Goal: Task Accomplishment & Management: Complete application form

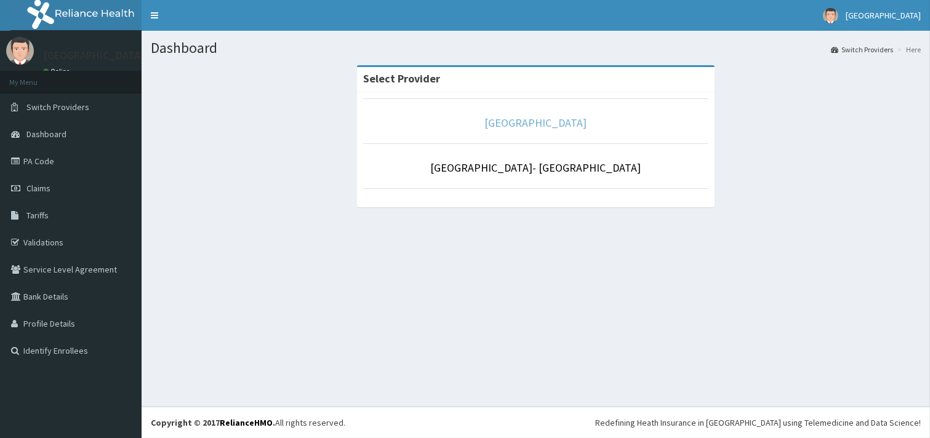
click at [524, 118] on link "[GEOGRAPHIC_DATA]" at bounding box center [536, 123] width 102 height 14
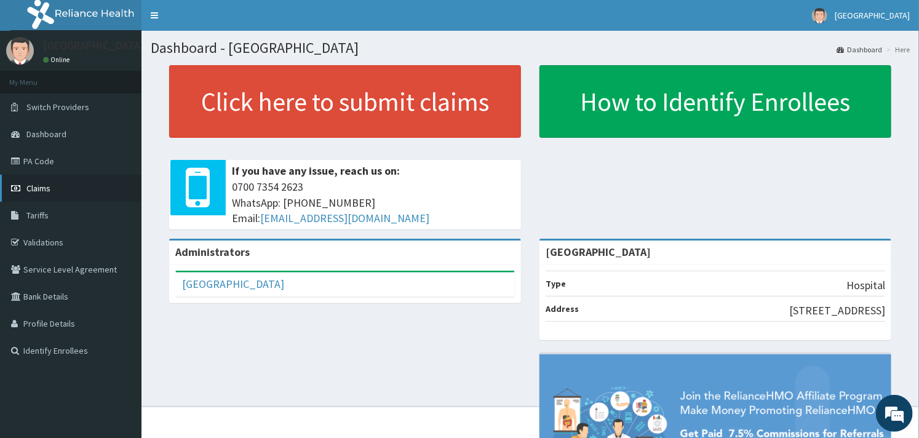
click at [31, 180] on link "Claims" at bounding box center [71, 188] width 142 height 27
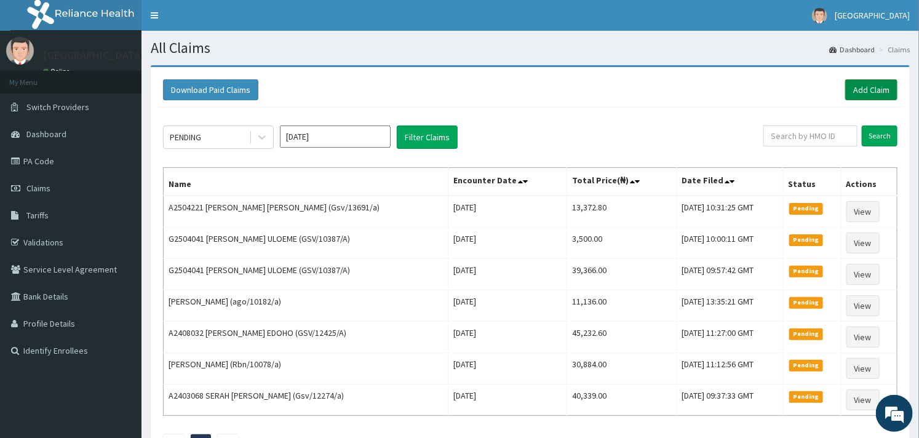
click at [872, 88] on link "Add Claim" at bounding box center [871, 89] width 52 height 21
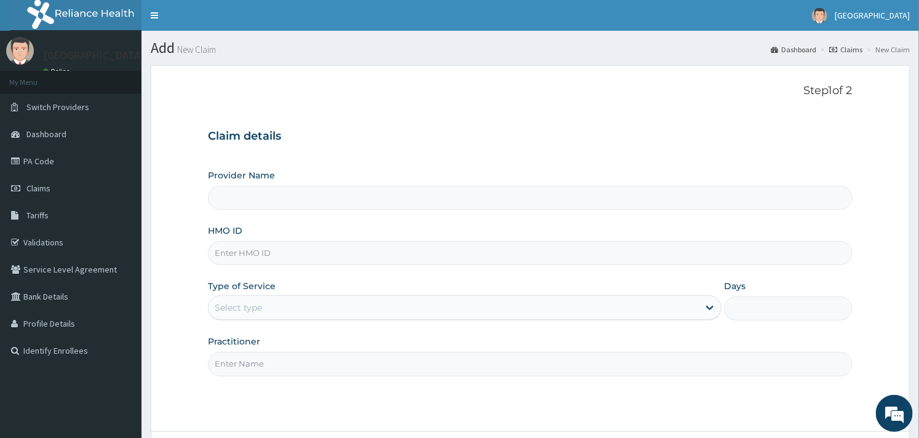
click at [464, 152] on div "Claim details Provider Name HMO ID Type of Service Select type Days Practitioner" at bounding box center [530, 247] width 644 height 258
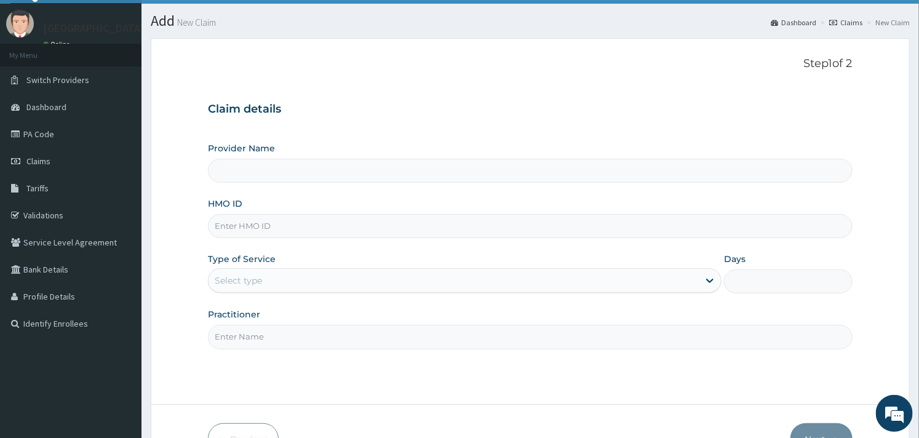
scroll to position [105, 0]
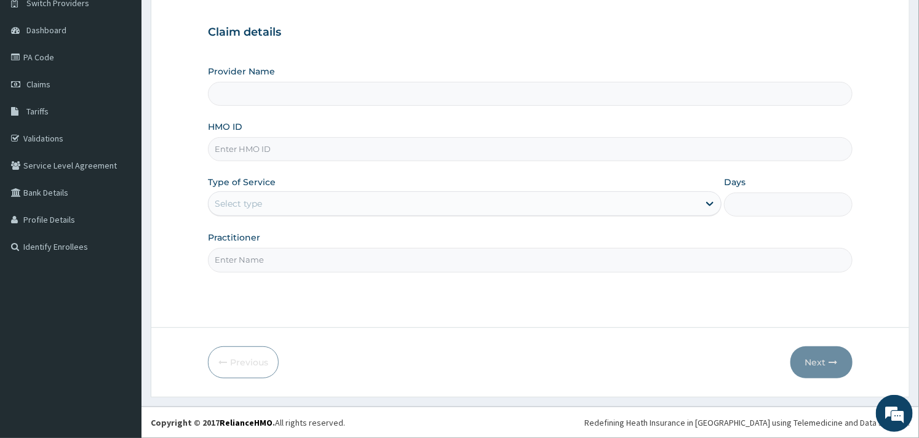
type input "[GEOGRAPHIC_DATA]"
click at [448, 152] on input "HMO ID" at bounding box center [530, 149] width 644 height 24
paste input "spu/10017/c"
type input "spu/10017/c"
click at [429, 176] on div "Type of Service Select type" at bounding box center [465, 196] width 514 height 41
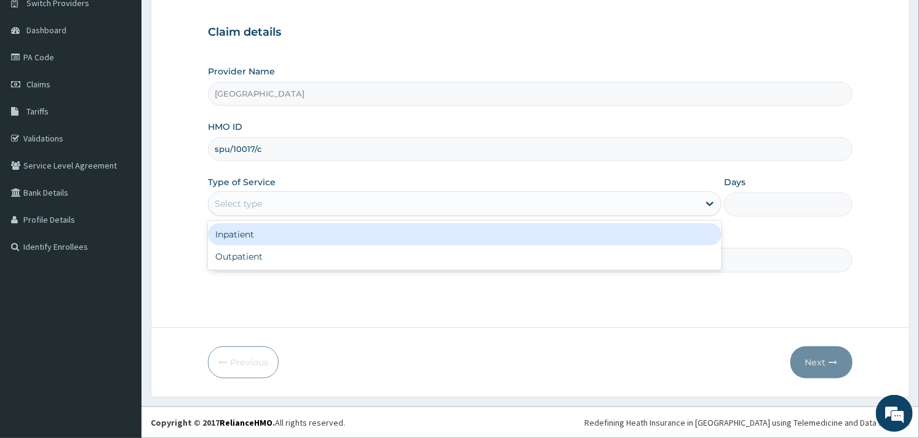
click at [396, 207] on div "Select type" at bounding box center [454, 204] width 490 height 20
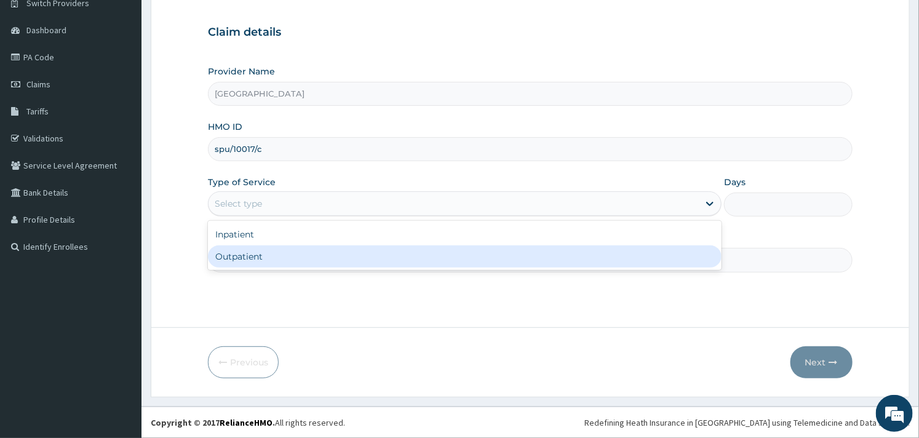
click at [357, 256] on div "Outpatient" at bounding box center [465, 256] width 514 height 22
type input "1"
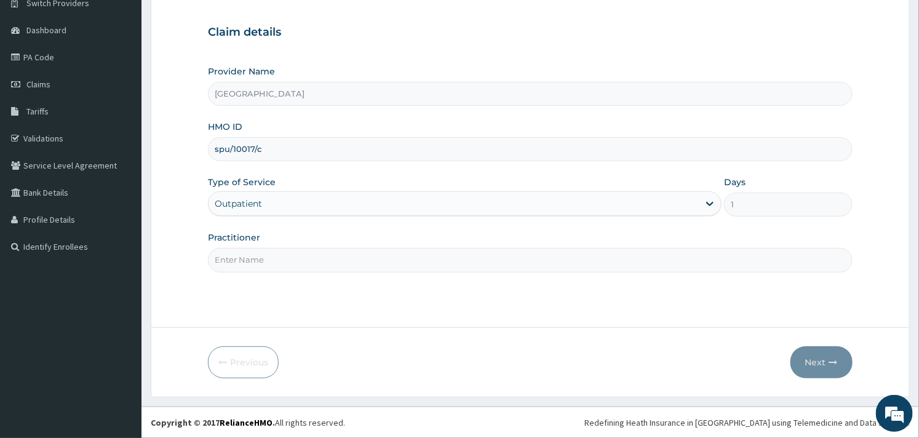
click at [357, 256] on input "Practitioner" at bounding box center [530, 260] width 644 height 24
type input "DR FOLA"
click at [388, 303] on div "Step 1 of 2 Claim details Provider Name Goodness Medical Centre HMO ID spu/1001…" at bounding box center [530, 144] width 644 height 329
click at [810, 358] on button "Next" at bounding box center [822, 362] width 62 height 32
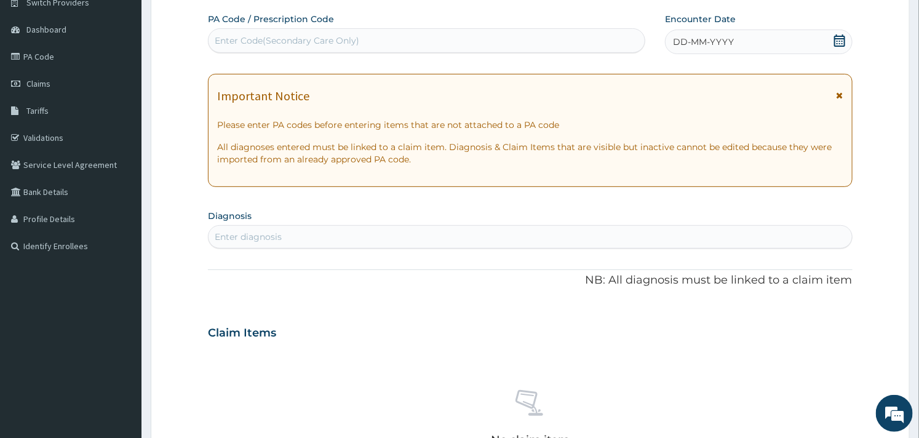
click at [834, 43] on icon at bounding box center [839, 40] width 11 height 12
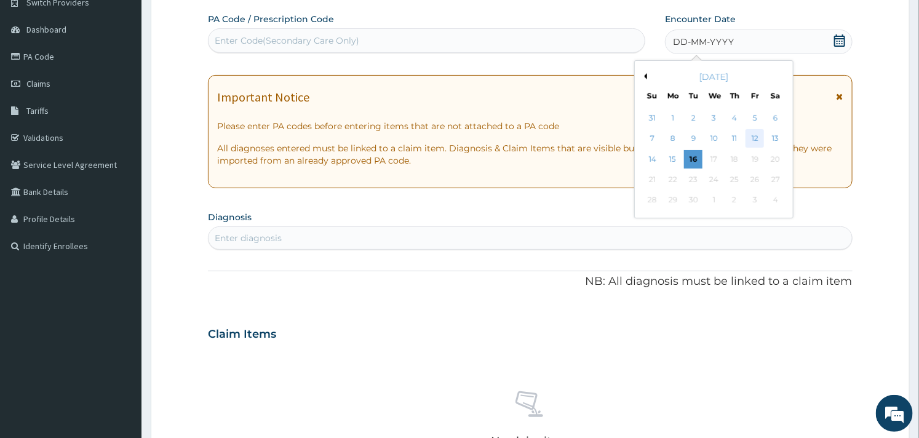
click at [754, 138] on div "12" at bounding box center [755, 139] width 18 height 18
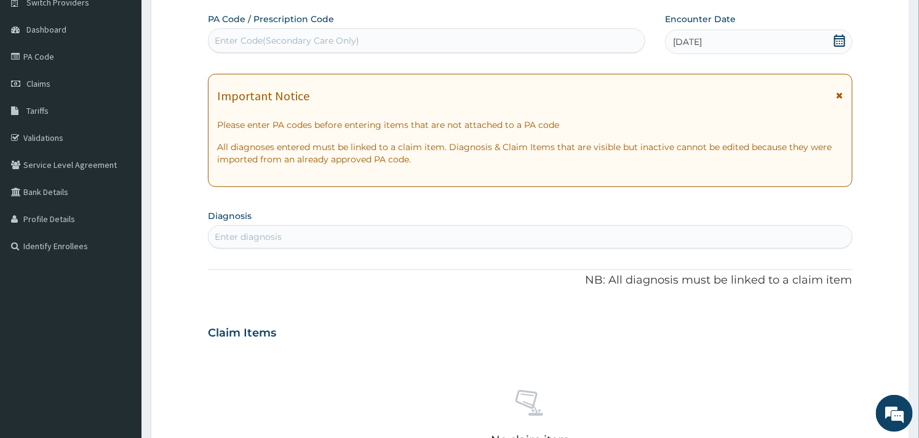
click at [402, 212] on section "Diagnosis Enter diagnosis" at bounding box center [530, 228] width 644 height 42
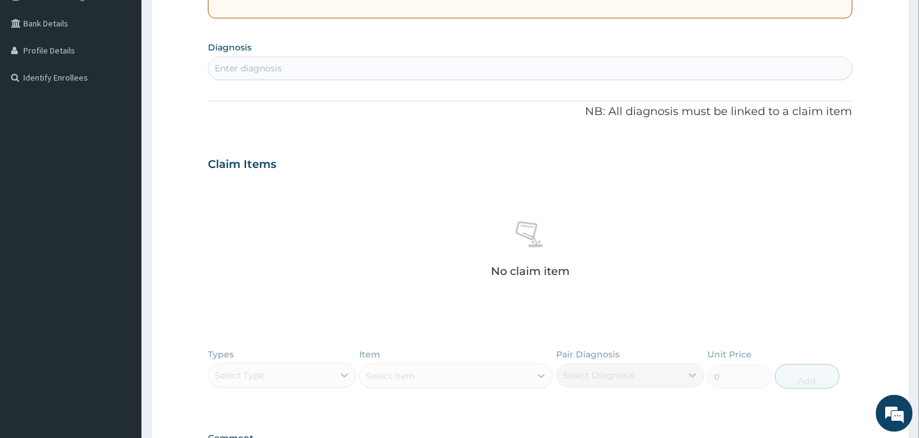
scroll to position [296, 0]
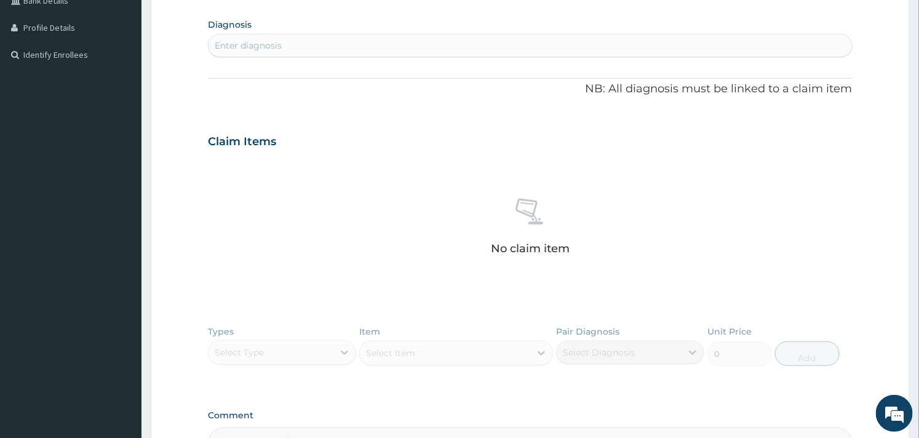
click at [351, 49] on div "Enter diagnosis" at bounding box center [530, 46] width 643 height 20
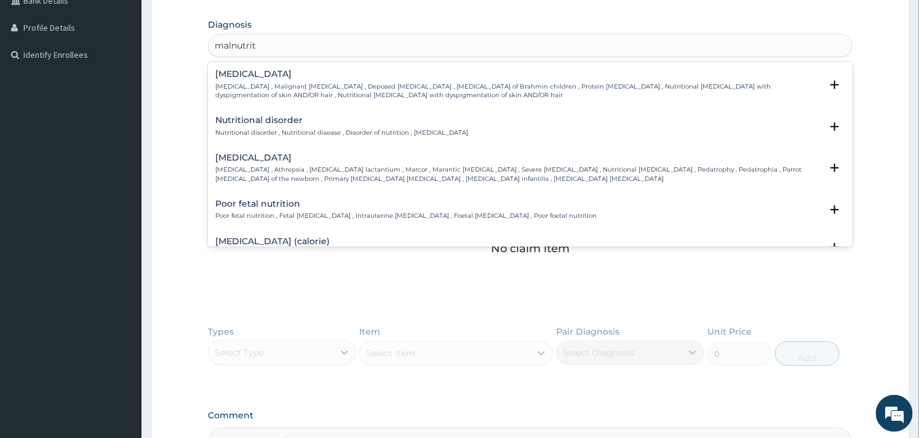
type input "malnutrit"
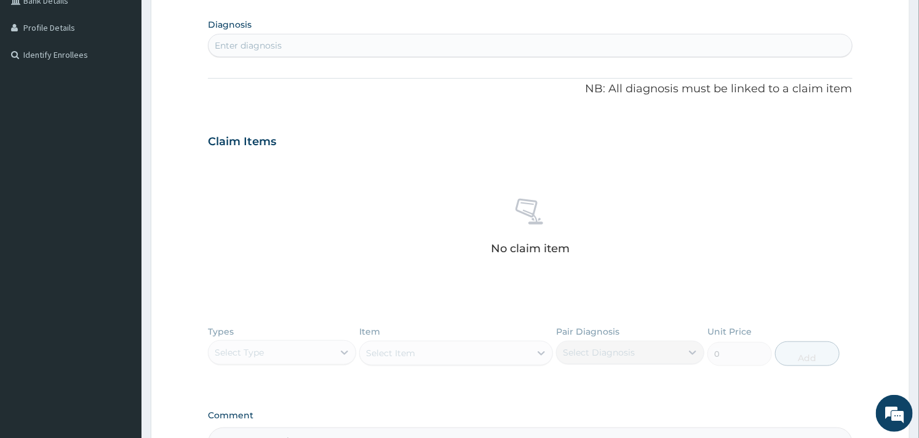
click at [322, 46] on div "Enter diagnosis" at bounding box center [530, 46] width 643 height 20
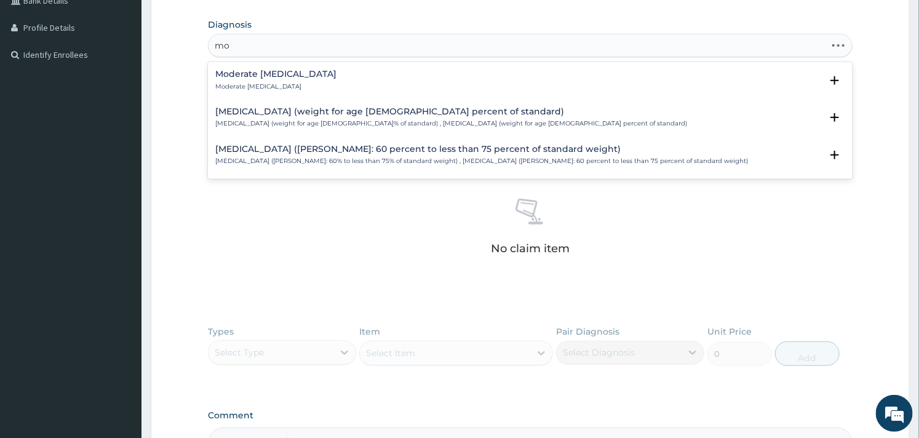
type input "m"
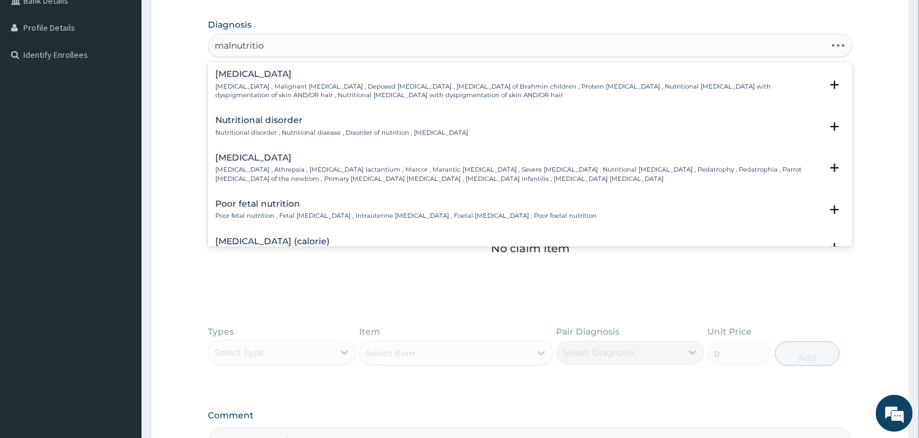
type input "malnutrition"
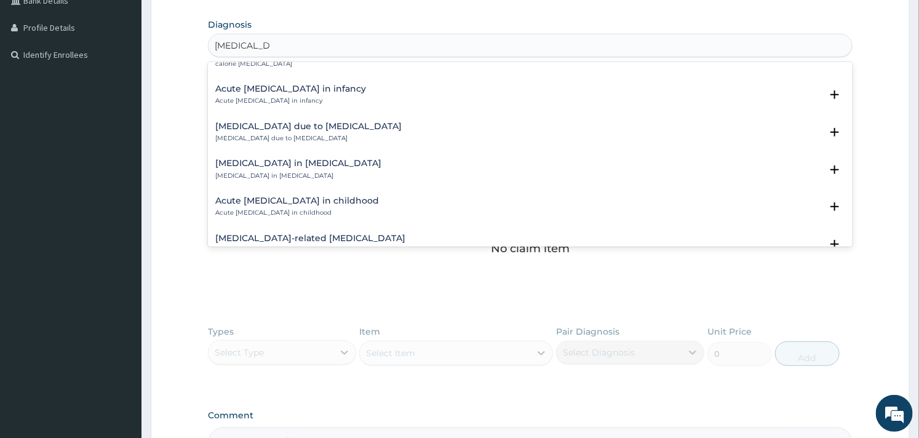
scroll to position [300, 0]
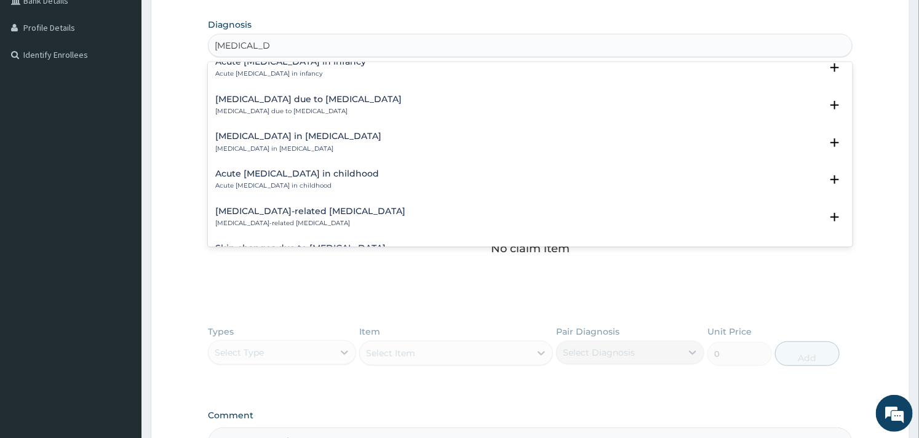
click at [274, 175] on h4 "Acute malnutrition in childhood" at bounding box center [297, 173] width 164 height 9
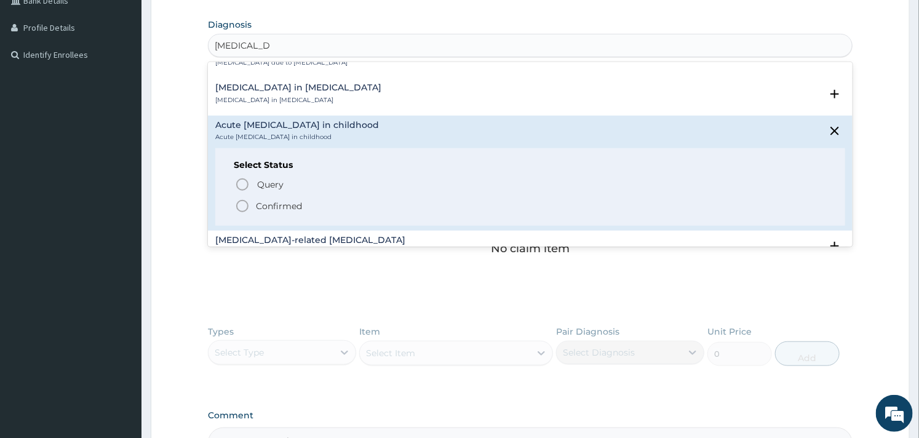
scroll to position [355, 0]
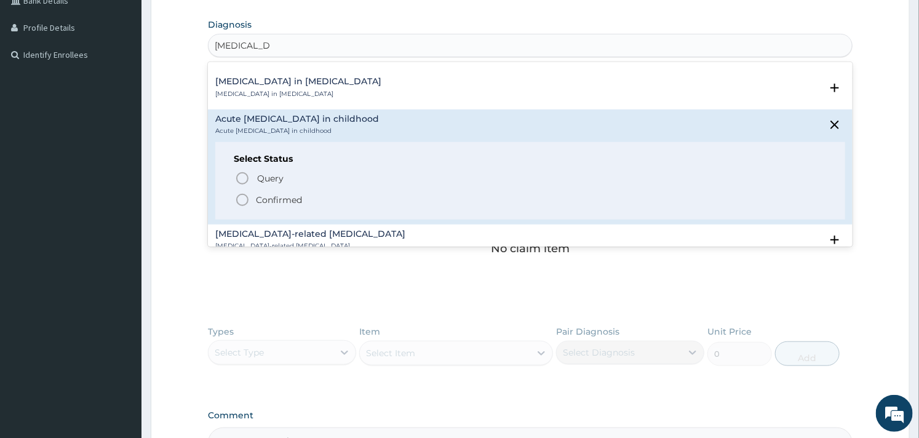
click at [245, 199] on icon "status option filled" at bounding box center [242, 200] width 15 height 15
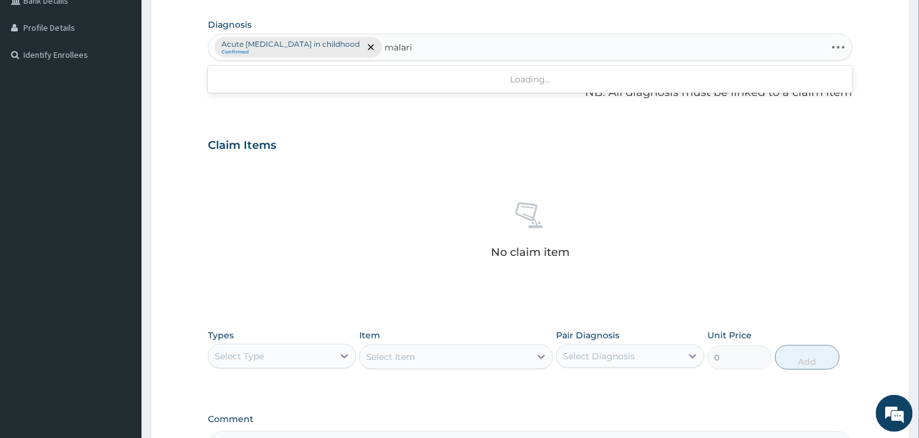
type input "malaria"
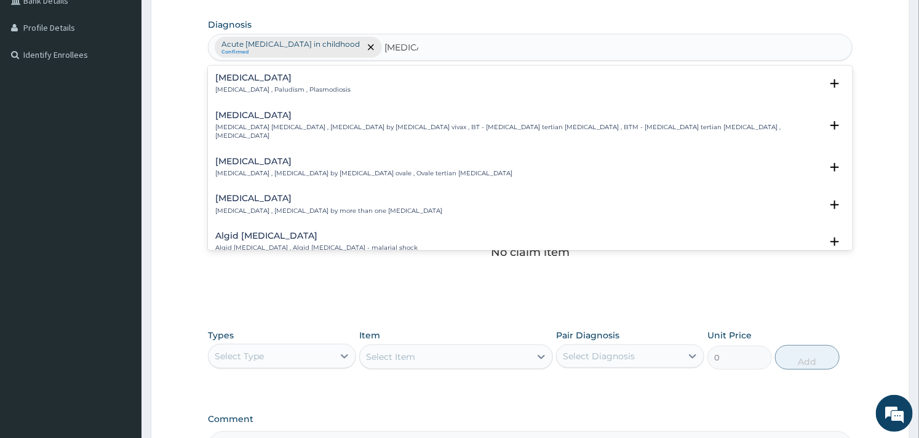
click at [316, 81] on h4 "Malaria" at bounding box center [282, 77] width 135 height 9
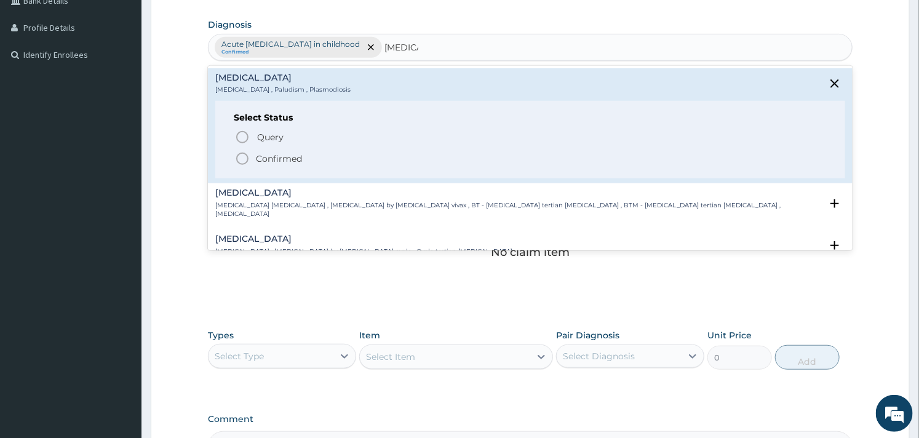
click at [245, 161] on icon "status option filled" at bounding box center [242, 158] width 15 height 15
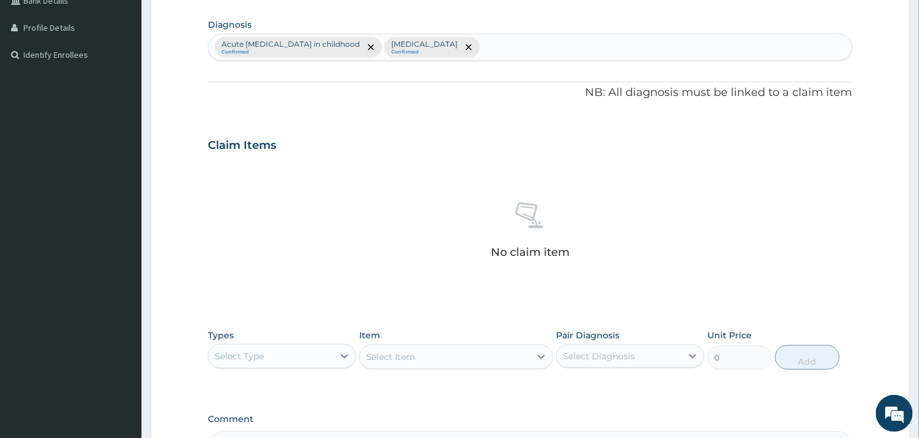
click at [328, 170] on div "No claim item" at bounding box center [530, 233] width 644 height 142
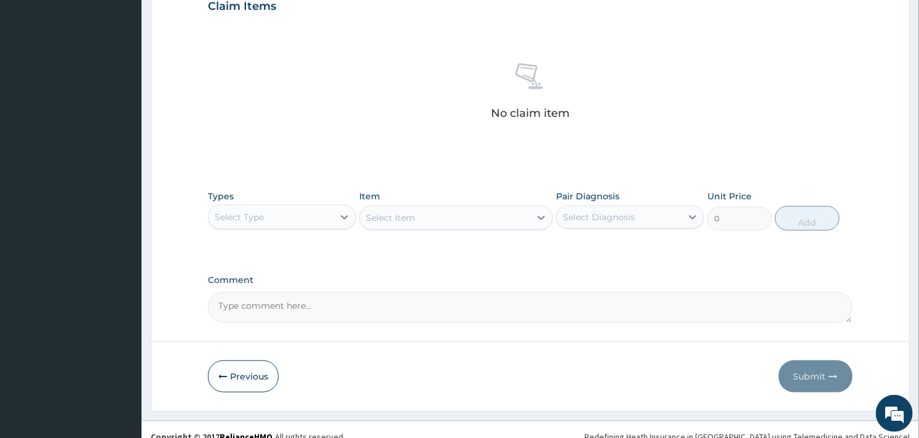
scroll to position [449, 0]
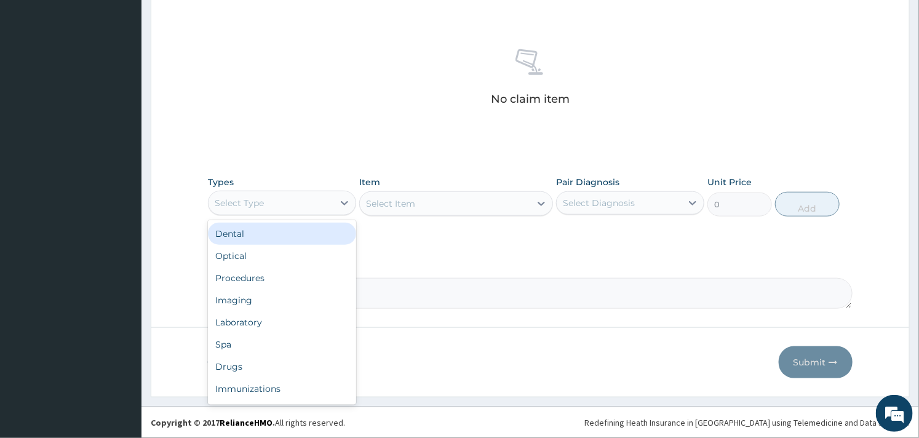
click at [295, 212] on div "Select Type" at bounding box center [271, 203] width 125 height 20
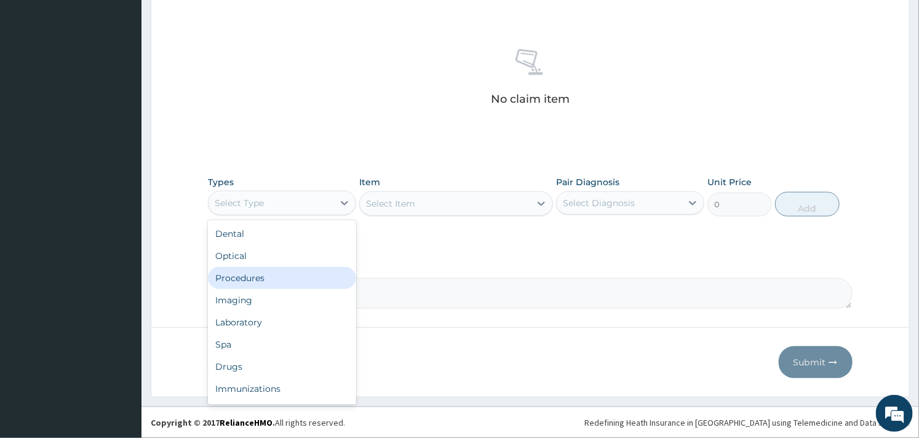
click at [266, 285] on div "Procedures" at bounding box center [282, 278] width 148 height 22
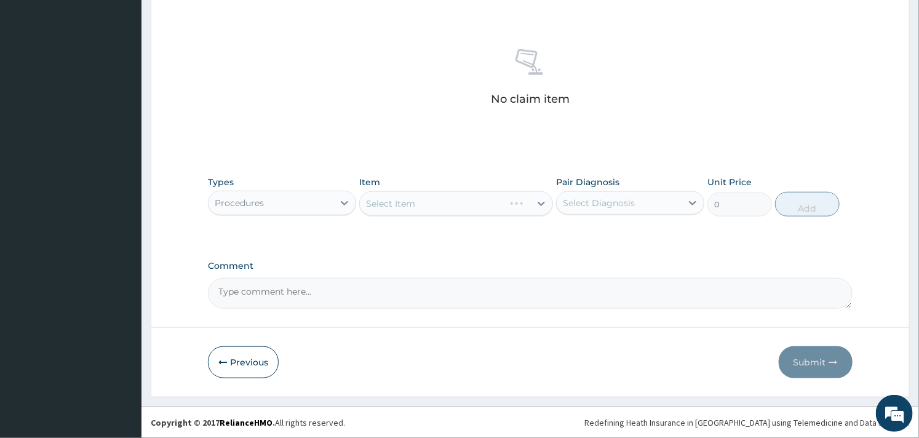
click at [359, 126] on div "No claim item" at bounding box center [530, 80] width 644 height 142
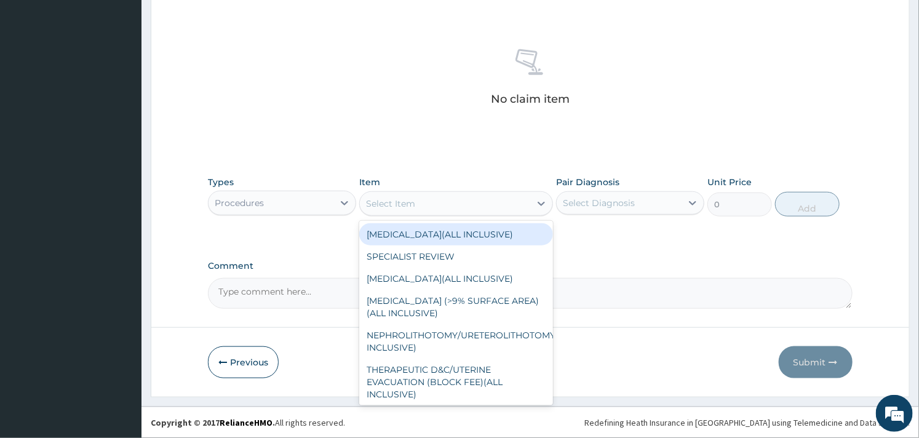
click at [446, 207] on div "Select Item" at bounding box center [445, 204] width 170 height 20
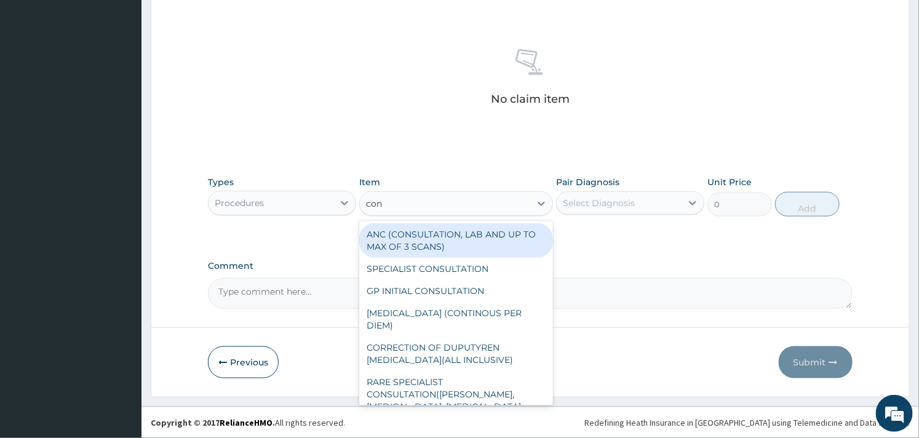
type input "cons"
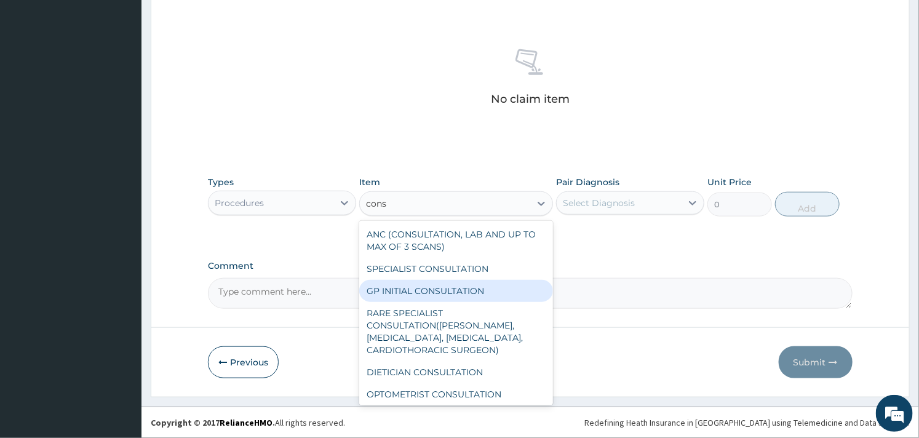
click at [425, 290] on div "GP INITIAL CONSULTATION" at bounding box center [455, 291] width 193 height 22
type input "2000"
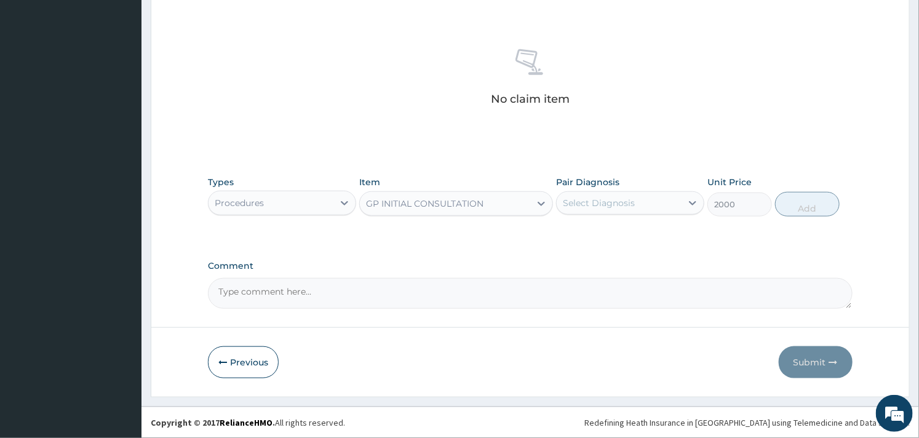
click at [613, 209] on div "Select Diagnosis" at bounding box center [599, 203] width 72 height 12
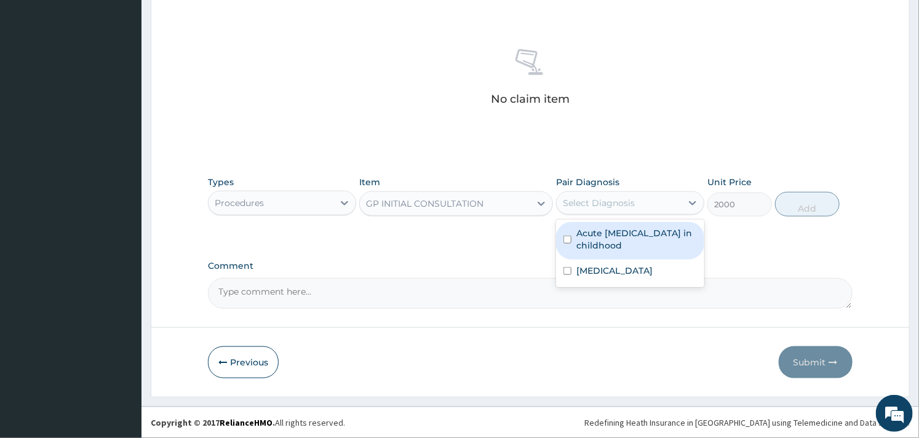
click at [616, 235] on label "Acute malnutrition in childhood" at bounding box center [636, 239] width 121 height 25
checkbox input "true"
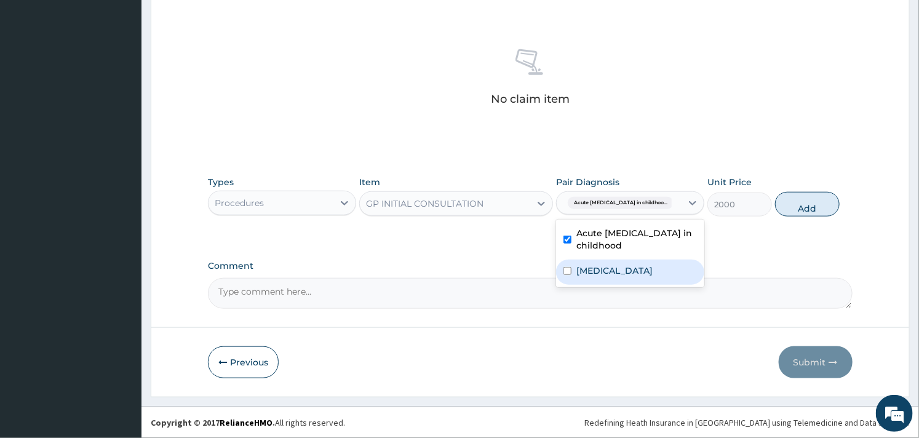
click at [592, 268] on label "Malaria" at bounding box center [614, 271] width 76 height 12
checkbox input "true"
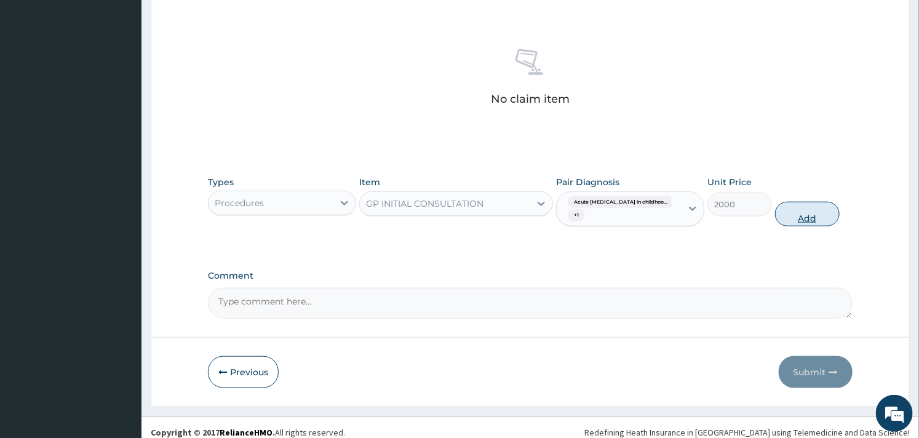
click at [808, 213] on button "Add" at bounding box center [807, 214] width 65 height 25
type input "0"
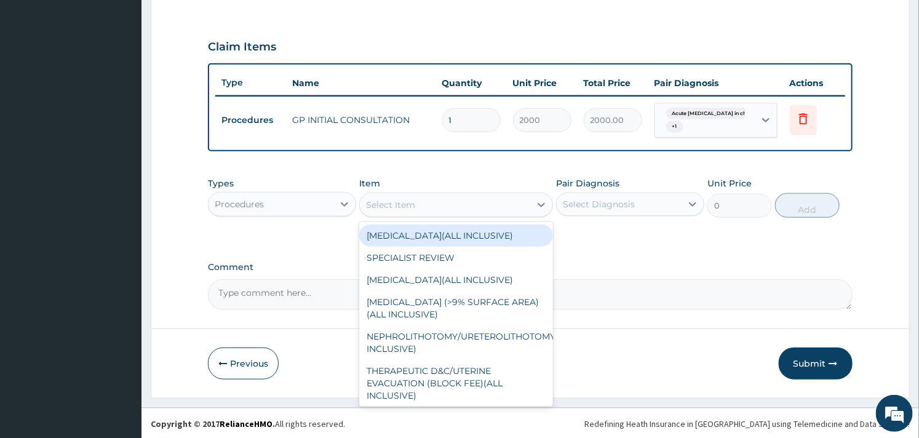
click at [437, 209] on div "Select Item" at bounding box center [445, 205] width 170 height 20
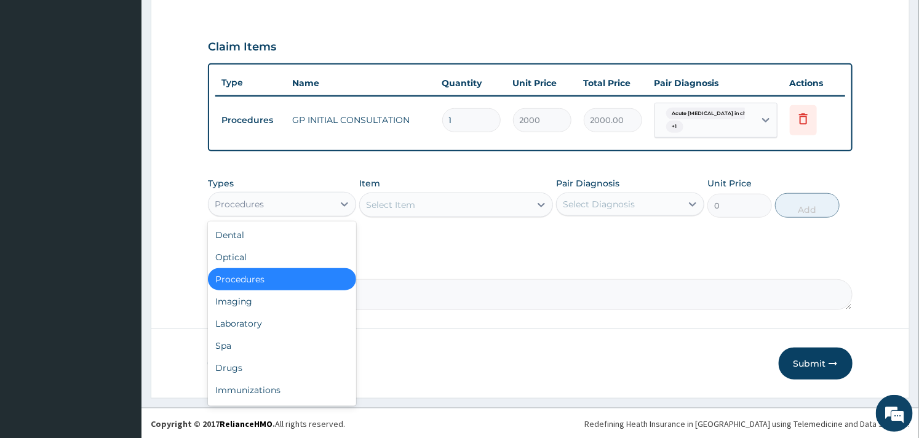
click at [305, 204] on div "Procedures" at bounding box center [271, 204] width 125 height 20
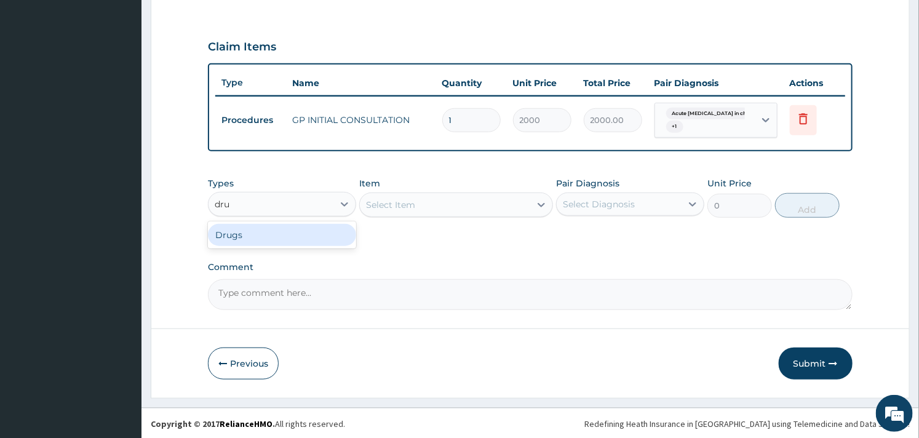
type input "drug"
click at [244, 238] on div "Drugs" at bounding box center [282, 235] width 148 height 22
click at [437, 214] on div "Select Item" at bounding box center [455, 205] width 193 height 25
click at [433, 204] on div "Select Item" at bounding box center [455, 205] width 193 height 25
click at [432, 203] on div "Select Item" at bounding box center [445, 205] width 170 height 20
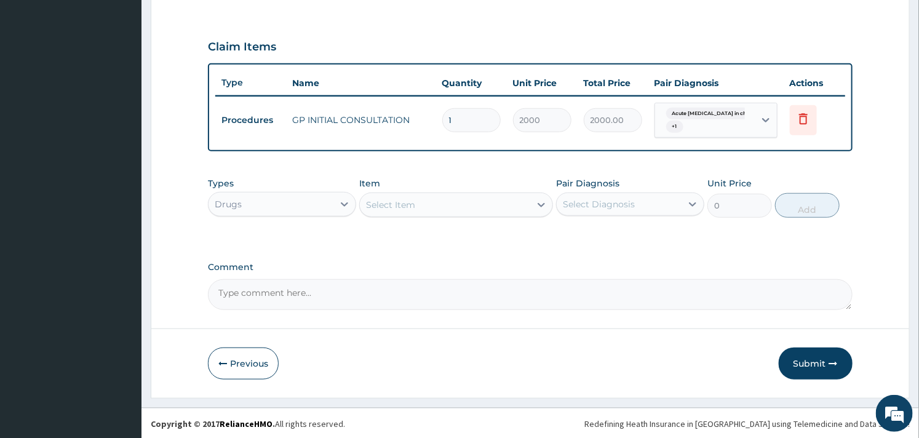
click at [435, 202] on div "Select Item" at bounding box center [445, 205] width 170 height 20
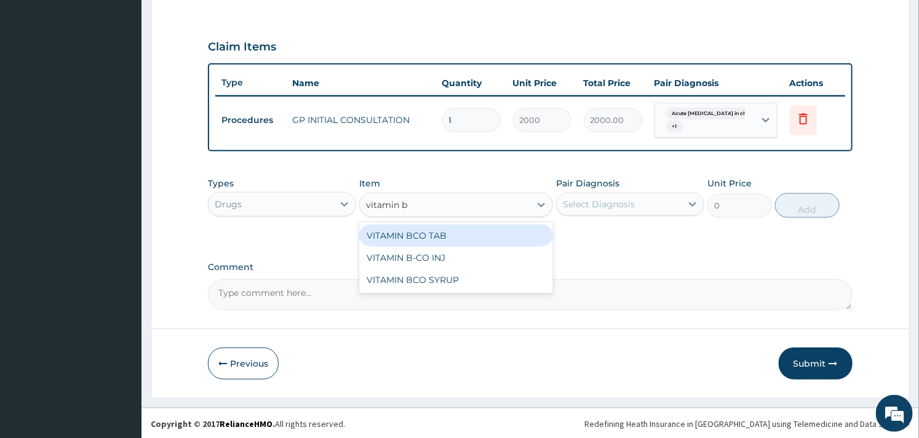
type input "vitamin bc"
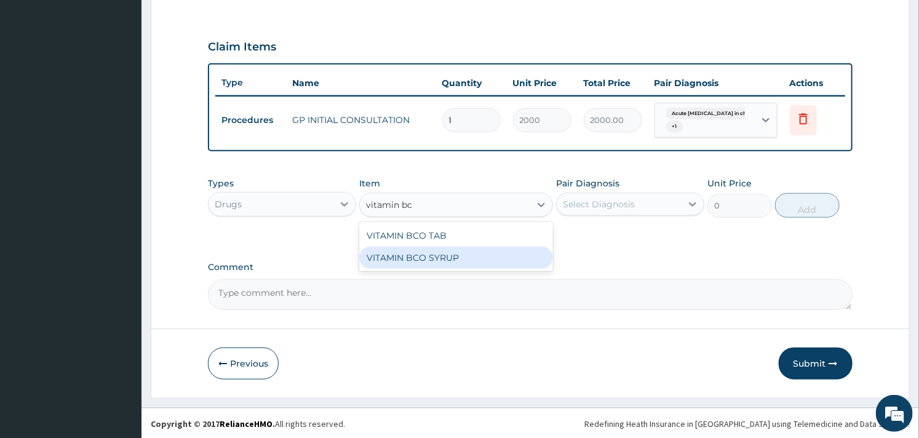
click at [425, 254] on div "VITAMIN BCO SYRUP" at bounding box center [455, 258] width 193 height 22
type input "450"
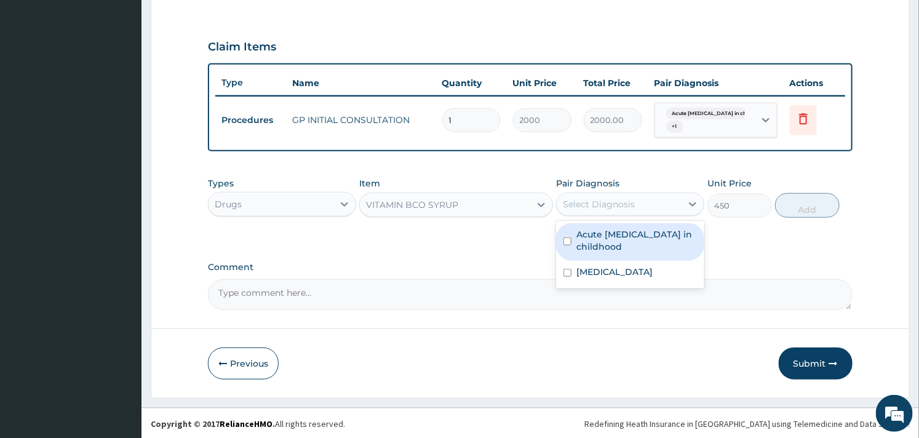
click at [607, 201] on div "Select Diagnosis" at bounding box center [599, 204] width 72 height 12
click at [593, 247] on label "Acute malnutrition in childhood" at bounding box center [636, 240] width 121 height 25
checkbox input "true"
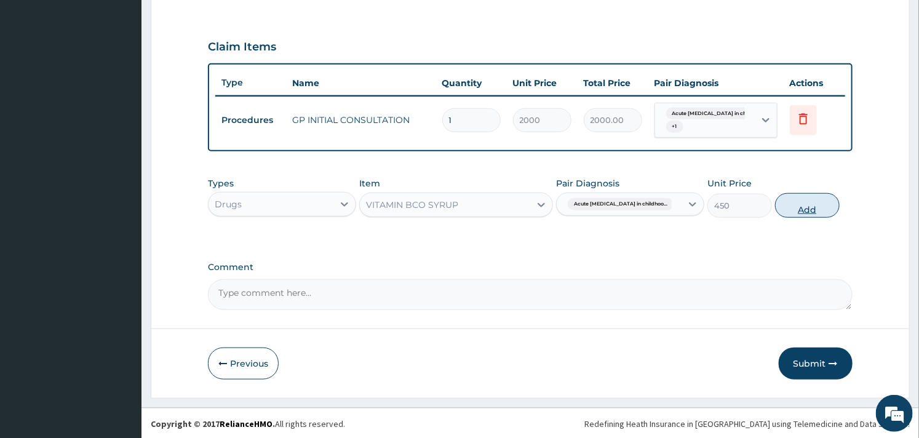
click at [819, 201] on button "Add" at bounding box center [807, 205] width 65 height 25
type input "0"
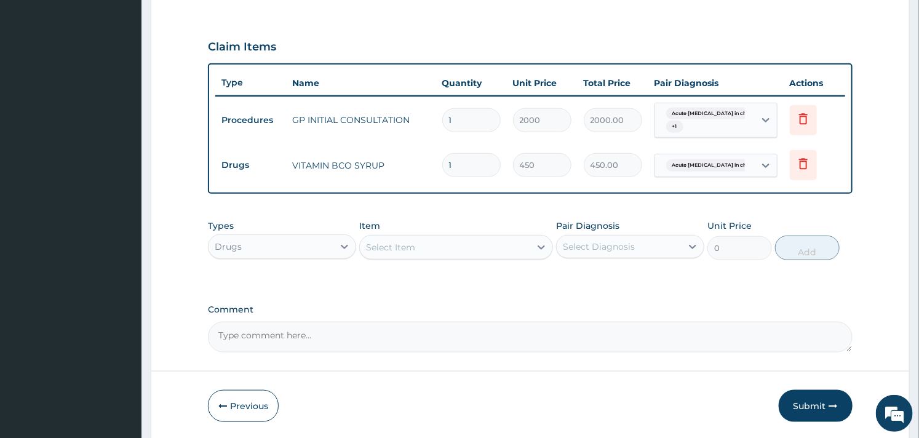
click at [420, 249] on div "Select Item" at bounding box center [445, 247] width 170 height 20
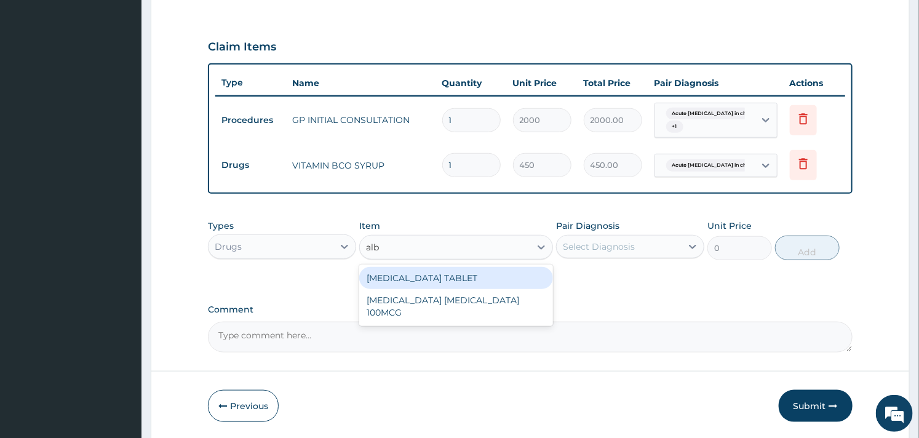
type input "albe"
click at [421, 277] on div "ALBENDAZOLE TABLET" at bounding box center [455, 278] width 193 height 22
type input "130"
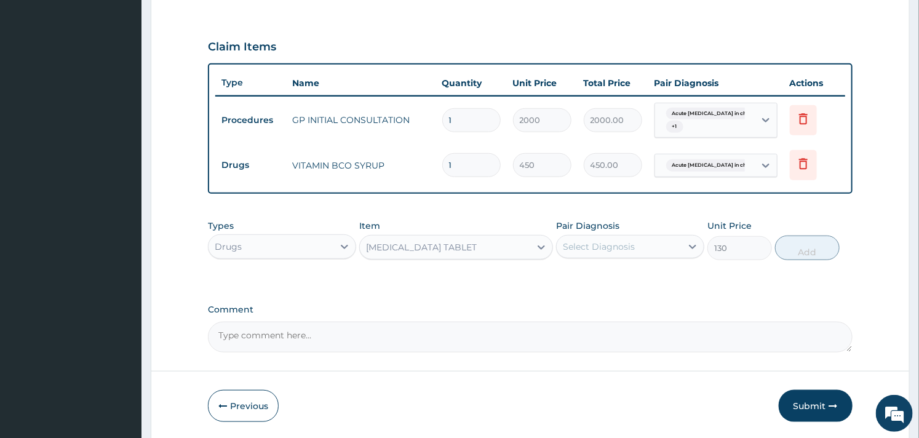
click at [673, 254] on div "Select Diagnosis" at bounding box center [619, 247] width 125 height 20
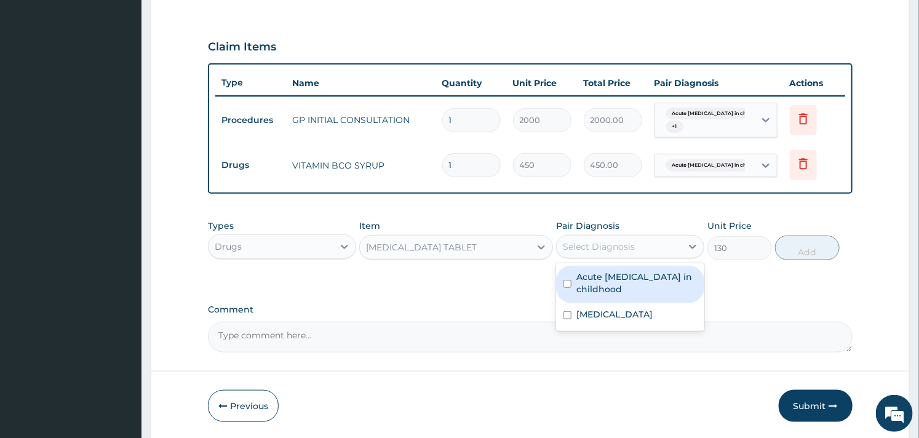
click at [617, 283] on label "Acute malnutrition in childhood" at bounding box center [636, 283] width 121 height 25
checkbox input "true"
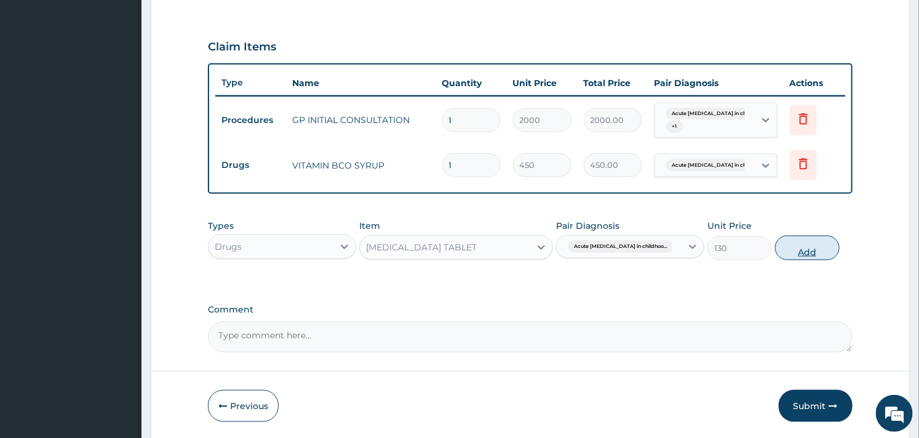
click at [829, 236] on button "Add" at bounding box center [807, 248] width 65 height 25
type input "0"
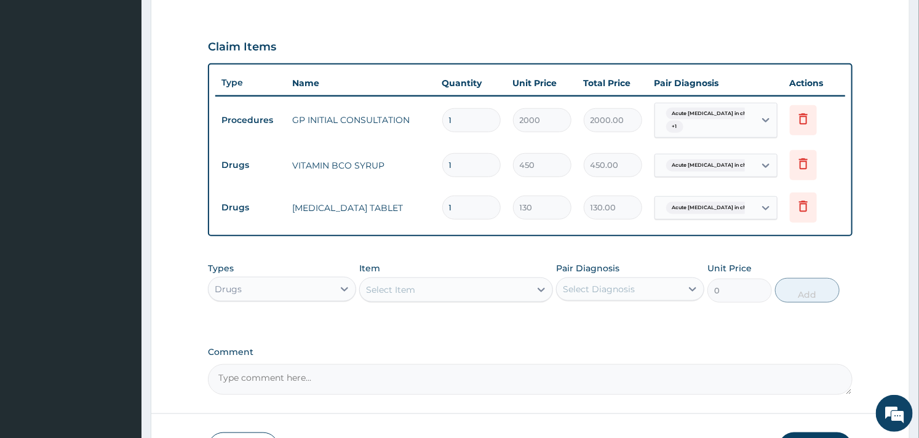
click at [417, 300] on div "Select Item" at bounding box center [455, 289] width 193 height 25
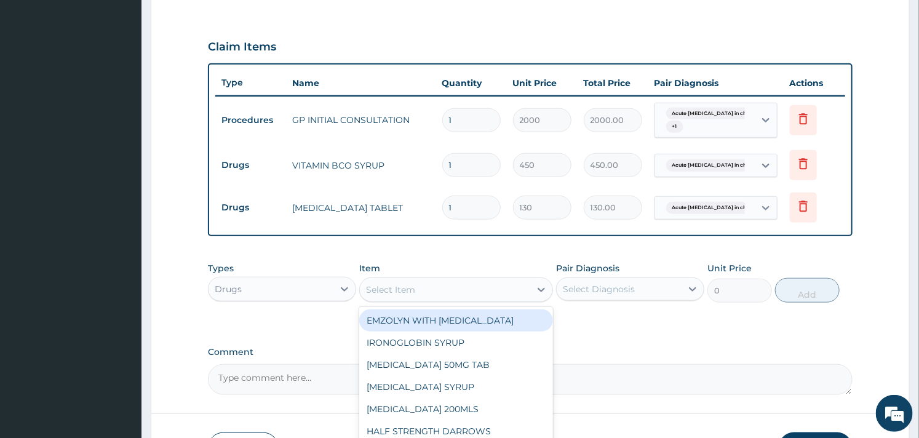
type input "m"
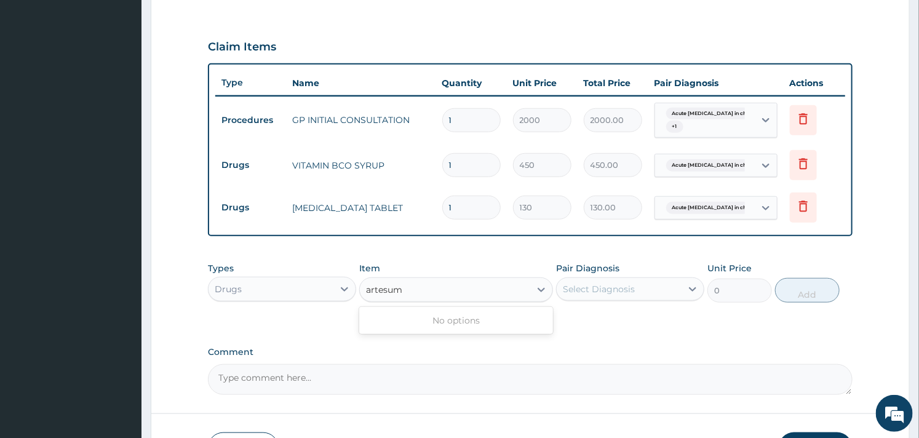
type input "artesu"
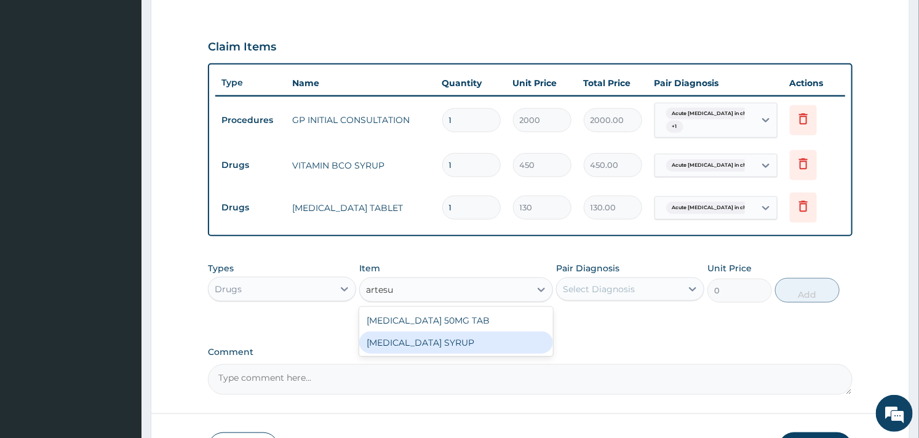
click at [402, 337] on div "ARTESUNATE SYRUP" at bounding box center [455, 343] width 193 height 22
type input "900"
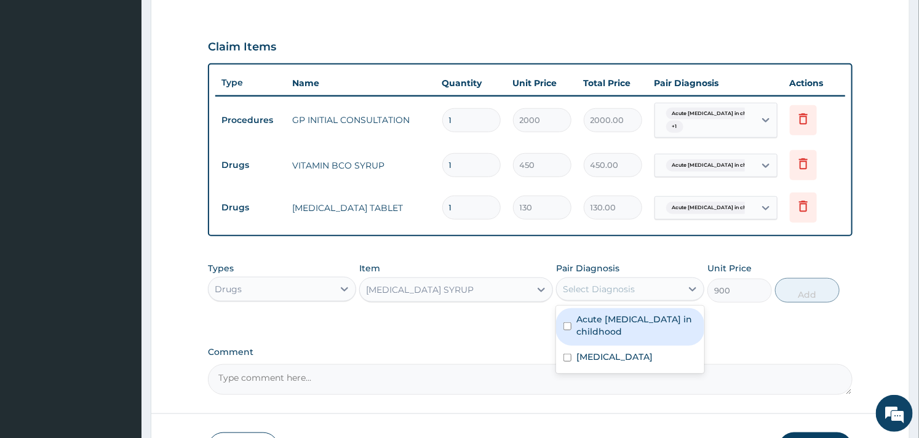
click at [615, 285] on div "Select Diagnosis" at bounding box center [599, 289] width 72 height 12
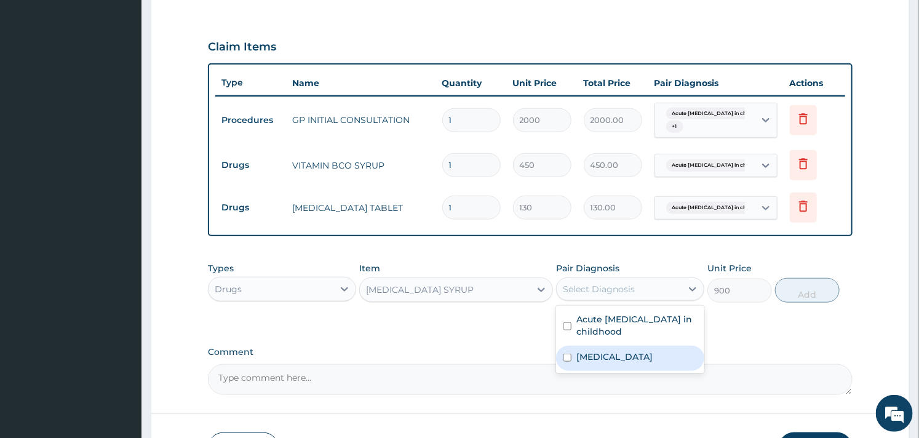
click at [597, 354] on label "Malaria" at bounding box center [614, 357] width 76 height 12
checkbox input "true"
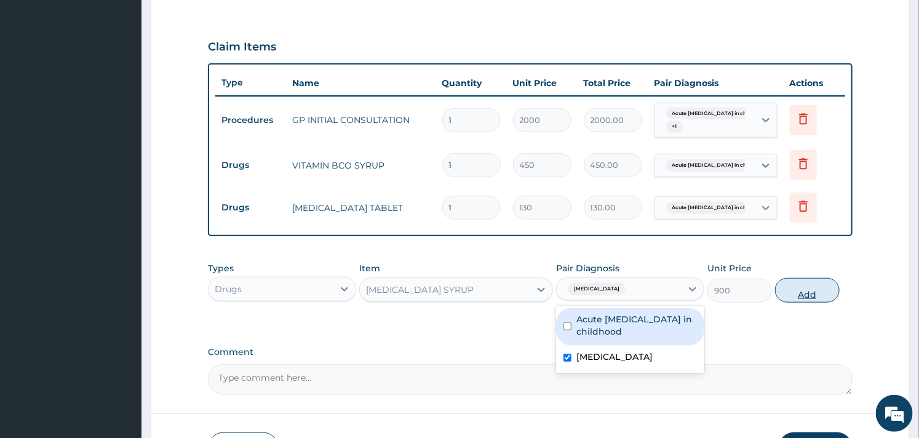
click at [808, 291] on button "Add" at bounding box center [807, 290] width 65 height 25
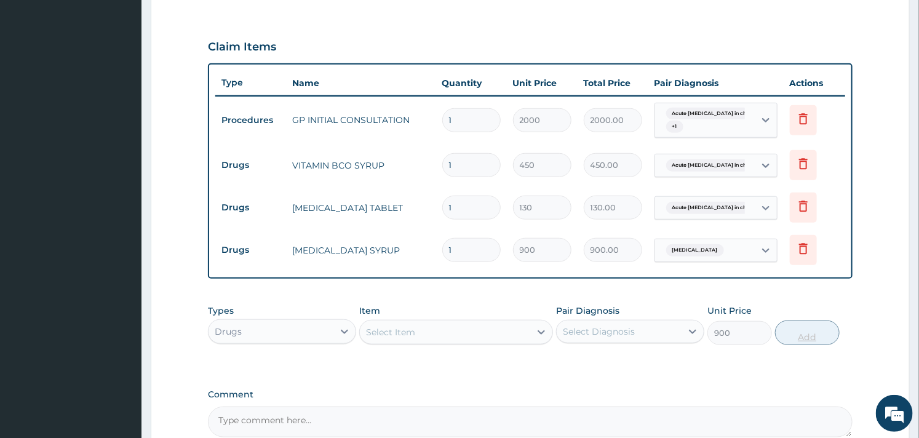
type input "0"
click at [567, 293] on div "PA Code / Prescription Code Enter Code(Secondary Care Only) Encounter Date 12-0…" at bounding box center [530, 80] width 644 height 714
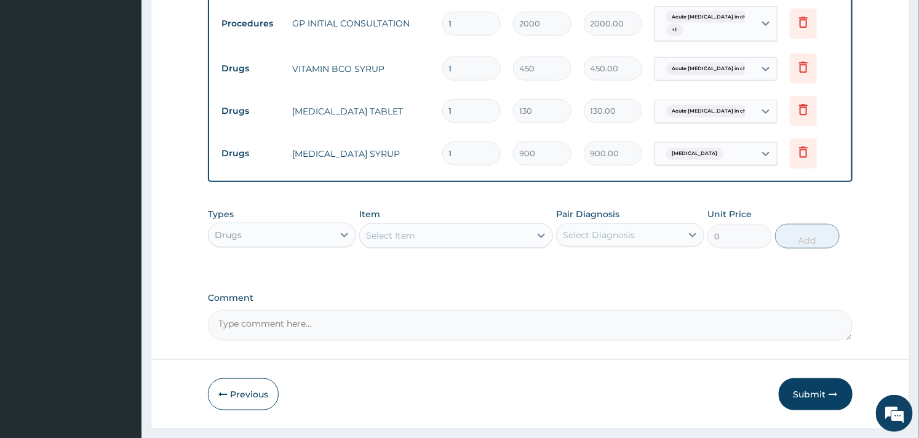
scroll to position [523, 0]
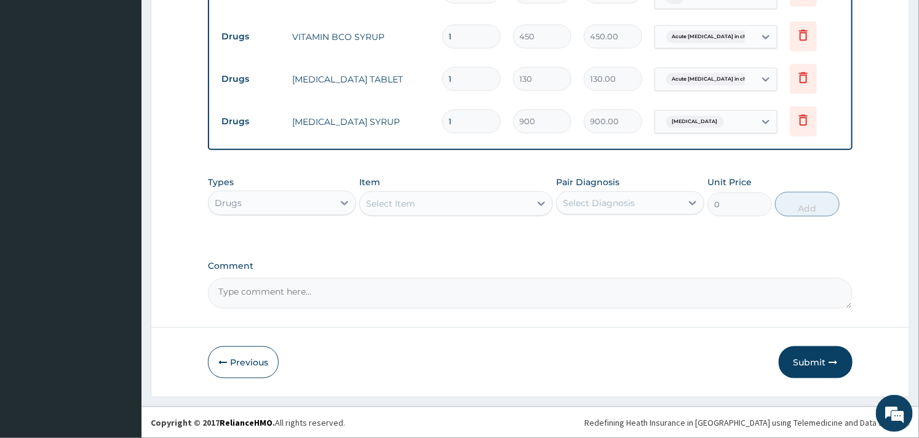
click at [468, 199] on div "Select Item" at bounding box center [445, 204] width 170 height 20
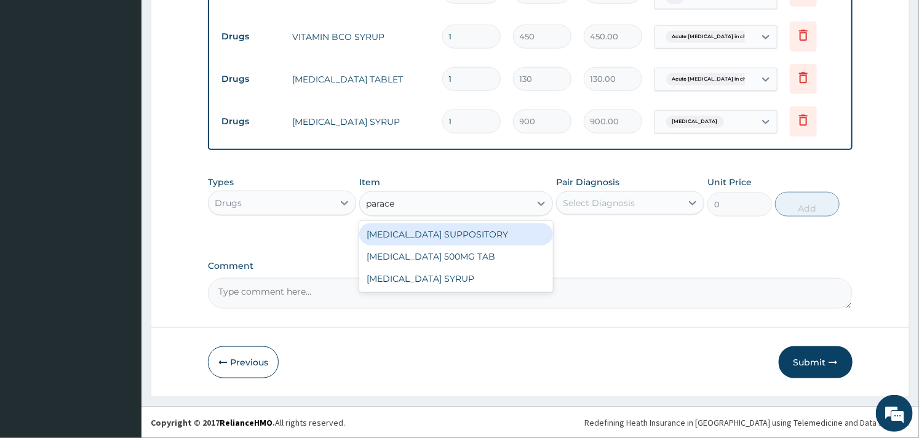
type input "paracet"
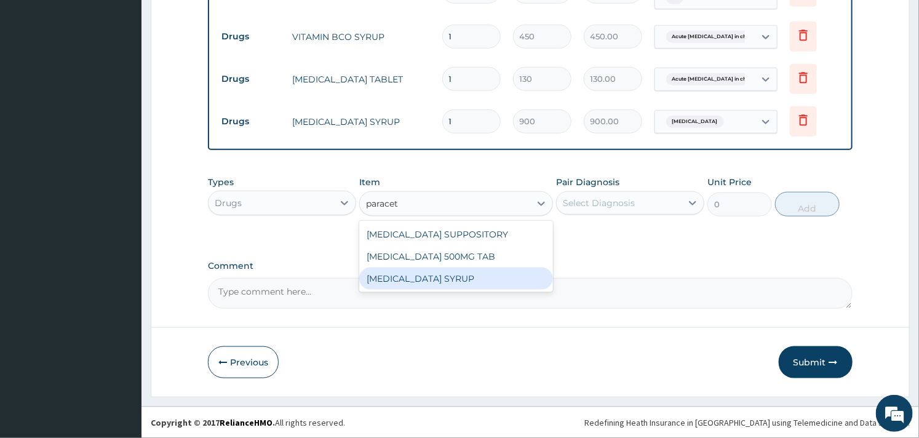
click at [441, 278] on div "PARACETAMOL SYRUP" at bounding box center [455, 279] width 193 height 22
type input "350"
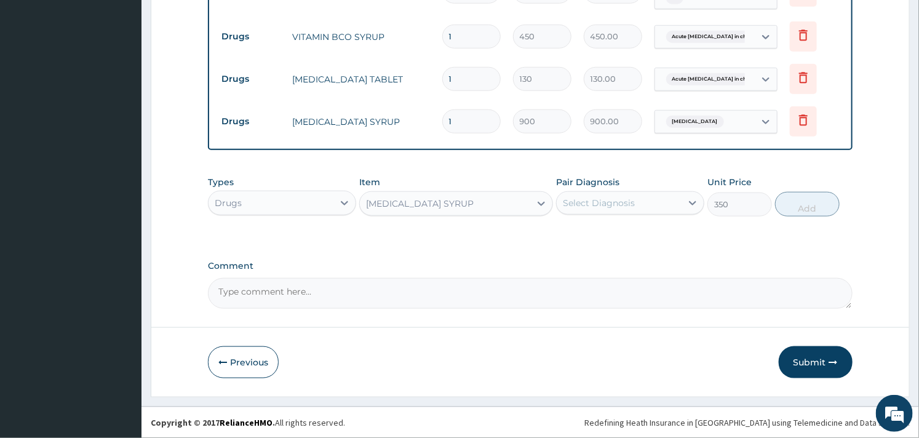
click at [602, 204] on div "Select Diagnosis" at bounding box center [599, 203] width 72 height 12
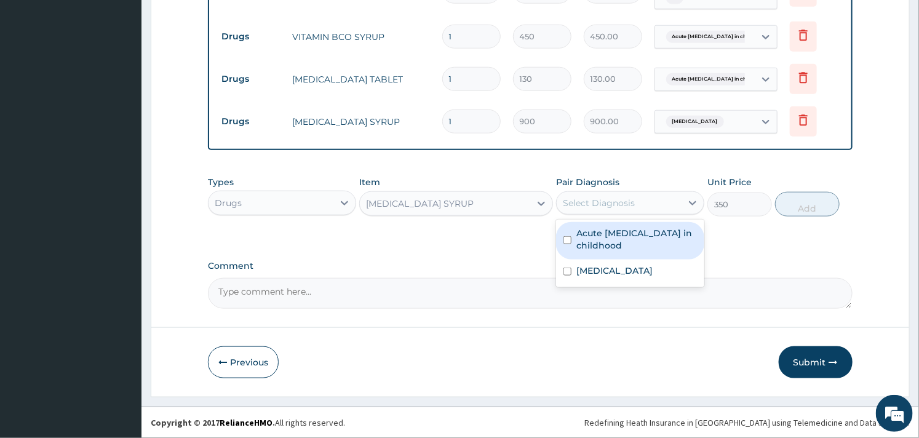
click at [509, 199] on div "PARACETAMOL SYRUP" at bounding box center [445, 204] width 170 height 20
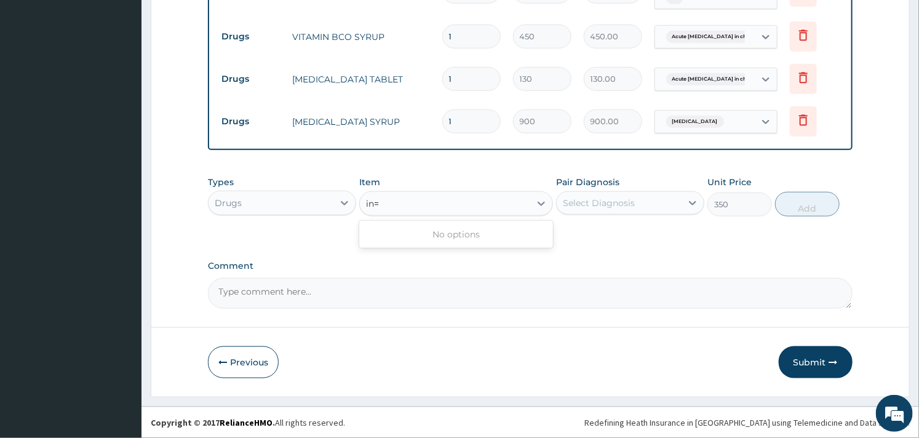
scroll to position [0, 0]
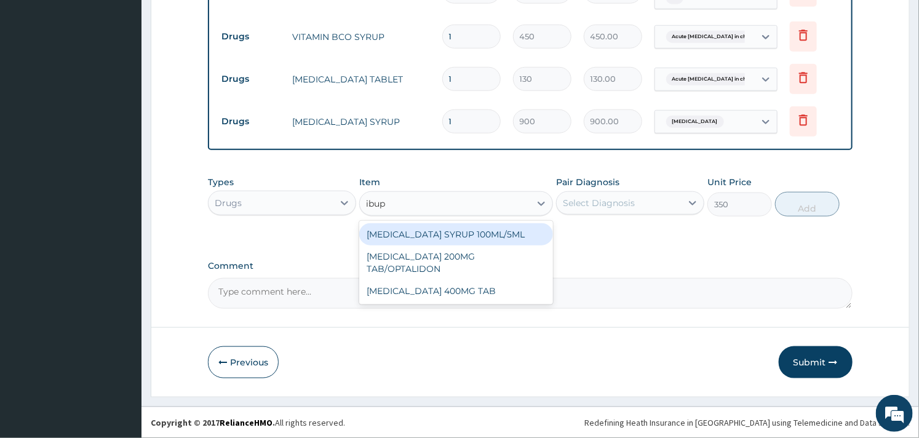
type input "ibupr"
click at [476, 235] on div "IBUPROFEN SYRUP 100ML/5ML" at bounding box center [455, 234] width 193 height 22
type input "700"
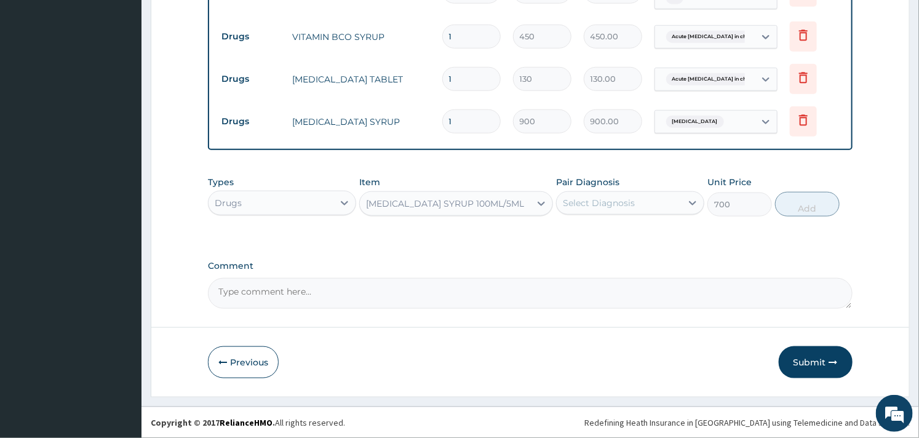
click at [595, 202] on div "Select Diagnosis" at bounding box center [599, 203] width 72 height 12
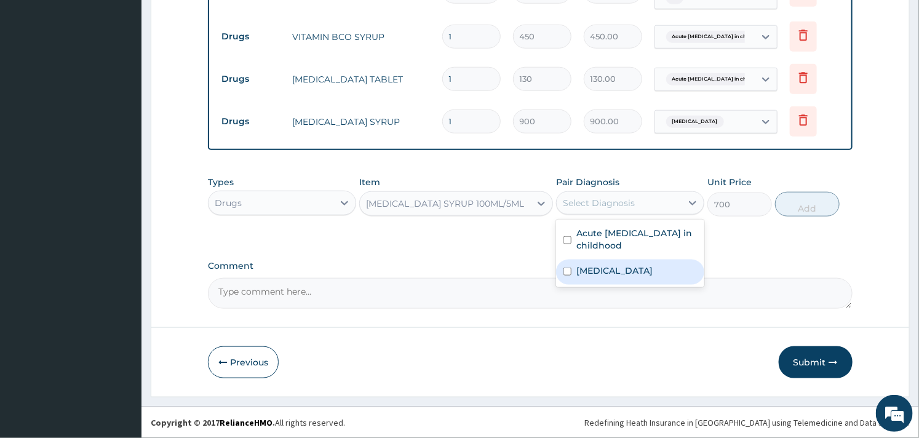
click at [591, 265] on label "Malaria" at bounding box center [614, 271] width 76 height 12
checkbox input "true"
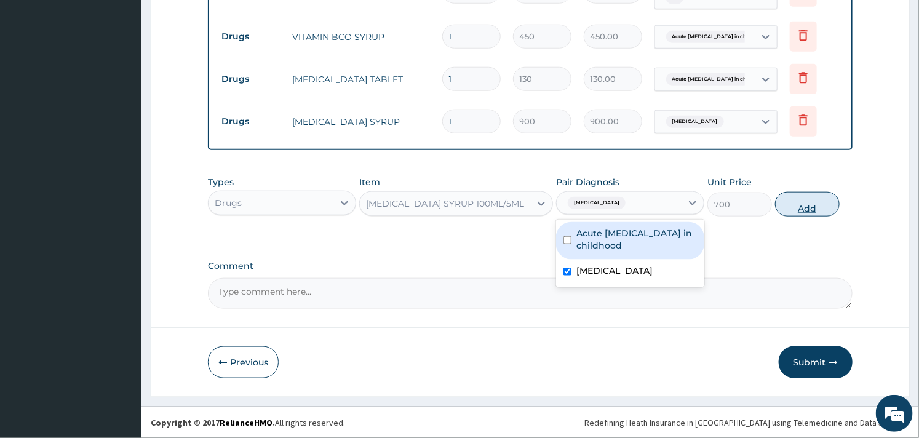
click at [807, 207] on button "Add" at bounding box center [807, 204] width 65 height 25
type input "0"
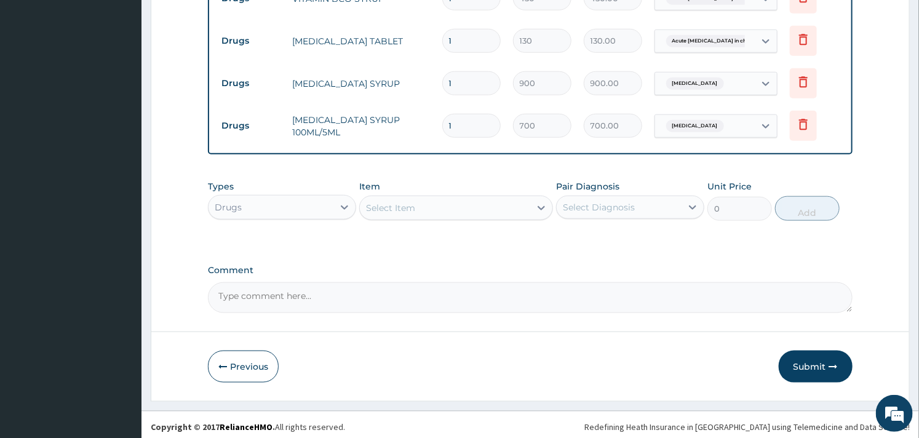
scroll to position [566, 0]
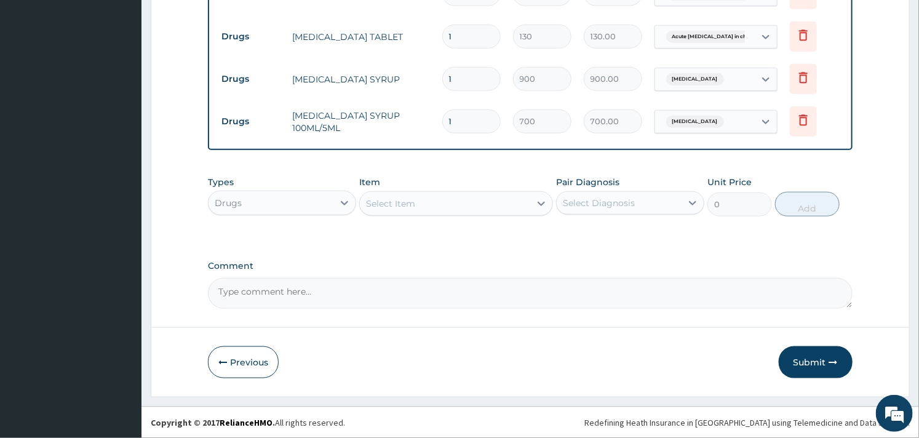
click at [441, 185] on div "Item Select Item" at bounding box center [455, 196] width 193 height 41
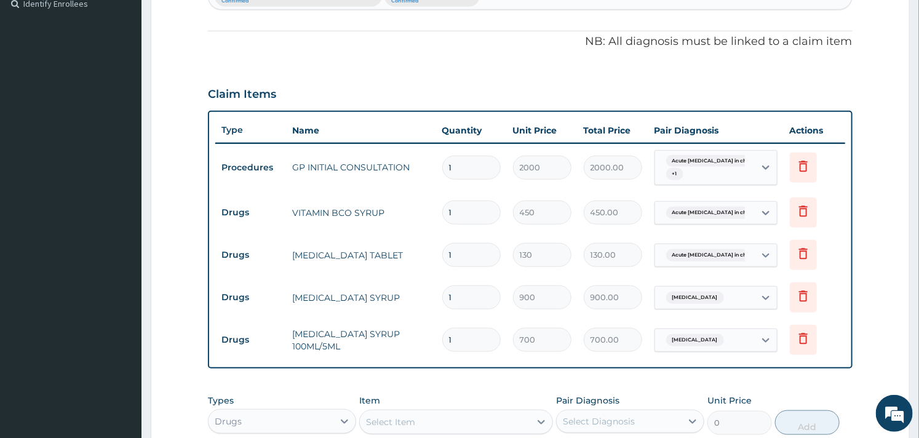
scroll to position [374, 0]
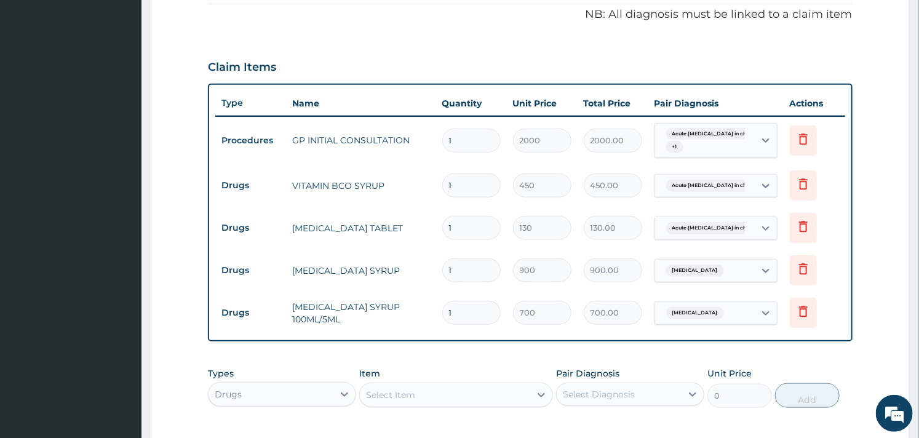
click at [442, 70] on div "Claim Items" at bounding box center [530, 65] width 644 height 32
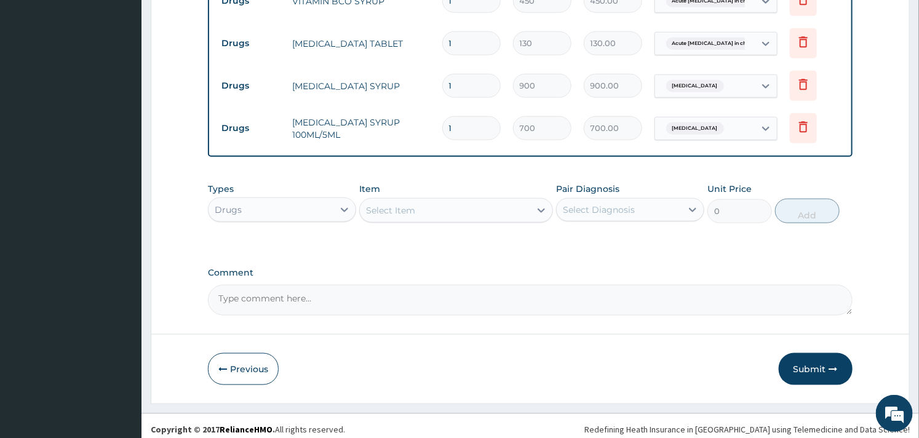
scroll to position [566, 0]
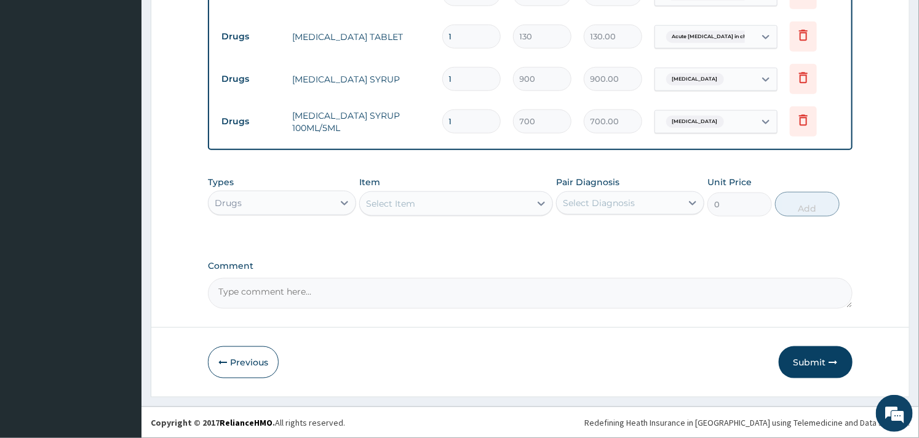
click at [415, 213] on div "Select Item" at bounding box center [455, 203] width 193 height 25
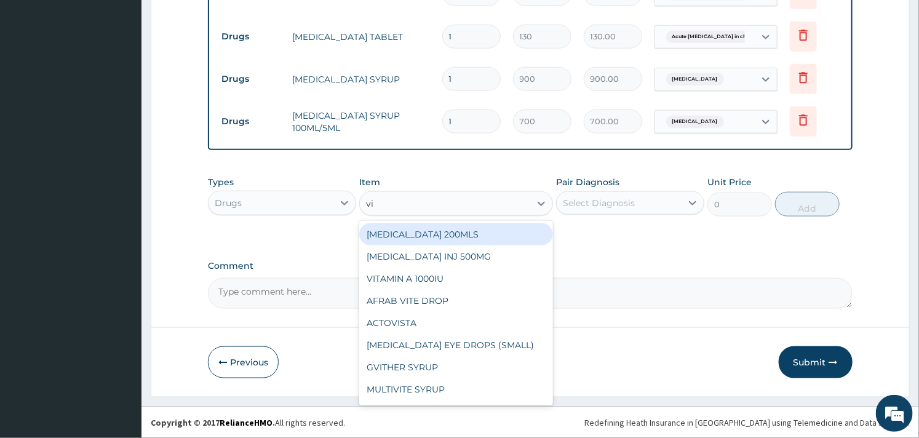
type input "vit"
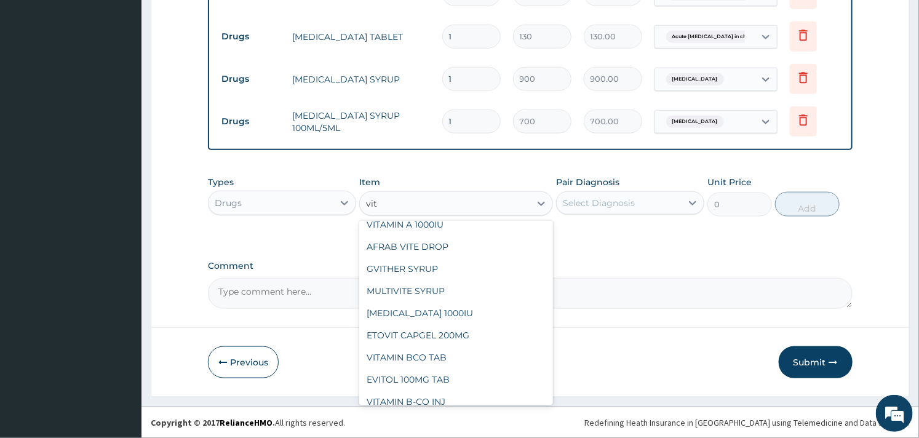
scroll to position [0, 0]
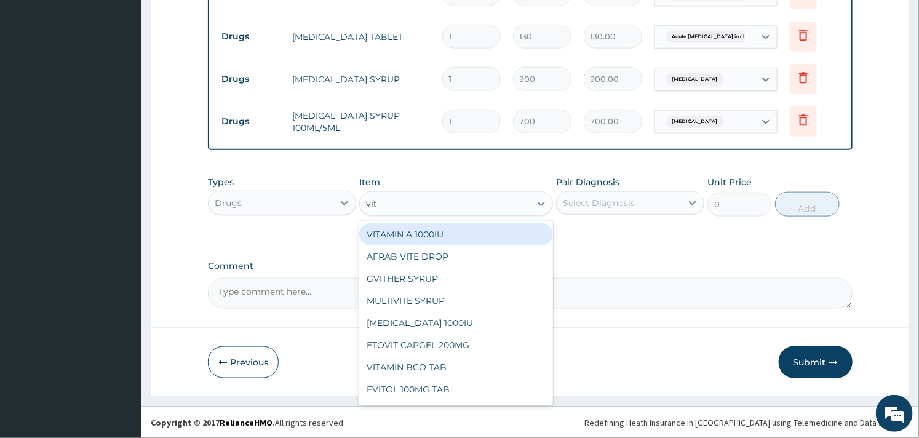
click at [487, 223] on div "VITAMIN A 1000IU" at bounding box center [455, 234] width 193 height 22
type input "35"
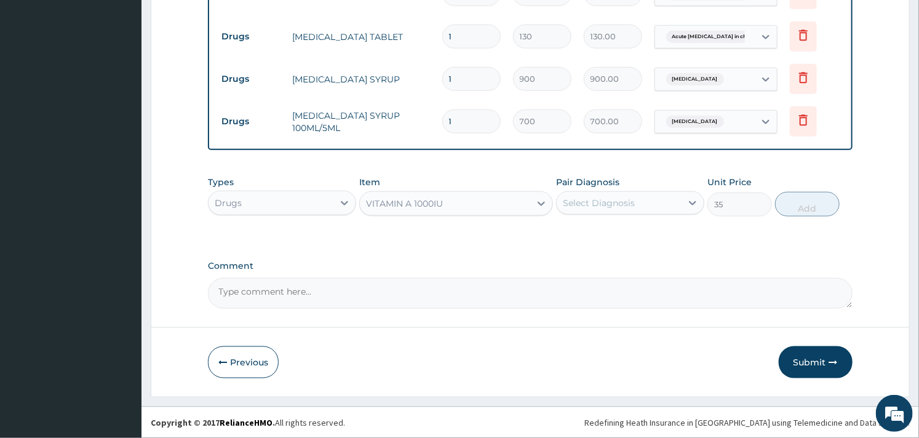
click at [495, 170] on div "Types Drugs Item VITAMIN A 1000IU Pair Diagnosis Select Diagnosis Unit Price 35…" at bounding box center [530, 196] width 644 height 53
click at [810, 365] on button "Submit" at bounding box center [816, 362] width 74 height 32
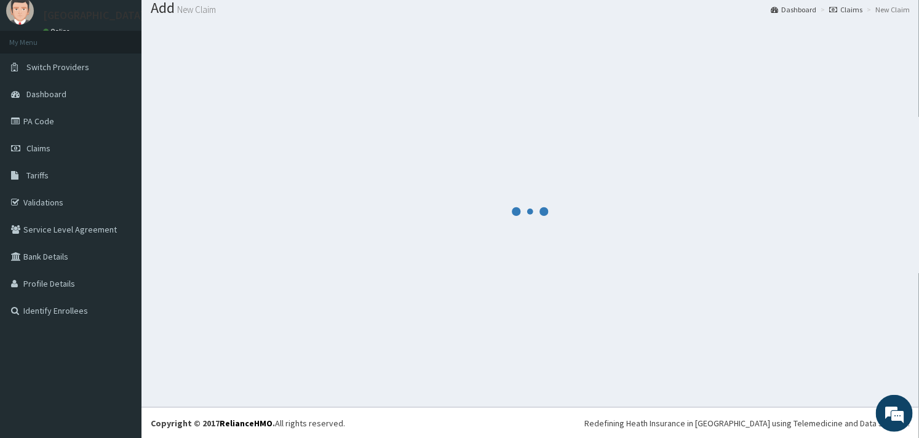
scroll to position [566, 0]
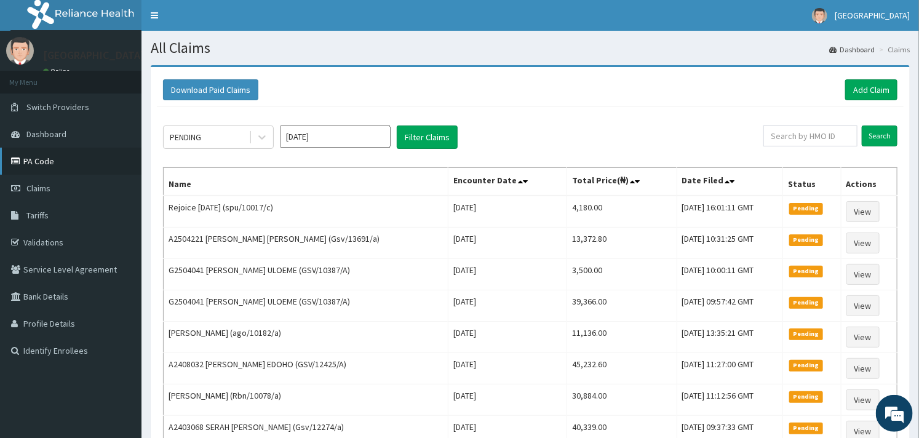
click at [44, 160] on link "PA Code" at bounding box center [71, 161] width 142 height 27
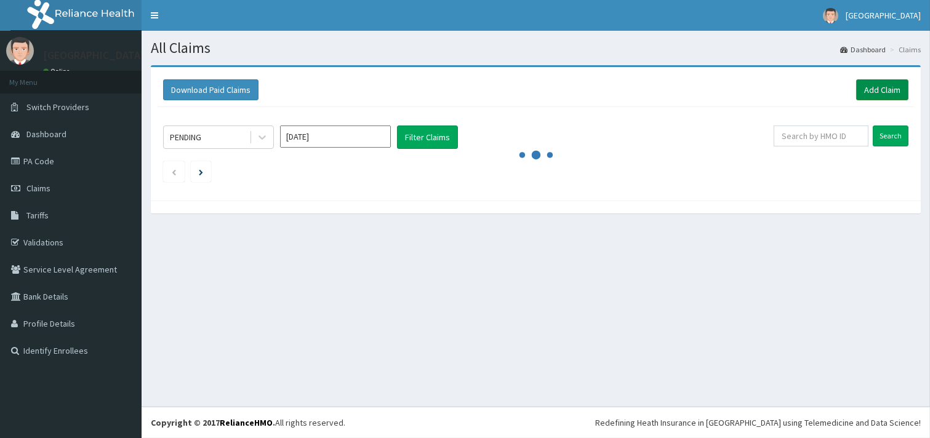
click at [876, 83] on link "Add Claim" at bounding box center [882, 89] width 52 height 21
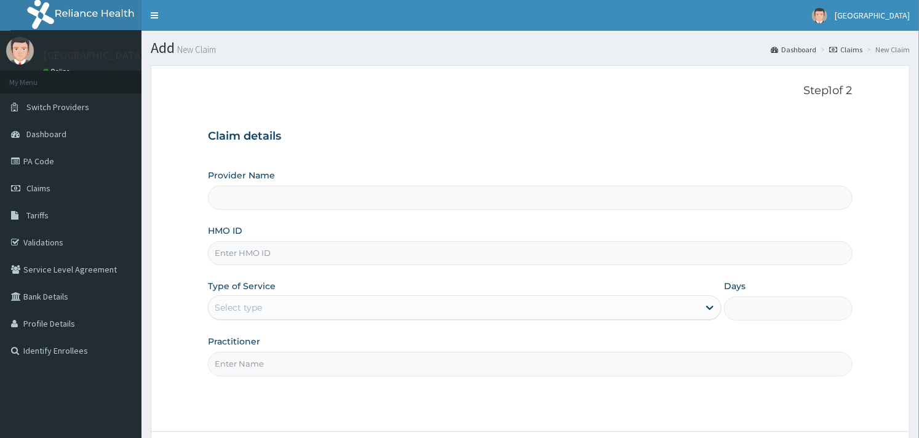
type input "Goodness Medical Centre"
click at [354, 253] on input "HMO ID" at bounding box center [530, 253] width 644 height 24
type input "OVL/10014/B"
drag, startPoint x: 213, startPoint y: 255, endPoint x: 278, endPoint y: 259, distance: 64.7
click at [278, 259] on input "OVL/10014/B" at bounding box center [530, 253] width 644 height 24
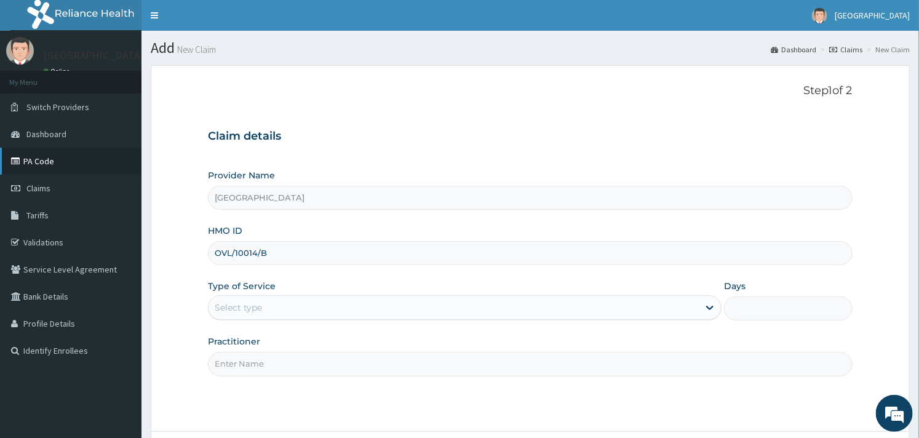
click at [55, 158] on link "PA Code" at bounding box center [71, 161] width 142 height 27
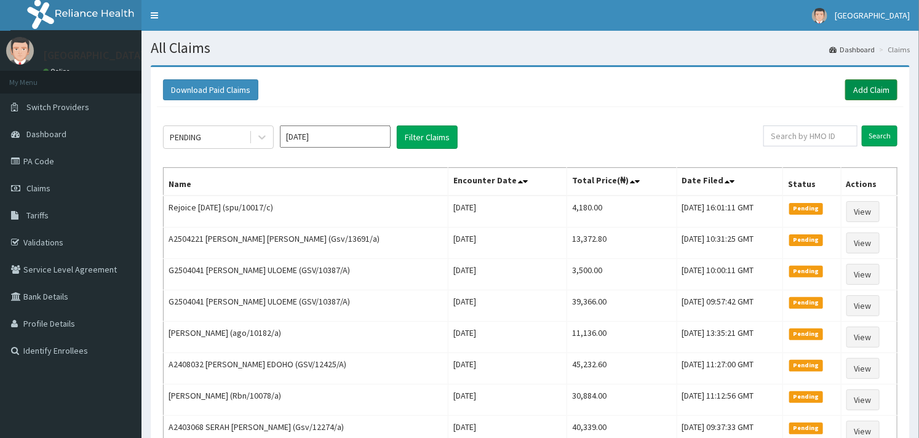
click at [864, 95] on link "Add Claim" at bounding box center [871, 89] width 52 height 21
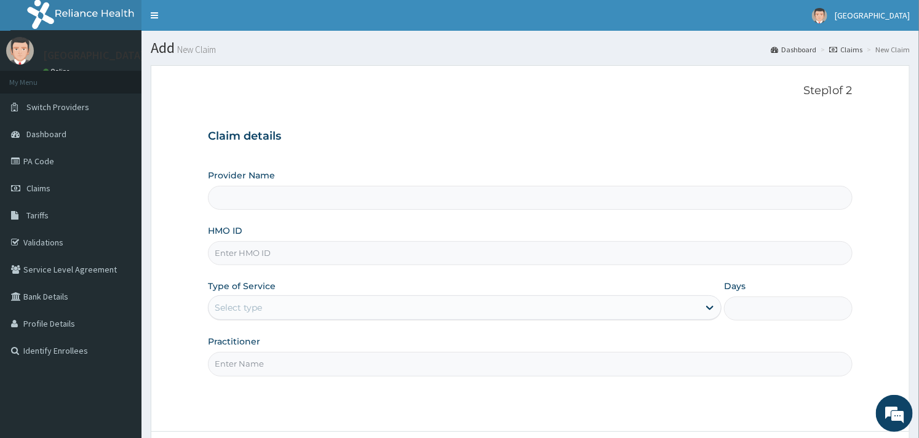
type input "Goodness Medical Centre"
click at [383, 263] on input "HMO ID" at bounding box center [530, 253] width 644 height 24
paste input "chl/11272/c"
type input "CHL/11272/C"
click at [327, 308] on div "Select type" at bounding box center [454, 308] width 490 height 20
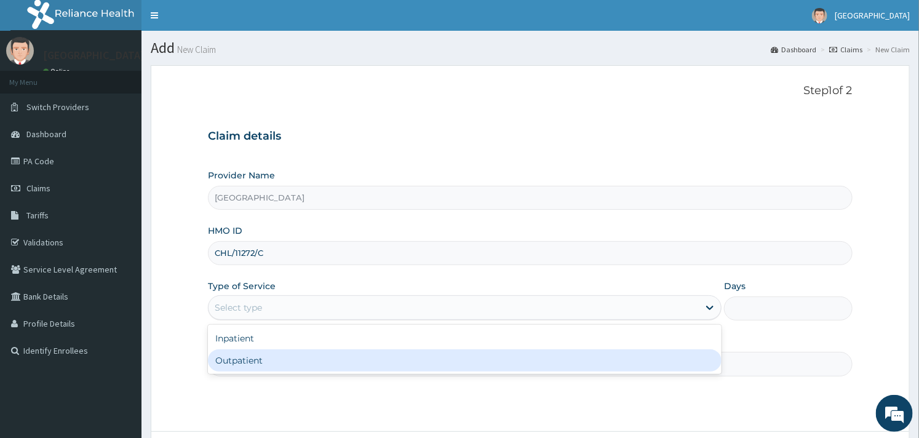
click at [286, 357] on div "Outpatient" at bounding box center [465, 360] width 514 height 22
type input "1"
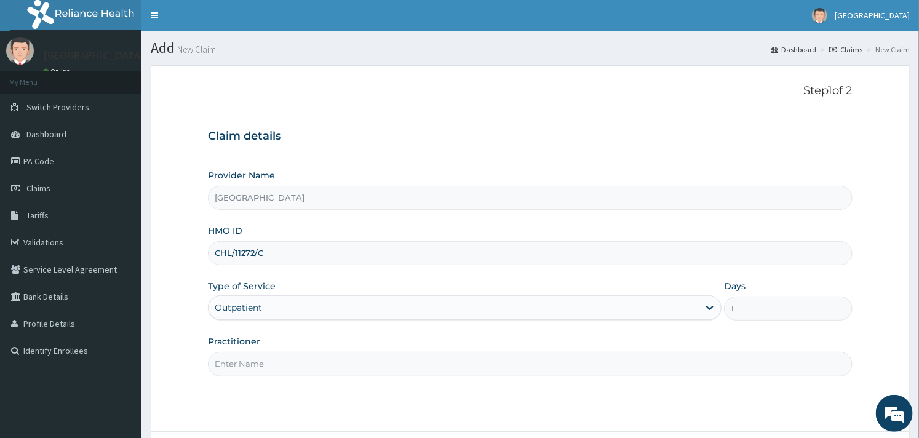
click at [164, 283] on form "Step 1 of 2 Claim details Provider Name Goodness Medical Centre HMO ID CHL/1127…" at bounding box center [530, 283] width 759 height 436
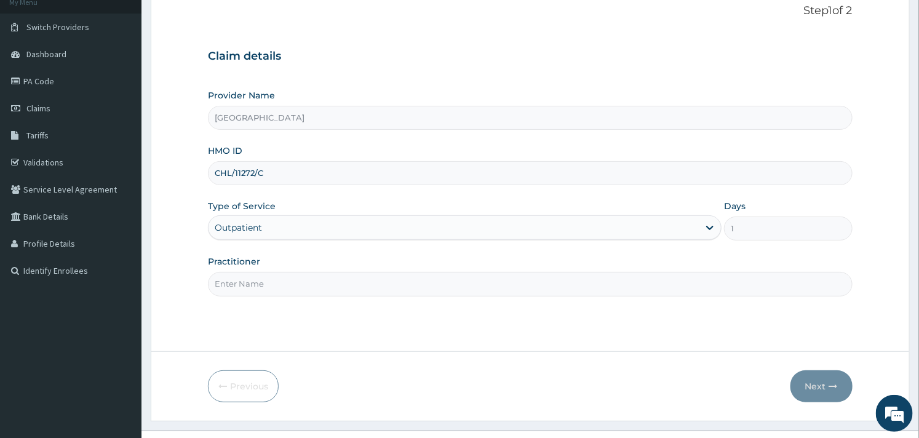
scroll to position [82, 0]
click at [236, 287] on input "Practitioner" at bounding box center [530, 282] width 644 height 24
type input "dr frank"
click at [831, 385] on icon "button" at bounding box center [833, 384] width 9 height 9
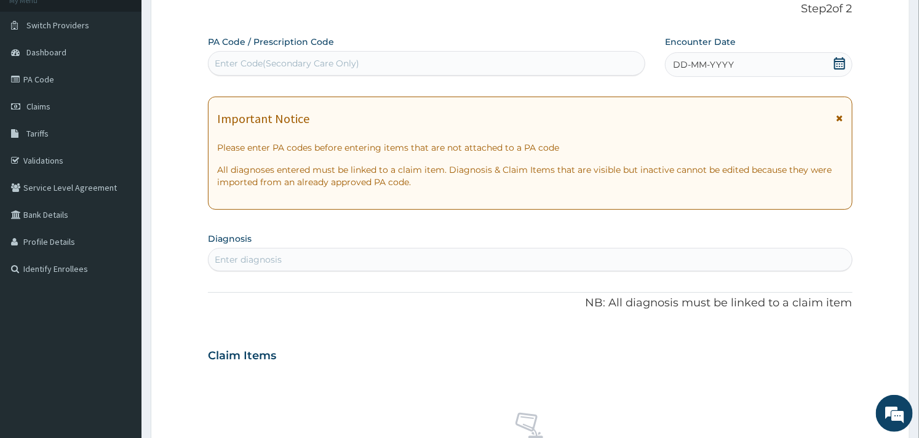
click at [837, 66] on icon at bounding box center [839, 63] width 11 height 12
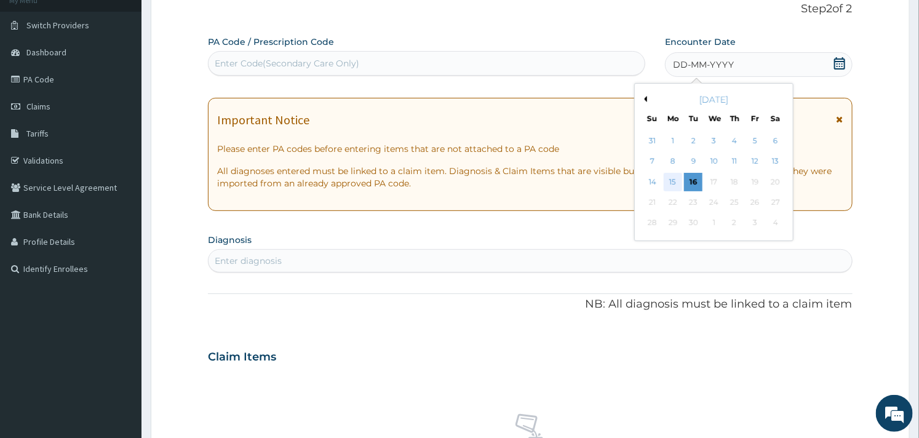
click at [675, 180] on div "15" at bounding box center [673, 182] width 18 height 18
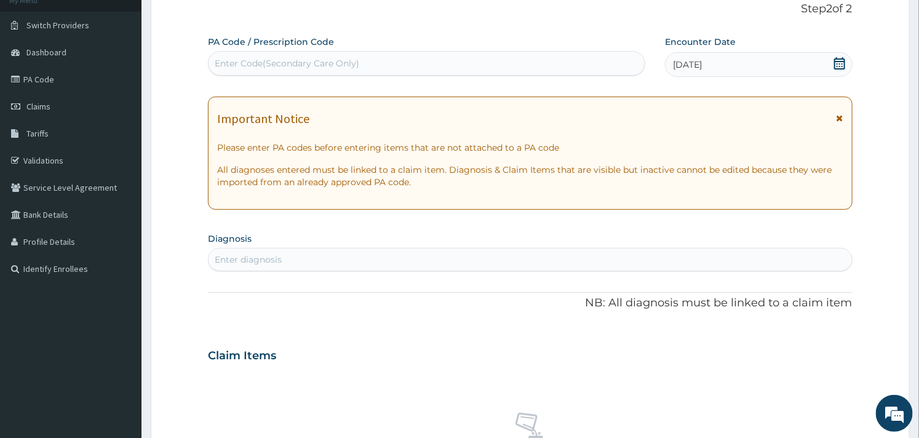
click at [604, 230] on section "Diagnosis Enter diagnosis" at bounding box center [530, 250] width 644 height 42
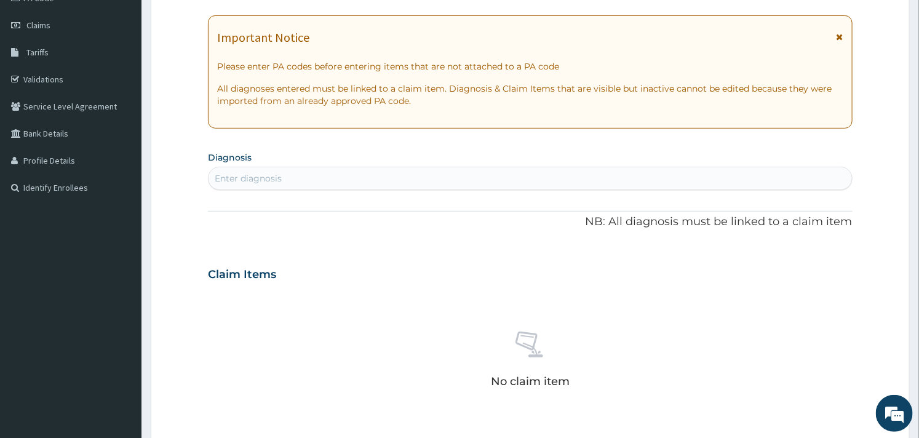
scroll to position [164, 0]
click at [460, 186] on div "Enter diagnosis" at bounding box center [530, 178] width 643 height 20
type input "malaria"
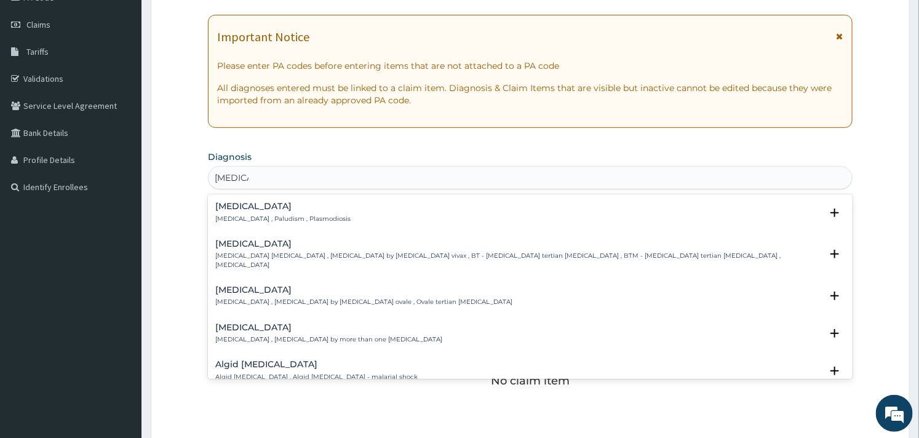
click at [263, 216] on p "Malaria , Paludism , Plasmodiosis" at bounding box center [282, 219] width 135 height 9
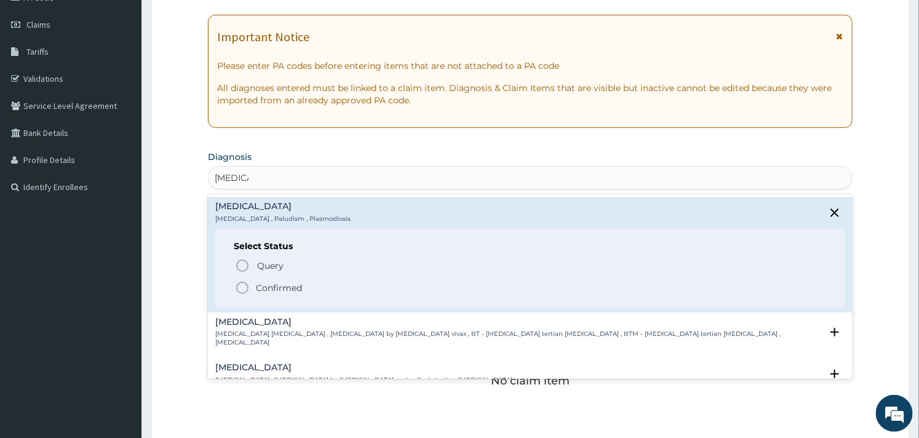
click at [244, 287] on icon "status option filled" at bounding box center [242, 288] width 15 height 15
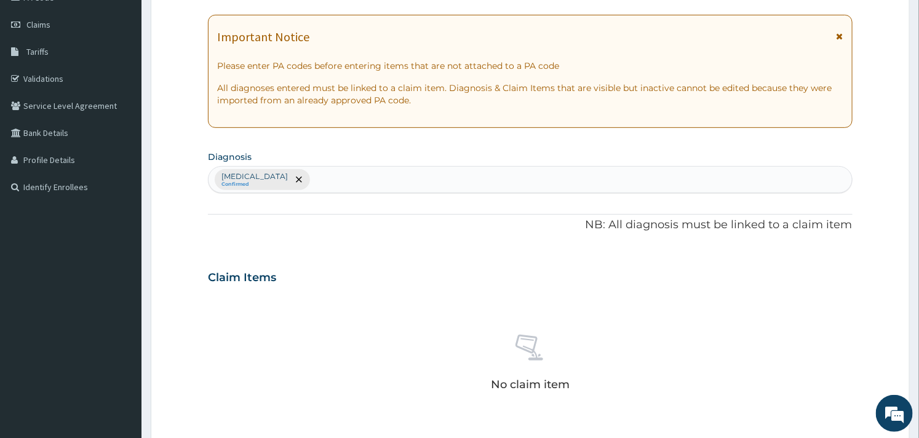
click at [300, 185] on div "Malaria Confirmed" at bounding box center [530, 180] width 643 height 26
type input "sepsis"
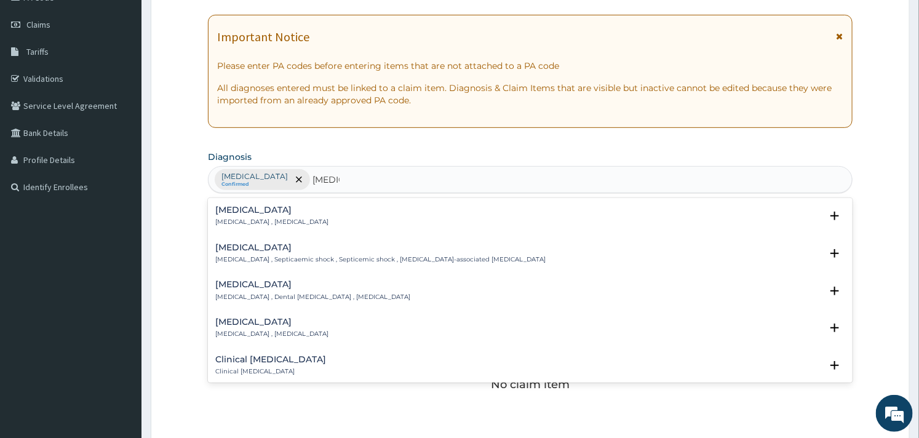
click at [241, 219] on p "Systemic infection , Sepsis" at bounding box center [271, 222] width 113 height 9
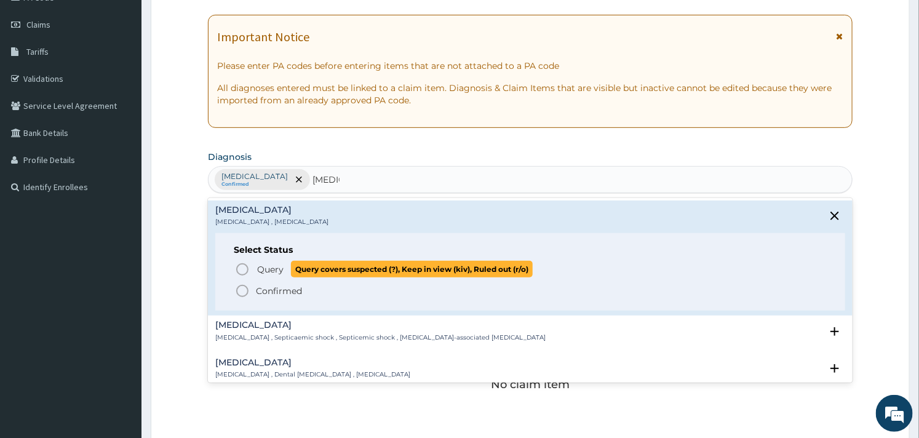
click at [237, 271] on circle "status option query" at bounding box center [242, 269] width 11 height 11
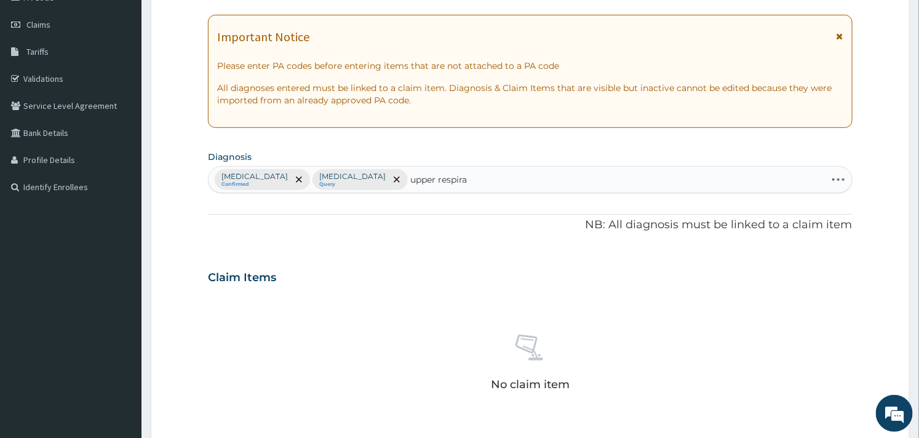
type input "upper respirat"
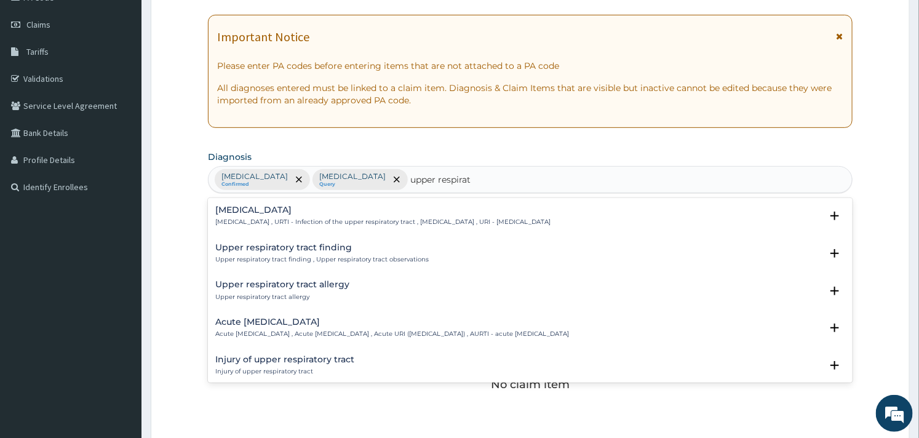
click at [301, 220] on p "Upper respiratory infection , URTI - Infection of the upper respiratory tract ,…" at bounding box center [382, 222] width 335 height 9
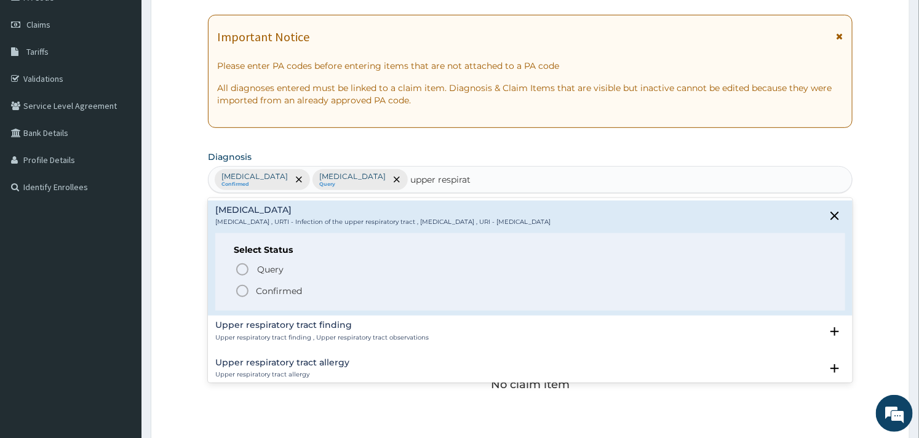
click at [241, 290] on icon "status option filled" at bounding box center [242, 291] width 15 height 15
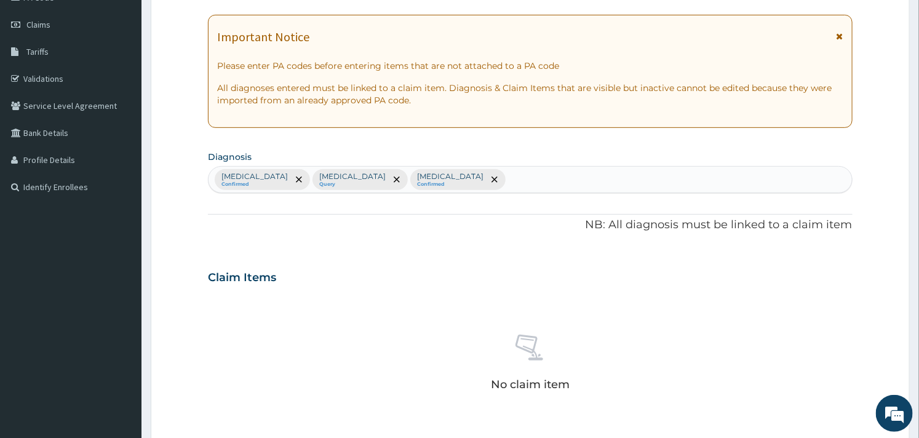
click at [313, 246] on div "PA Code / Prescription Code Enter Code(Secondary Care Only) Encounter Date 15-0…" at bounding box center [530, 274] width 644 height 640
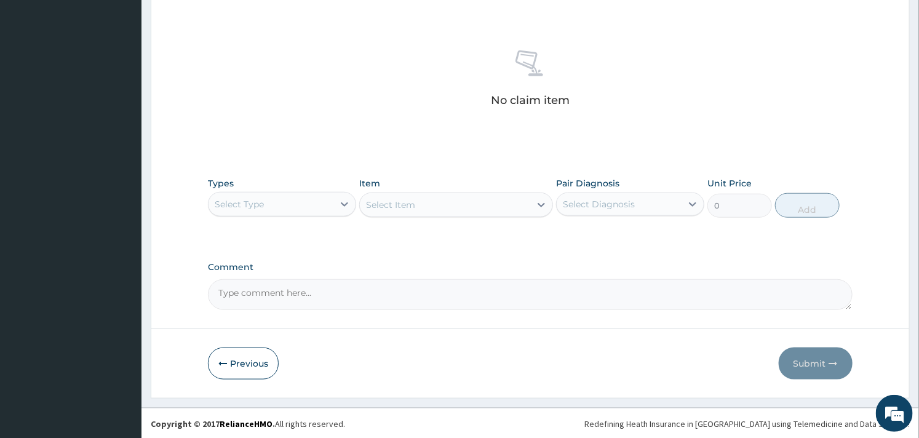
scroll to position [449, 0]
click at [259, 200] on div "Select Type" at bounding box center [239, 203] width 49 height 12
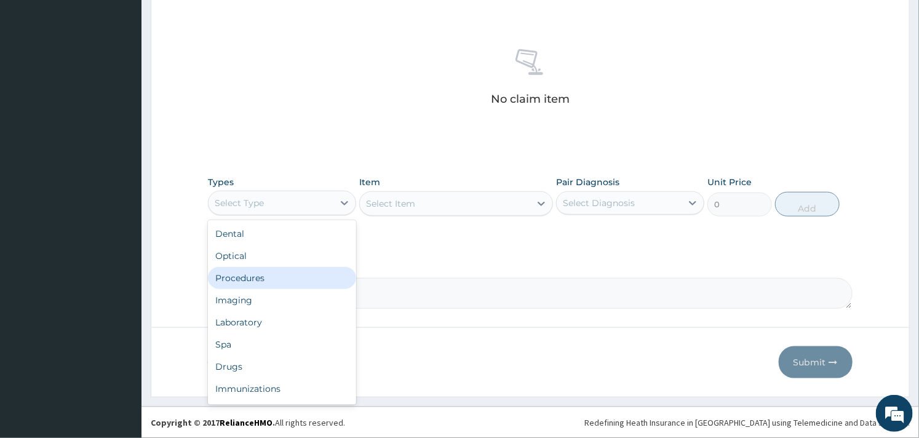
click at [249, 281] on div "Procedures" at bounding box center [282, 278] width 148 height 22
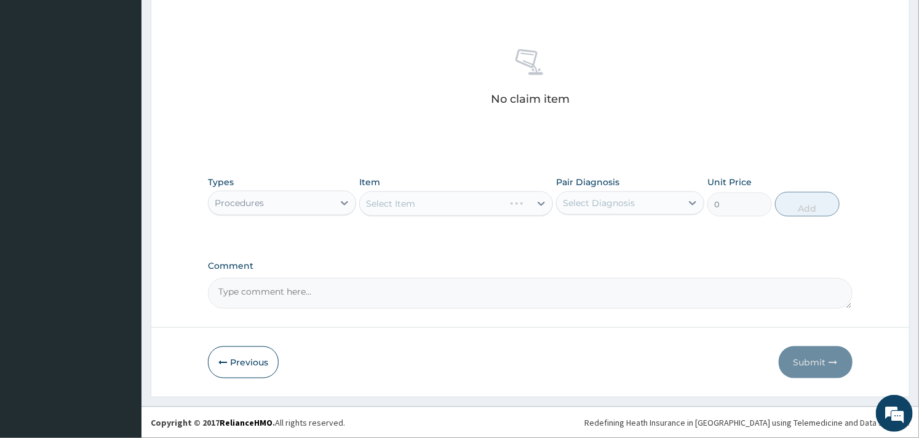
click at [474, 208] on div "Select Item" at bounding box center [455, 203] width 193 height 25
click at [412, 124] on div "No claim item" at bounding box center [530, 80] width 644 height 142
click at [415, 202] on div "Select Item" at bounding box center [455, 203] width 193 height 25
click at [425, 204] on div "Select Item" at bounding box center [455, 203] width 193 height 25
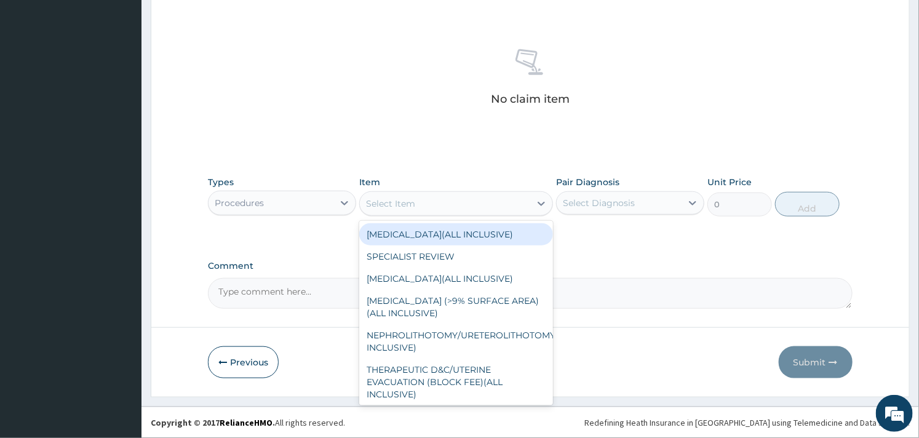
click at [425, 204] on div "Select Item" at bounding box center [445, 204] width 170 height 20
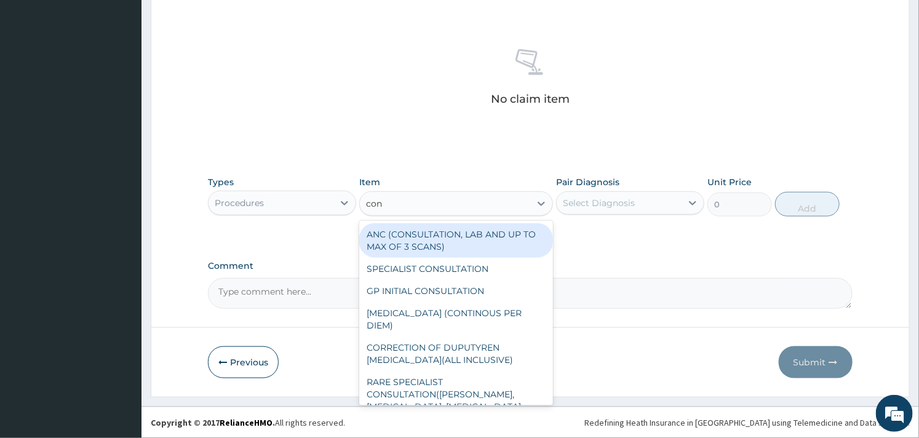
type input "cons"
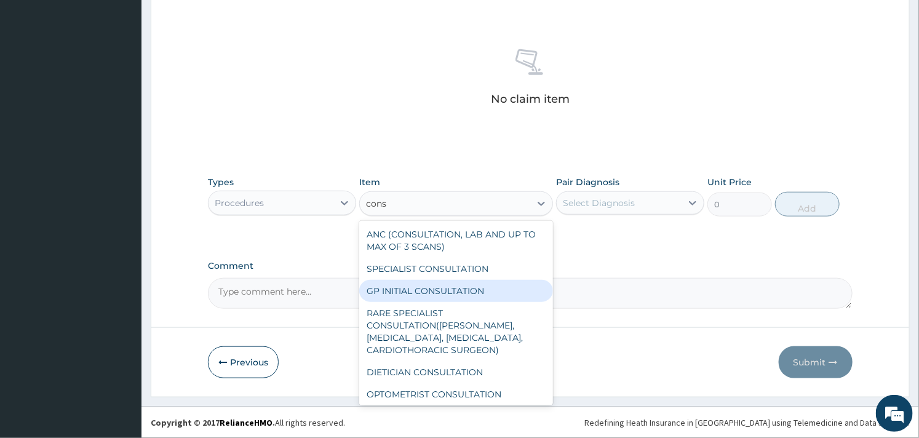
click at [414, 285] on div "GP INITIAL CONSULTATION" at bounding box center [455, 291] width 193 height 22
type input "2000"
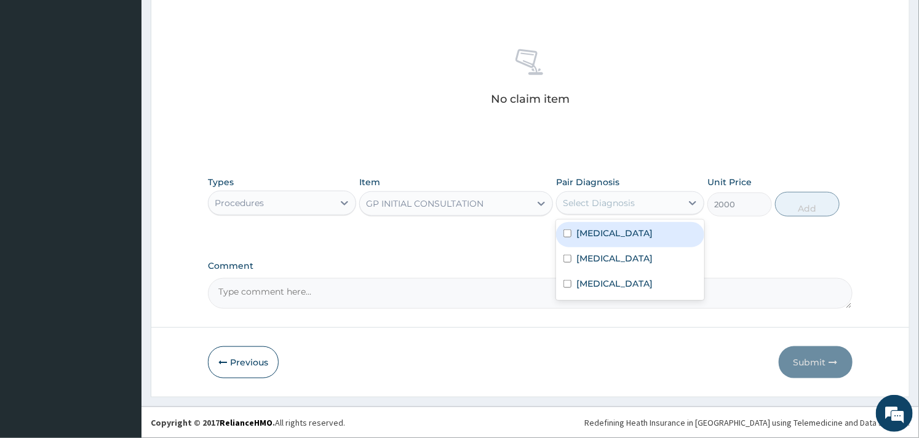
click at [621, 201] on div "Select Diagnosis" at bounding box center [599, 203] width 72 height 12
click at [610, 236] on div "Malaria" at bounding box center [630, 234] width 148 height 25
checkbox input "true"
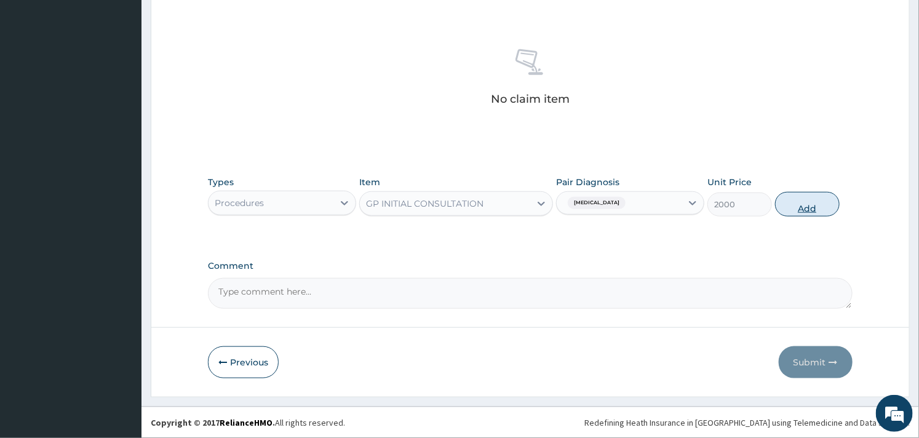
click at [796, 213] on button "Add" at bounding box center [807, 204] width 65 height 25
type input "0"
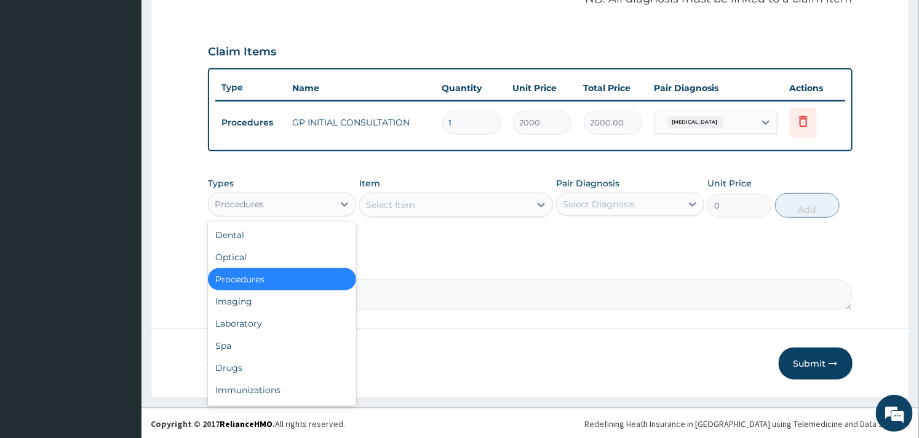
click at [263, 198] on div "Procedures" at bounding box center [239, 204] width 49 height 12
click at [223, 328] on div "Laboratory" at bounding box center [282, 324] width 148 height 22
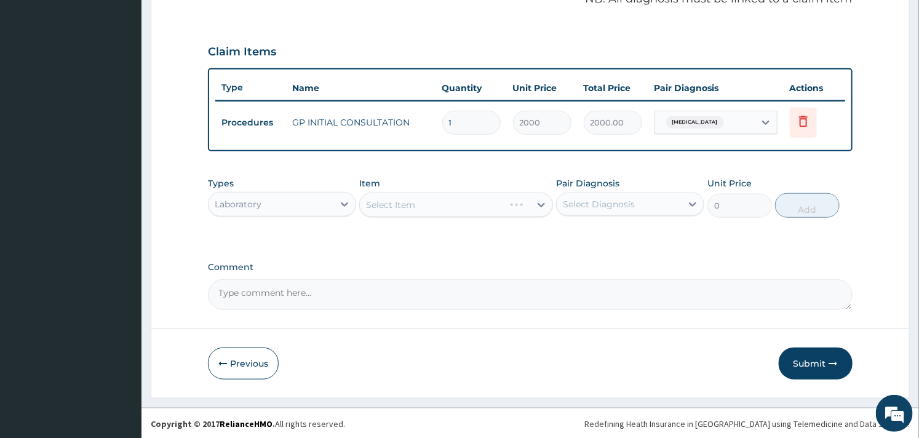
click at [469, 204] on div "Select Item" at bounding box center [455, 205] width 193 height 25
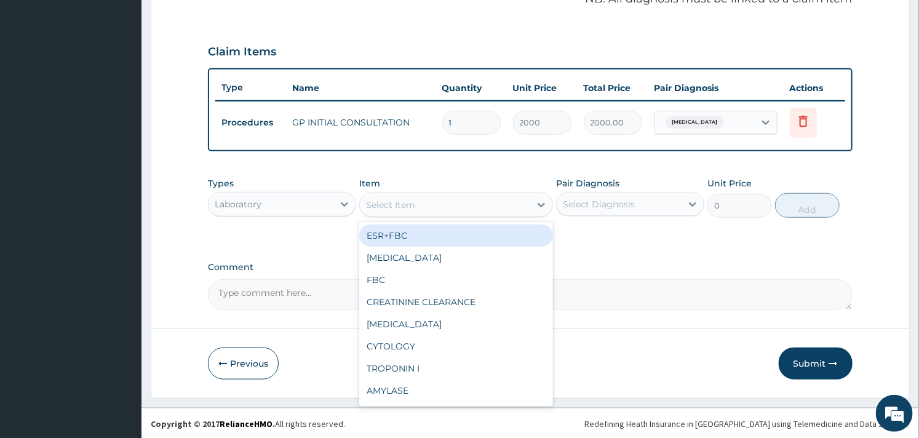
click at [469, 204] on div "Select Item" at bounding box center [445, 205] width 170 height 20
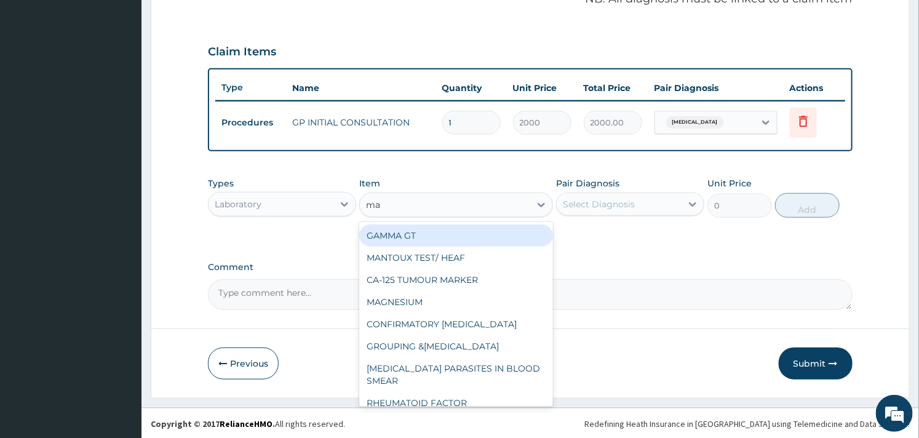
type input "mal"
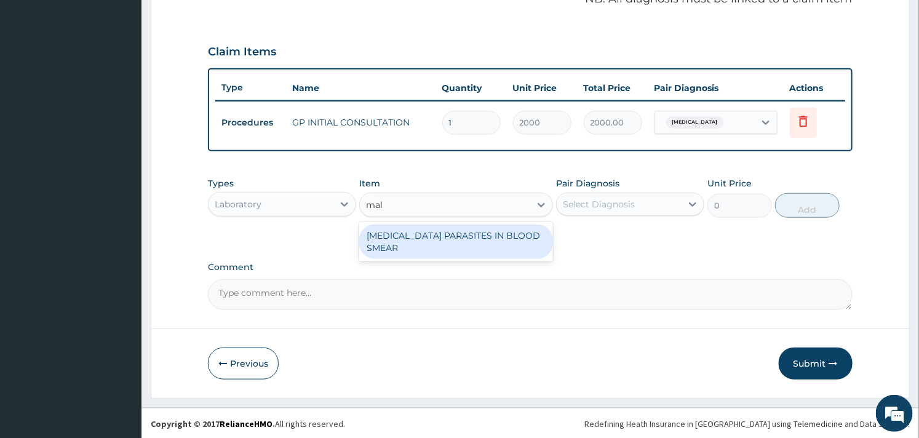
click at [472, 231] on div "MALARIA PARASITES IN BLOOD SMEAR" at bounding box center [455, 242] width 193 height 34
type input "1700"
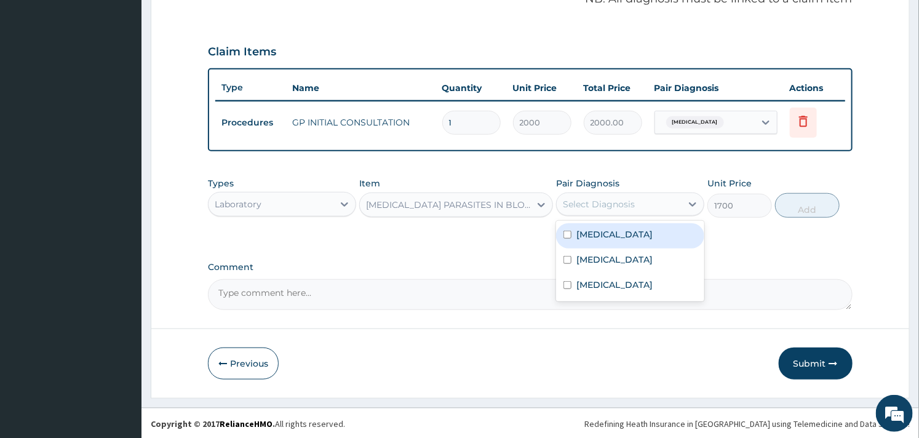
click at [599, 207] on div "Select Diagnosis" at bounding box center [599, 204] width 72 height 12
click at [595, 234] on label "Malaria" at bounding box center [614, 234] width 76 height 12
checkbox input "true"
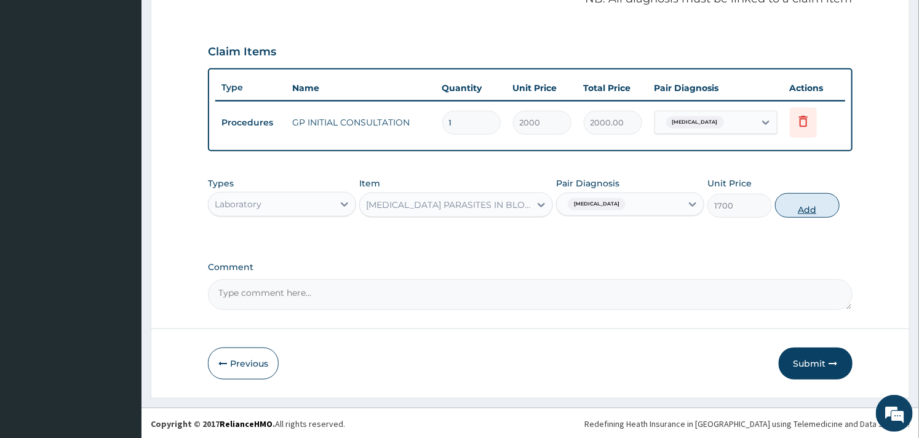
click at [827, 205] on button "Add" at bounding box center [807, 205] width 65 height 25
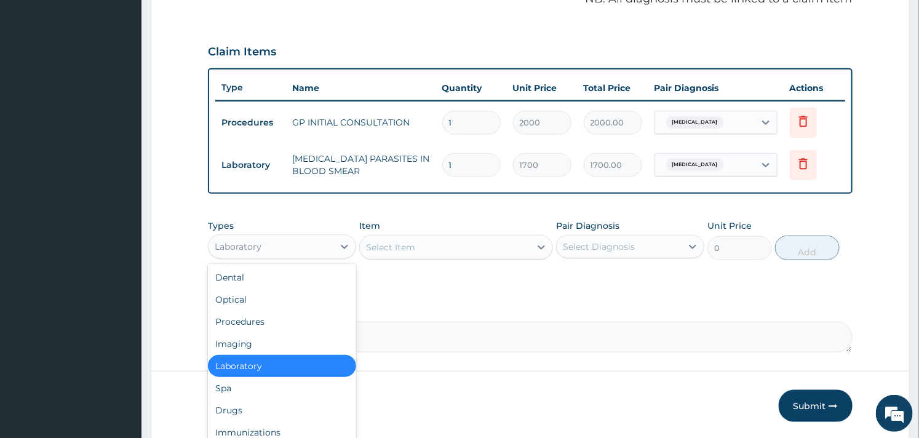
click at [321, 241] on div "Laboratory" at bounding box center [271, 247] width 125 height 20
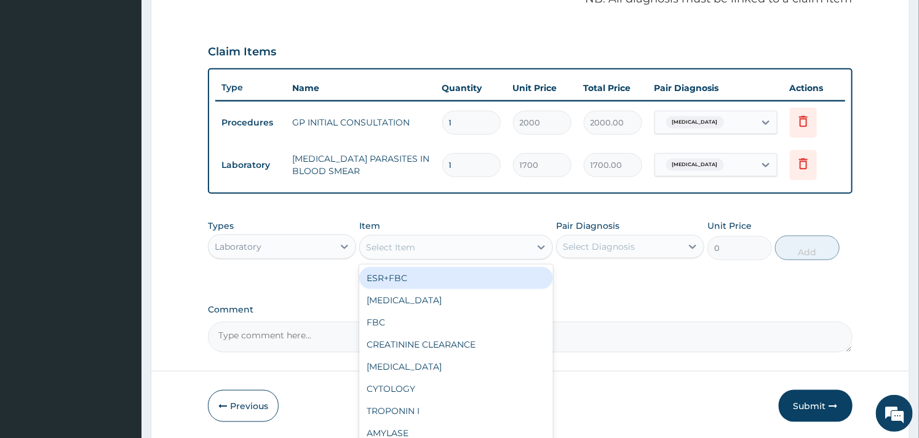
click at [404, 241] on div "Select Item" at bounding box center [390, 247] width 49 height 12
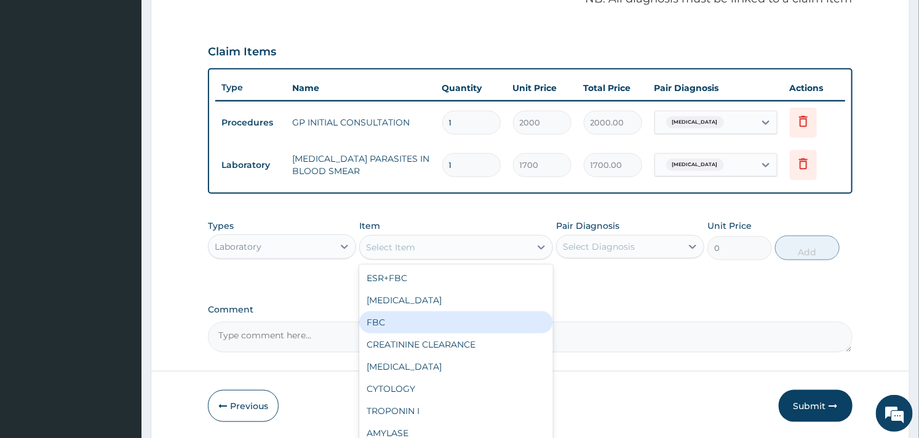
click at [381, 322] on div "FBC" at bounding box center [455, 322] width 193 height 22
type input "2500"
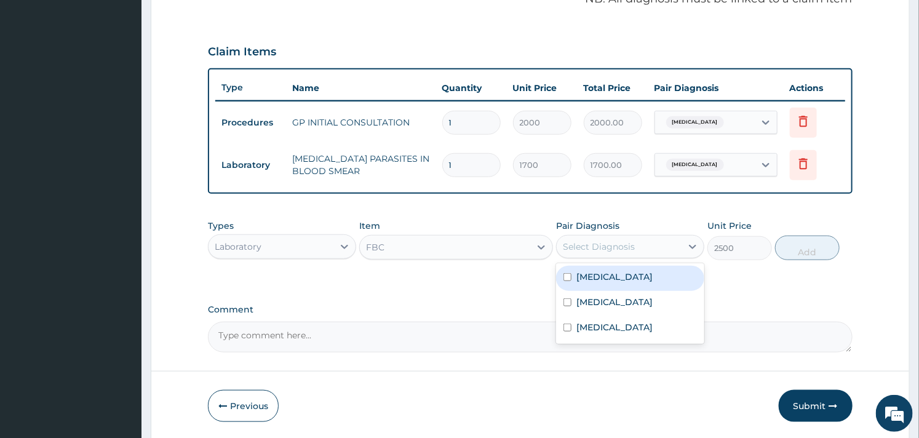
click at [600, 237] on div "Select Diagnosis" at bounding box center [619, 247] width 125 height 20
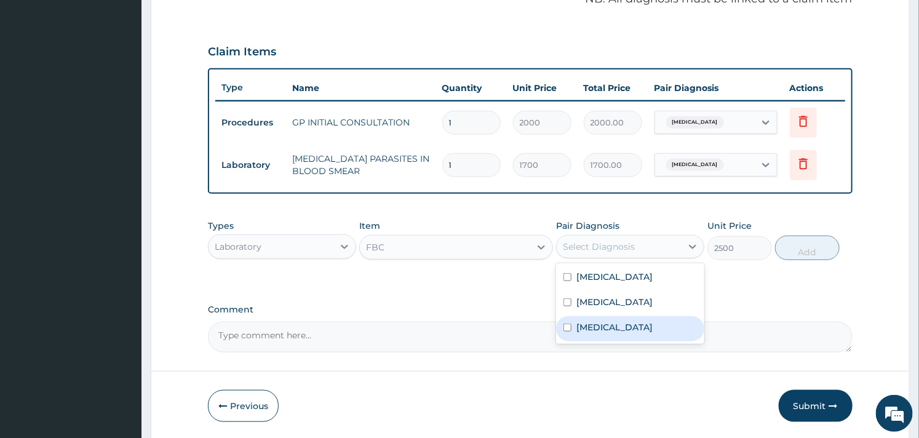
click at [602, 321] on label "Upper respiratory infection" at bounding box center [614, 327] width 76 height 12
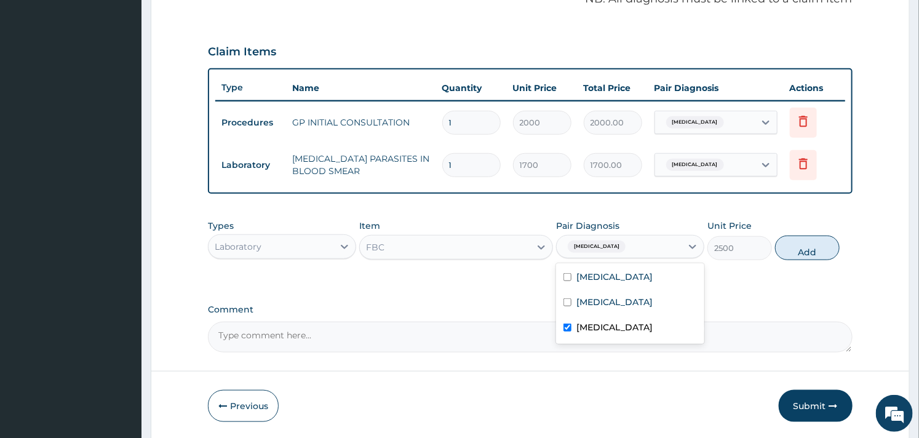
checkbox input "true"
click at [802, 248] on button "Add" at bounding box center [807, 248] width 65 height 25
type input "0"
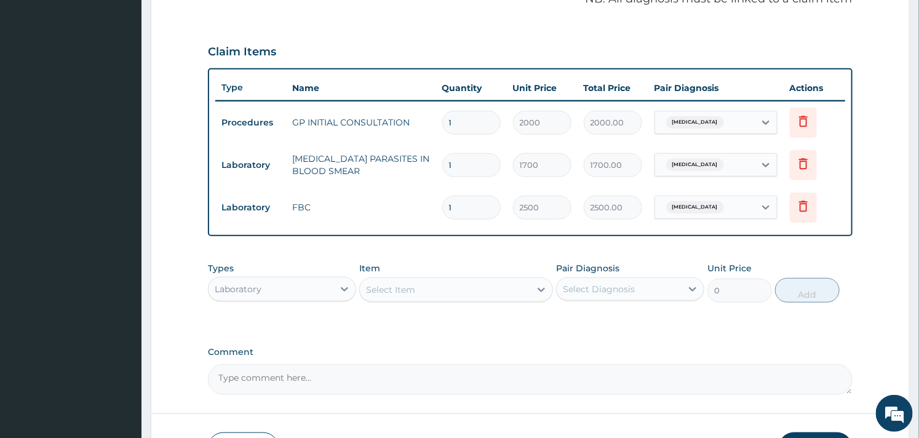
click at [250, 283] on div "Laboratory" at bounding box center [238, 289] width 47 height 12
type input "drug"
click at [250, 316] on div "Drugs" at bounding box center [282, 320] width 148 height 22
click at [446, 324] on div "Types Drugs Item Select Item Pair Diagnosis Select Diagnosis Unit Price 0 Add" at bounding box center [530, 291] width 644 height 71
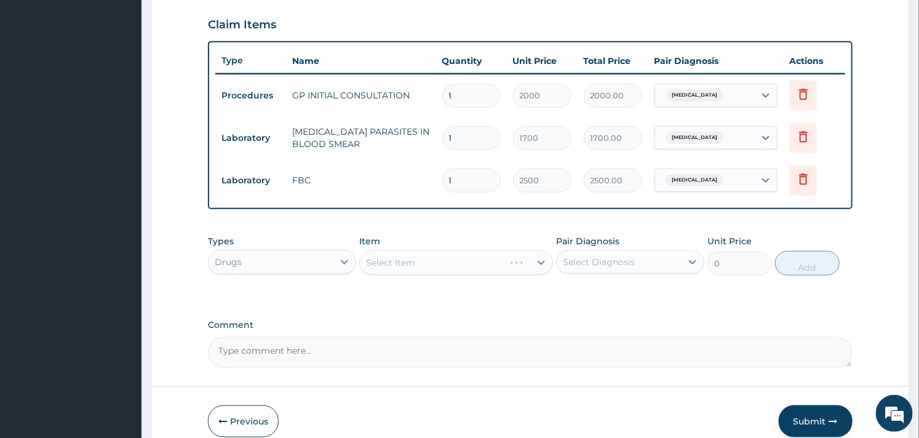
scroll to position [475, 0]
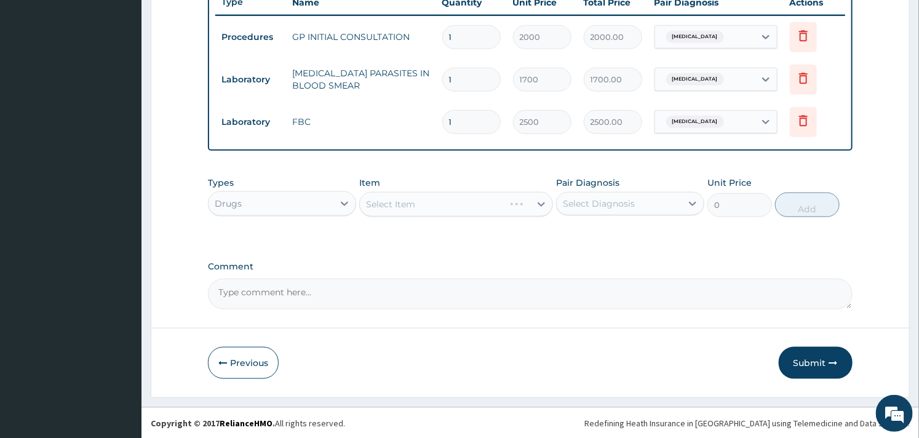
click at [420, 201] on div "Select Item" at bounding box center [455, 204] width 193 height 25
click at [419, 170] on div "Types Drugs Item Select Item Pair Diagnosis Select Diagnosis Unit Price 0 Add" at bounding box center [530, 196] width 644 height 53
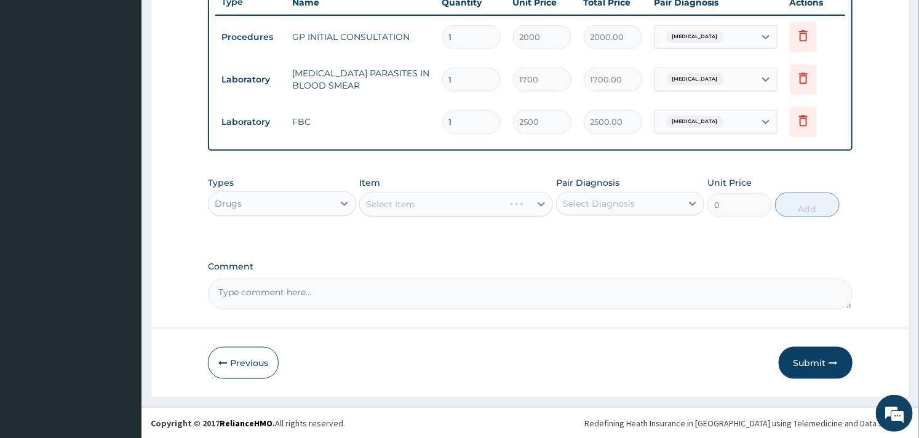
click at [415, 204] on div "Select Item" at bounding box center [455, 204] width 193 height 25
click at [414, 203] on div "Select Item" at bounding box center [455, 204] width 193 height 25
click at [413, 203] on div "Select Item" at bounding box center [455, 204] width 193 height 25
click at [420, 189] on div "Item Select Item" at bounding box center [455, 197] width 193 height 41
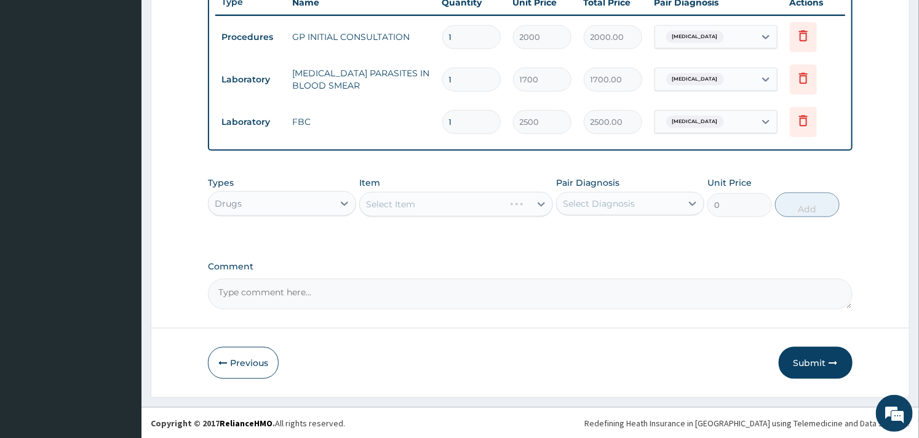
click at [441, 223] on div "Types Drugs Item Select Item Pair Diagnosis Select Diagnosis Unit Price 0 Add" at bounding box center [530, 205] width 644 height 71
click at [445, 194] on div "Select Item" at bounding box center [445, 204] width 170 height 20
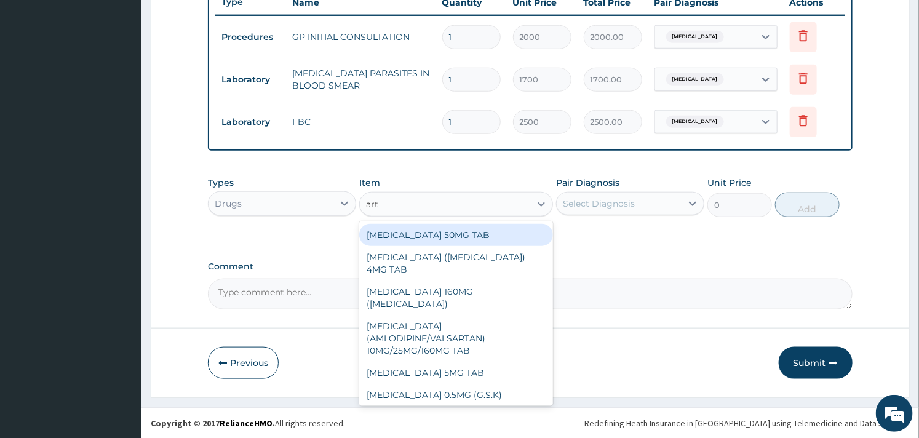
type input "arte"
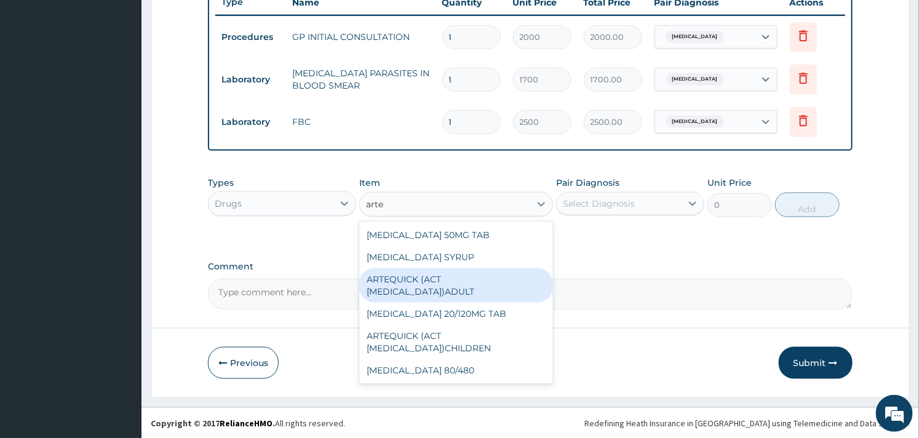
click at [411, 277] on div "ARTEQUICK (ACT ANTIMALARIAL)ADULT" at bounding box center [455, 285] width 193 height 34
type input "2500"
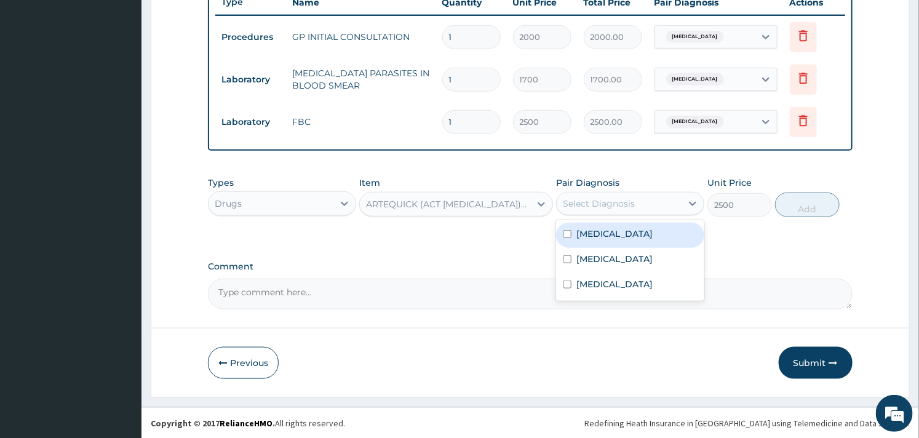
click at [618, 207] on div "Select Diagnosis" at bounding box center [599, 203] width 72 height 12
click at [607, 237] on label "Malaria" at bounding box center [614, 234] width 76 height 12
checkbox input "true"
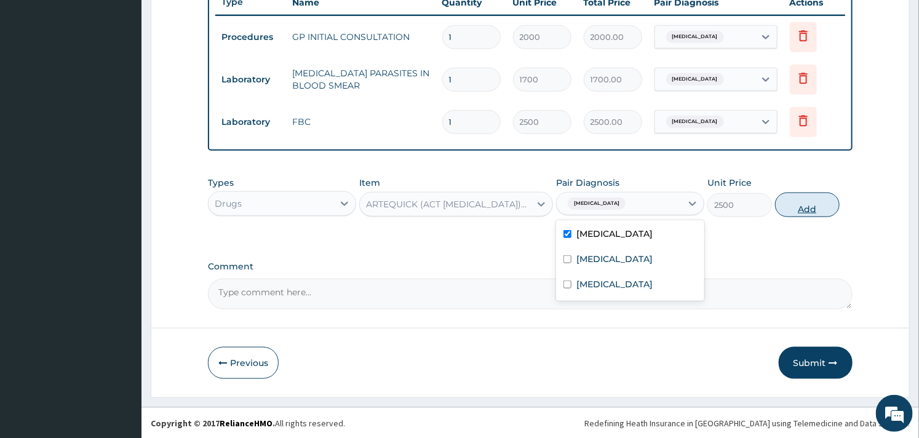
click at [806, 205] on button "Add" at bounding box center [807, 205] width 65 height 25
type input "0"
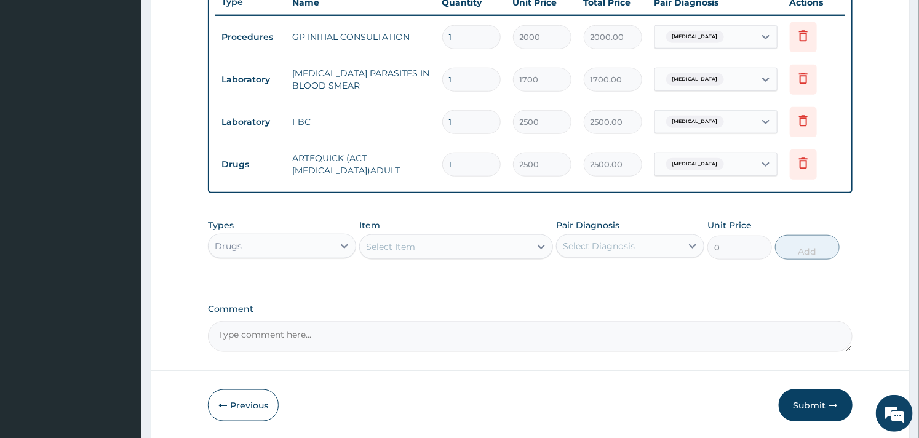
click at [437, 240] on div "Select Item" at bounding box center [445, 247] width 170 height 20
type input "aceclofe"
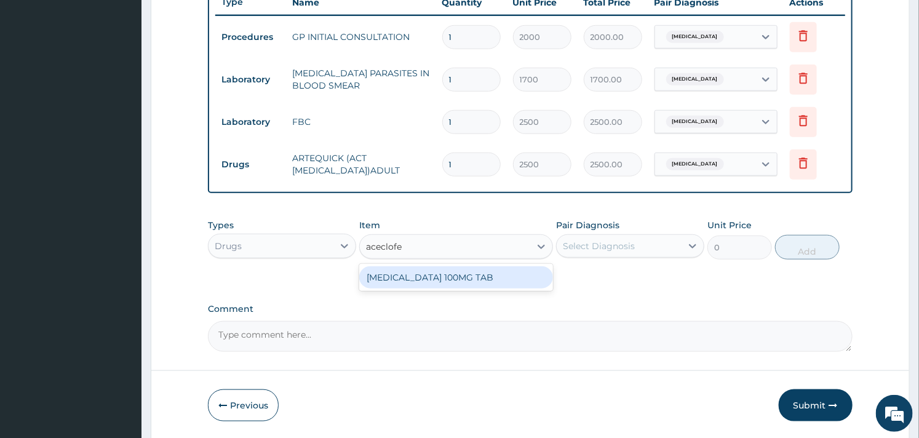
click at [433, 273] on div "ACECLOFENAC 100MG TAB" at bounding box center [455, 277] width 193 height 22
type input "39"
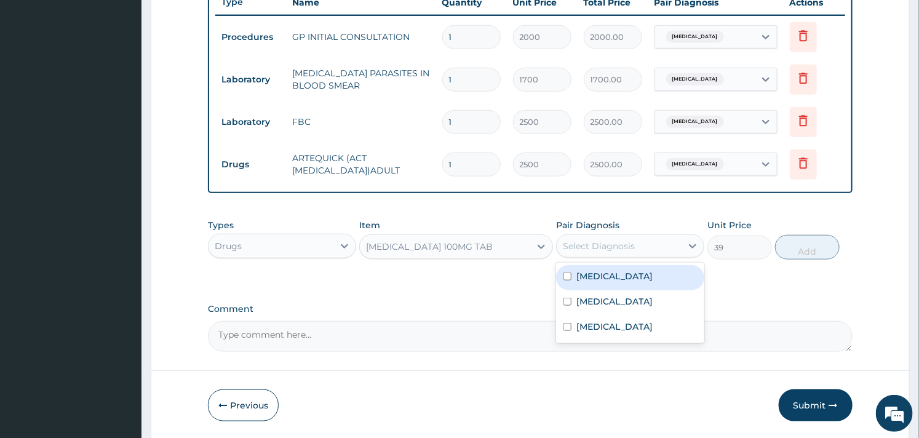
click at [650, 255] on div "Select Diagnosis" at bounding box center [630, 245] width 148 height 23
click at [635, 283] on div "Malaria" at bounding box center [630, 277] width 148 height 25
checkbox input "true"
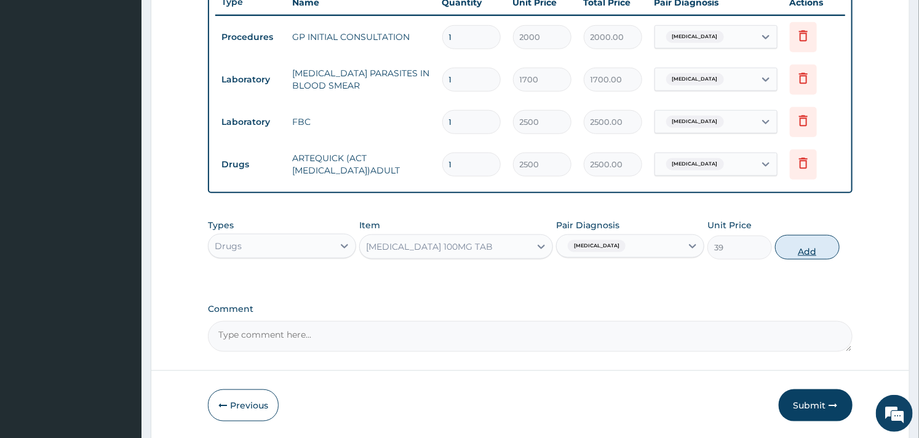
click at [797, 254] on button "Add" at bounding box center [807, 247] width 65 height 25
type input "0"
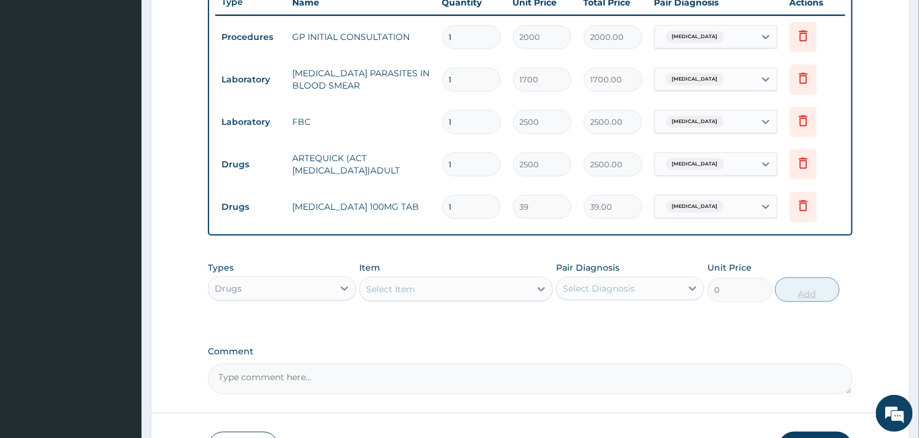
type input "10"
type input "390.00"
type input "10"
click at [472, 259] on div "Types Drugs Item Select Item Pair Diagnosis Select Diagnosis Unit Price 0 Add" at bounding box center [530, 281] width 644 height 53
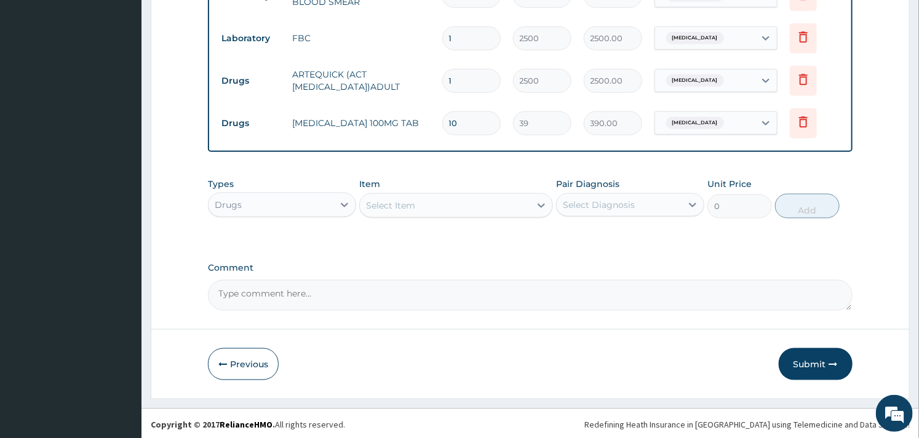
scroll to position [560, 0]
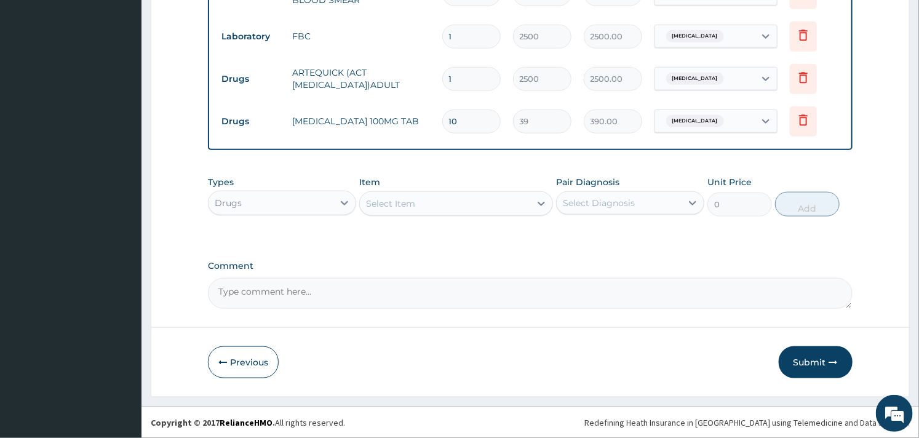
click at [408, 201] on div "Select Item" at bounding box center [390, 203] width 49 height 12
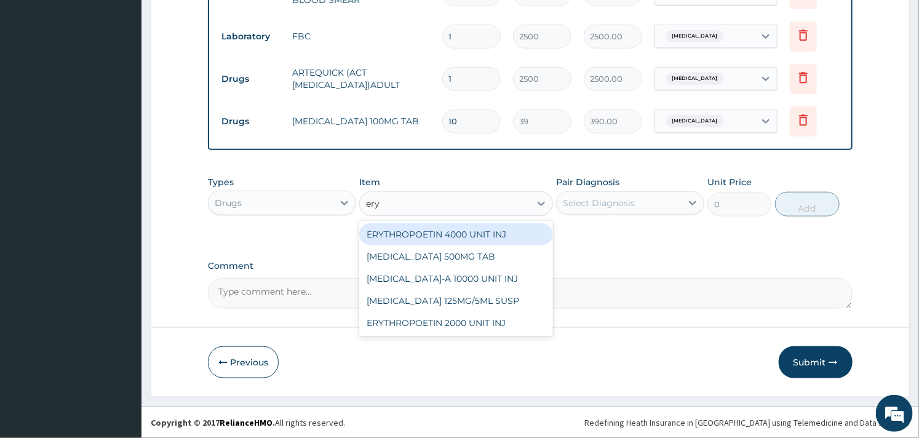
type input "eryt"
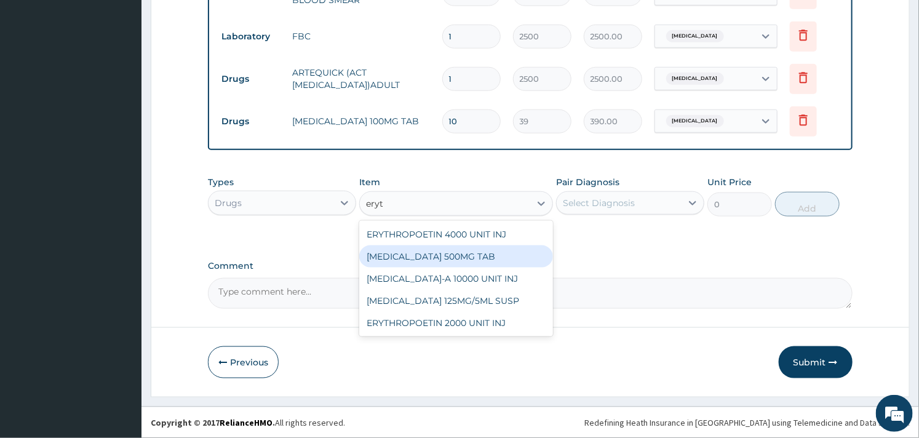
click at [431, 261] on div "ERYTHROMYCIN 500MG TAB" at bounding box center [455, 256] width 193 height 22
type input "90"
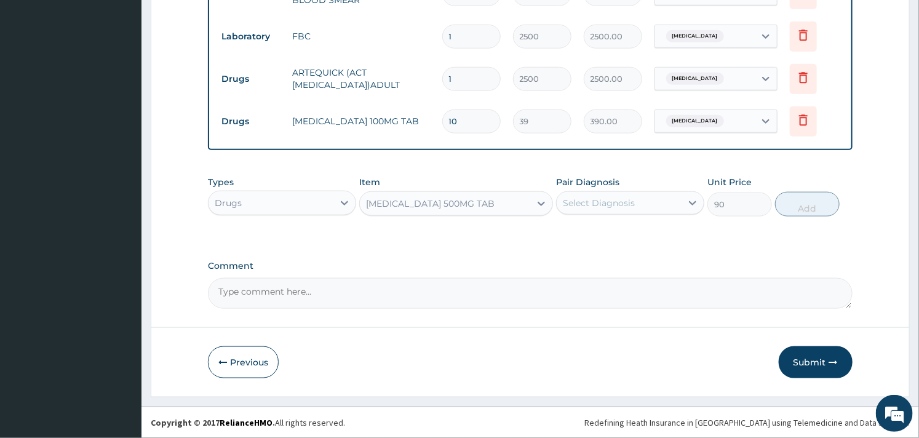
click at [618, 199] on div "Select Diagnosis" at bounding box center [599, 203] width 72 height 12
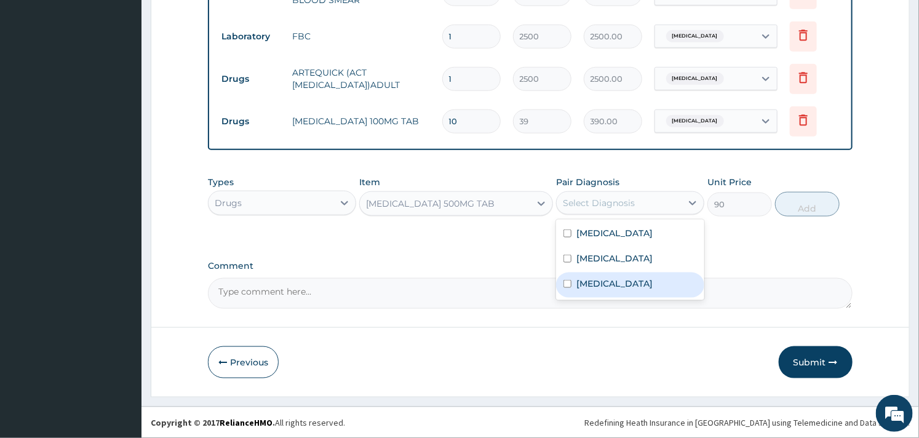
click at [600, 281] on label "Upper respiratory infection" at bounding box center [614, 283] width 76 height 12
checkbox input "true"
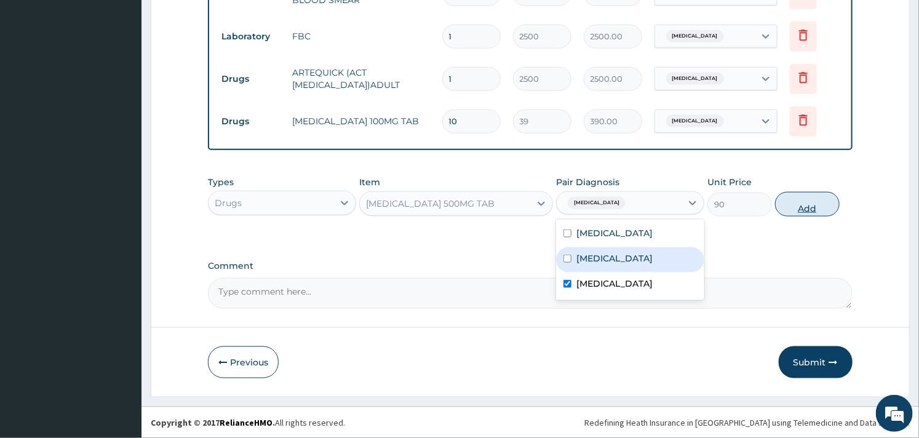
click at [820, 203] on button "Add" at bounding box center [807, 204] width 65 height 25
type input "0"
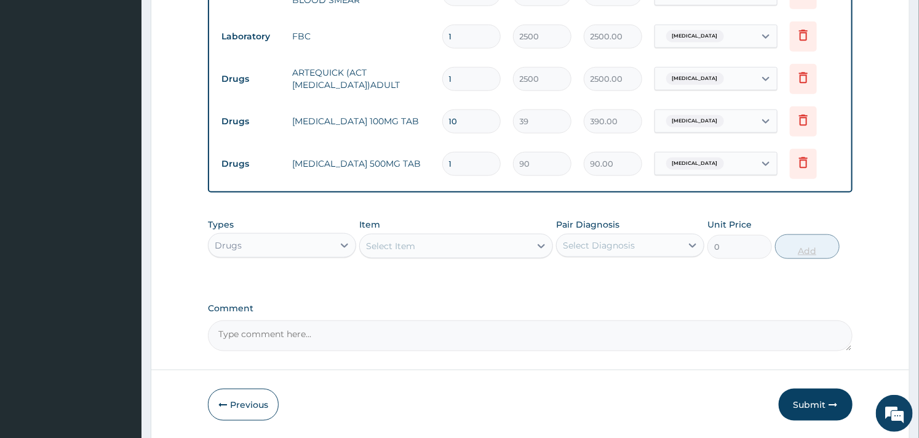
type input "10"
type input "900.00"
type input "10"
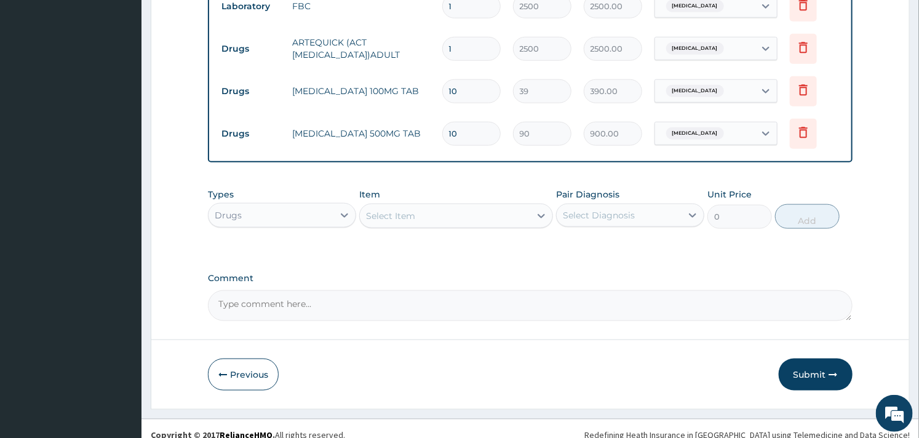
scroll to position [604, 0]
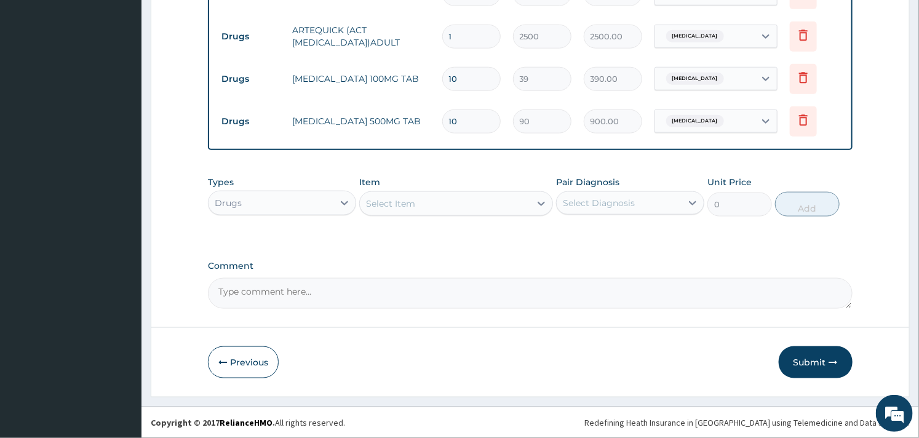
click at [423, 199] on div "Select Item" at bounding box center [445, 204] width 170 height 20
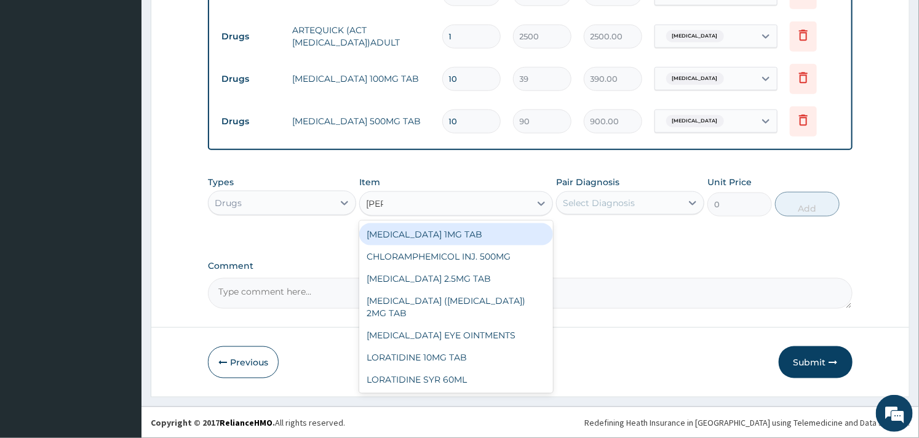
type input "lorat"
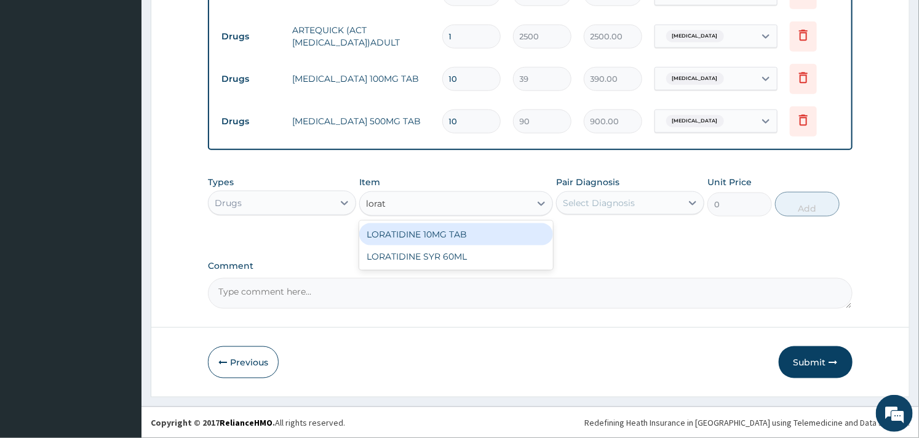
click at [428, 230] on div "LORATIDINE 10MG TAB" at bounding box center [455, 234] width 193 height 22
type input "45"
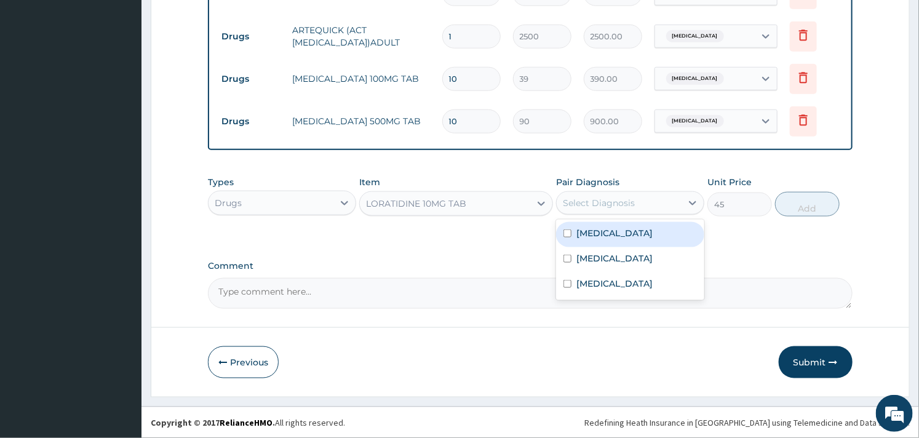
click at [610, 205] on div "Select Diagnosis" at bounding box center [599, 203] width 72 height 12
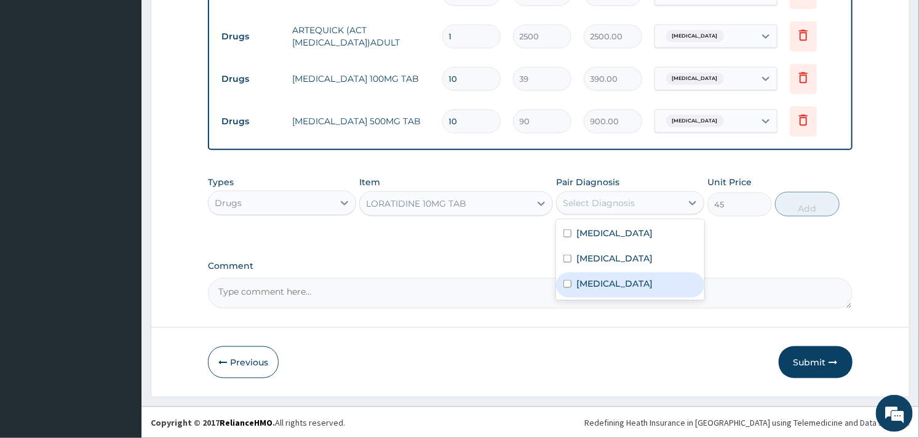
click at [594, 285] on label "Upper respiratory infection" at bounding box center [614, 283] width 76 height 12
checkbox input "true"
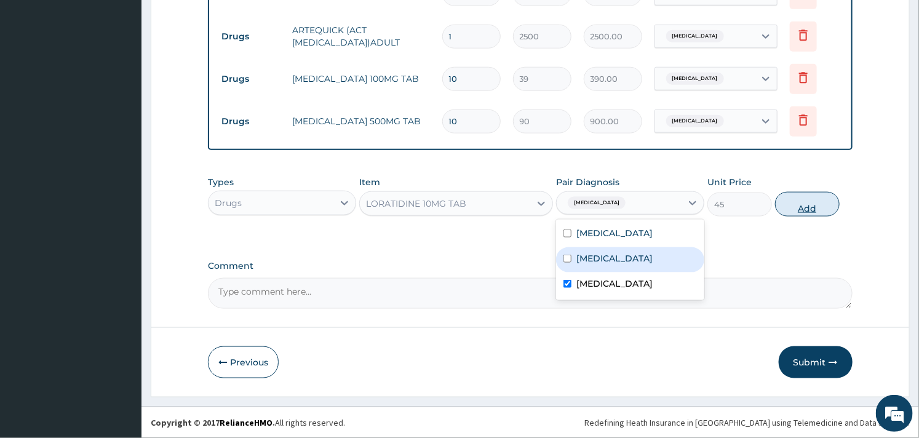
click at [813, 206] on button "Add" at bounding box center [807, 204] width 65 height 25
type input "0"
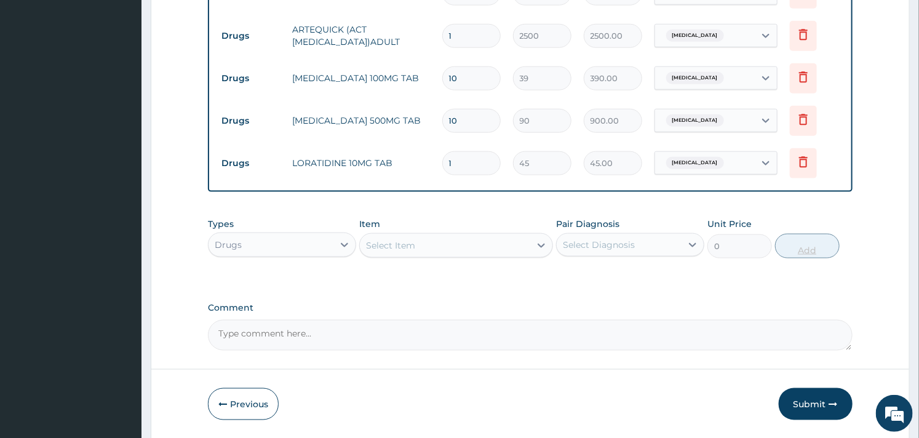
type input "10"
type input "450.00"
type input "10"
click at [400, 242] on div "Select Item" at bounding box center [390, 245] width 49 height 12
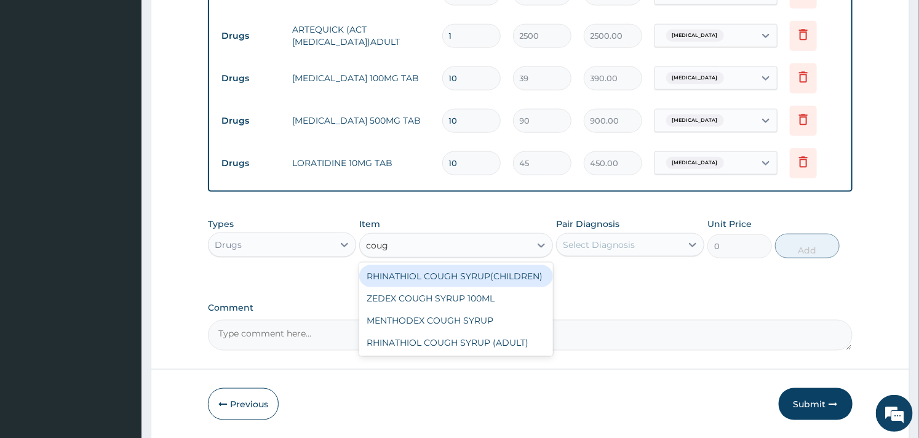
type input "cough"
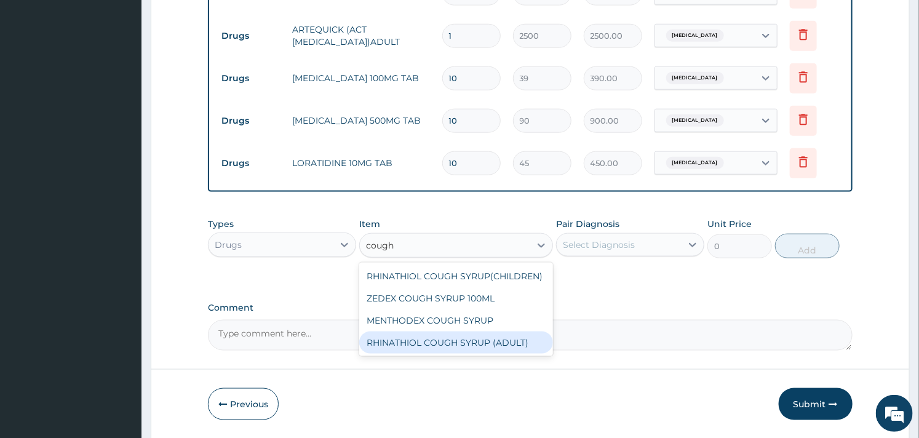
click at [428, 346] on div "RHINATHIOL COUGH SYRUP (ADULT)" at bounding box center [455, 343] width 193 height 22
type input "1404"
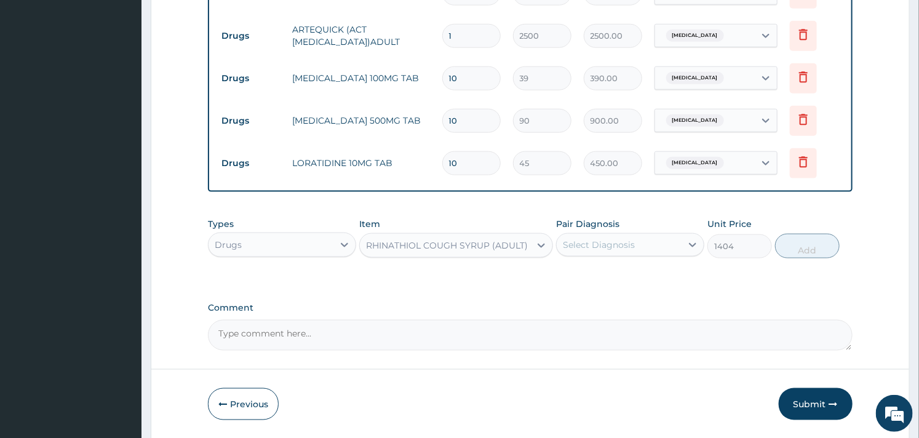
click at [655, 250] on div "Select Diagnosis" at bounding box center [619, 245] width 125 height 20
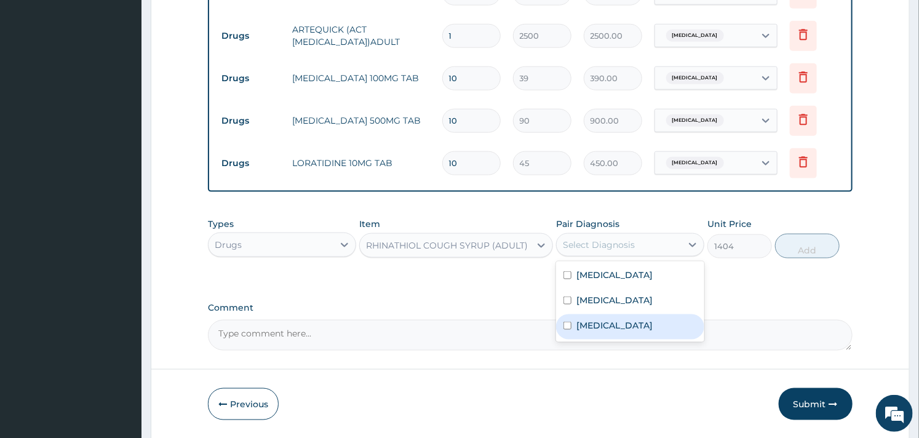
click at [620, 324] on label "Upper respiratory infection" at bounding box center [614, 325] width 76 height 12
checkbox input "true"
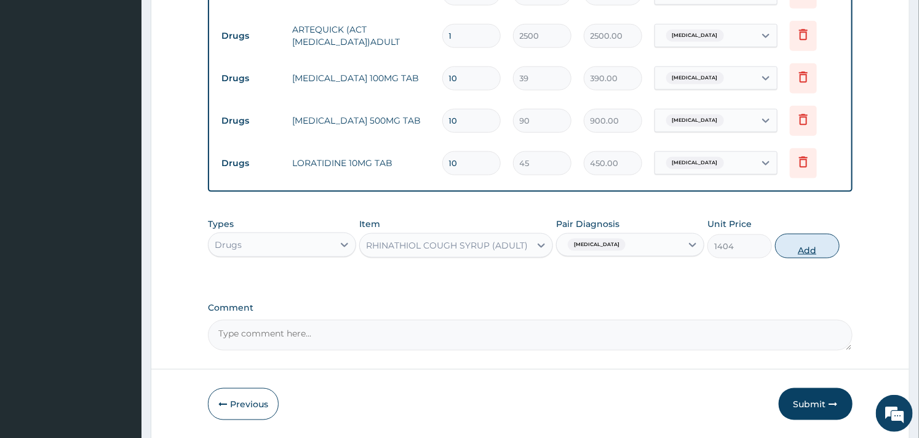
click at [816, 244] on button "Add" at bounding box center [807, 246] width 65 height 25
type input "0"
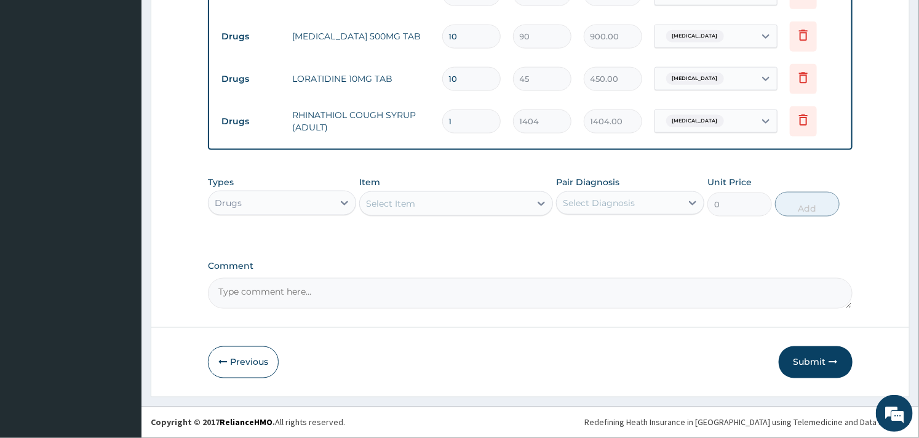
scroll to position [689, 0]
click at [810, 364] on button "Submit" at bounding box center [816, 362] width 74 height 32
click at [810, 357] on button "Submit" at bounding box center [816, 362] width 74 height 32
click at [808, 357] on button "Submit" at bounding box center [816, 362] width 74 height 32
click at [810, 361] on button "Submit" at bounding box center [816, 362] width 74 height 32
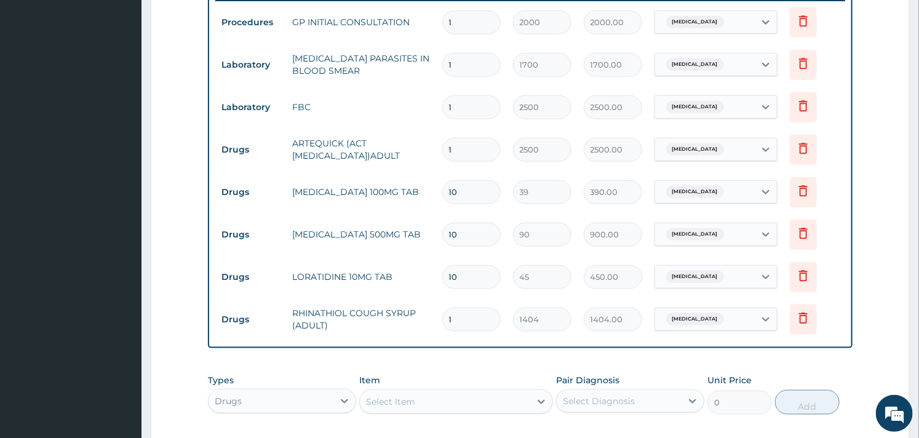
scroll to position [546, 0]
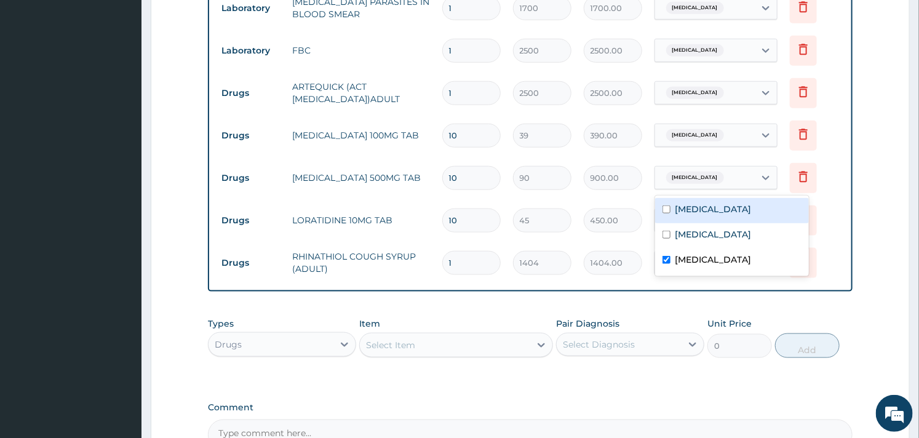
click at [704, 186] on div "Upper respiratory infection" at bounding box center [705, 177] width 100 height 21
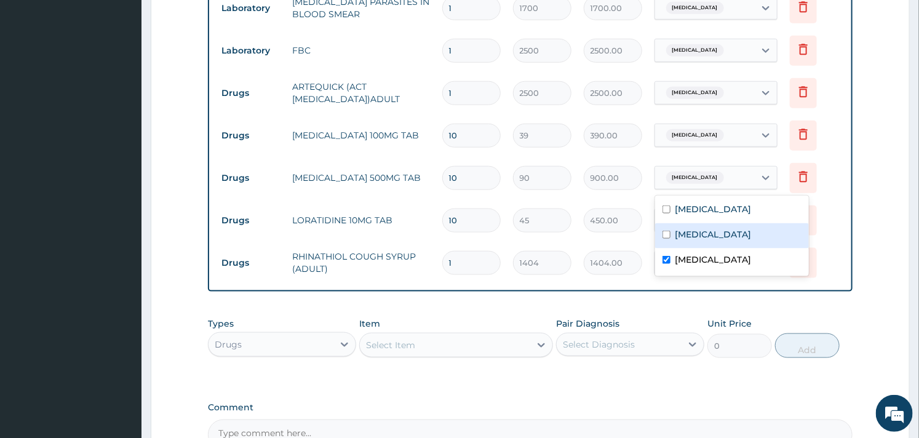
click at [686, 233] on label "Sepsis" at bounding box center [714, 234] width 76 height 12
checkbox input "true"
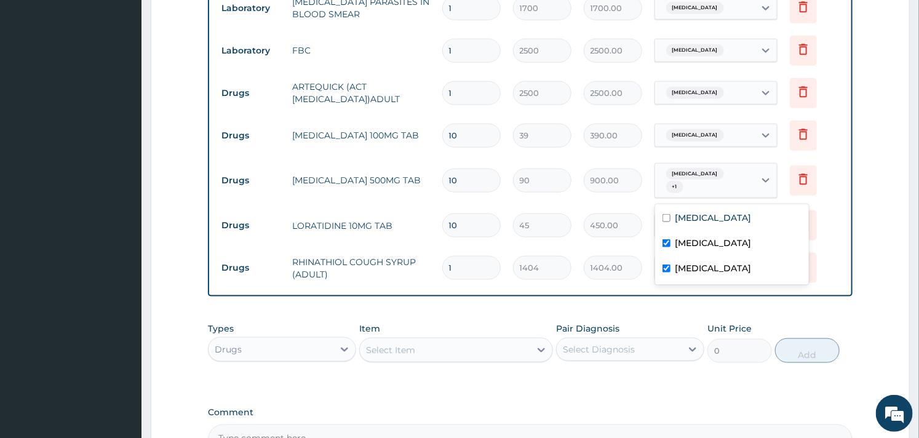
click at [616, 298] on div "PA Code / Prescription Code Enter Code(Secondary Care Only) Encounter Date 15-0…" at bounding box center [530, 13] width 644 height 884
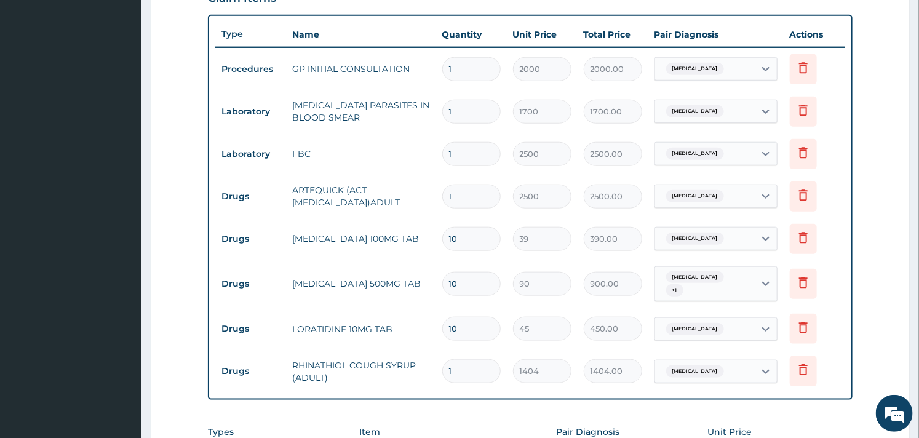
scroll to position [447, 0]
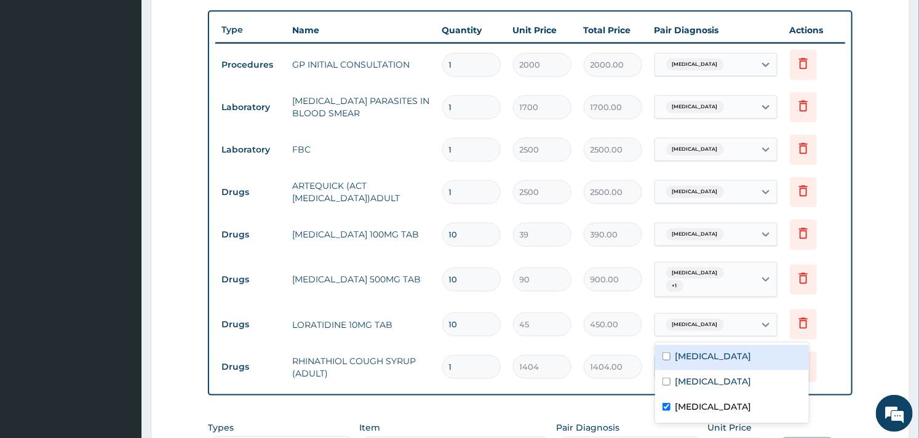
click at [686, 319] on span "Upper respiratory infection" at bounding box center [695, 325] width 58 height 12
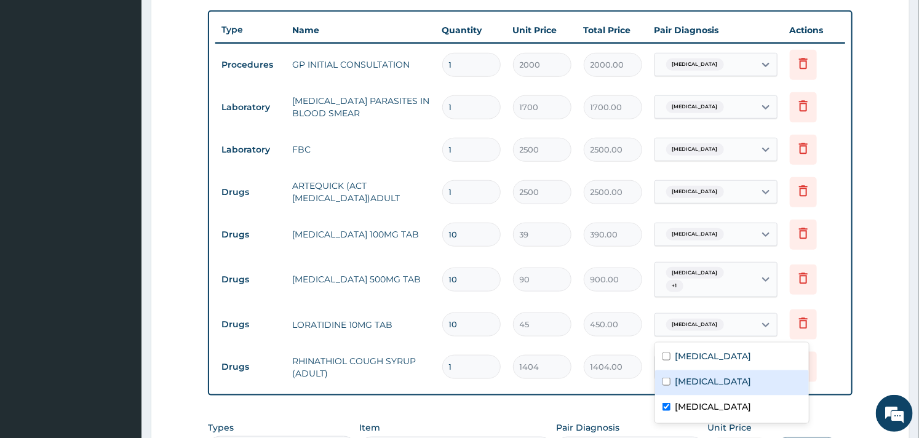
click at [672, 374] on div "Sepsis" at bounding box center [732, 382] width 154 height 25
checkbox input "true"
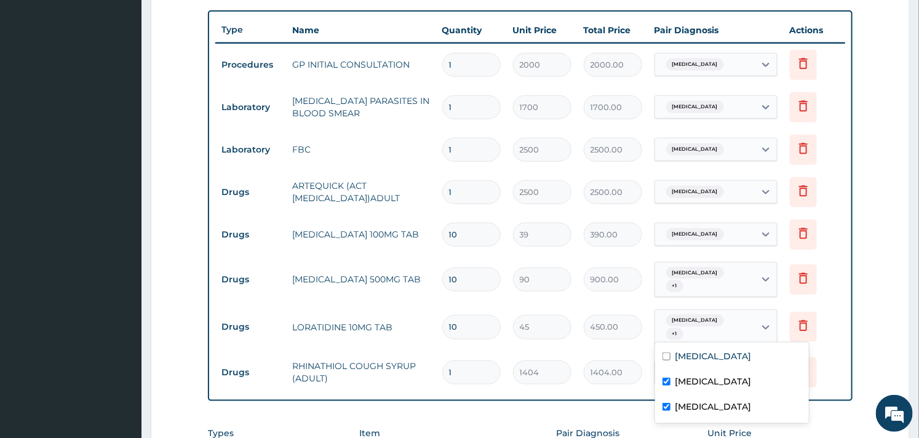
click at [591, 396] on div "Type Name Quantity Unit Price Total Price Pair Diagnosis Actions Procedures GP …" at bounding box center [530, 205] width 644 height 391
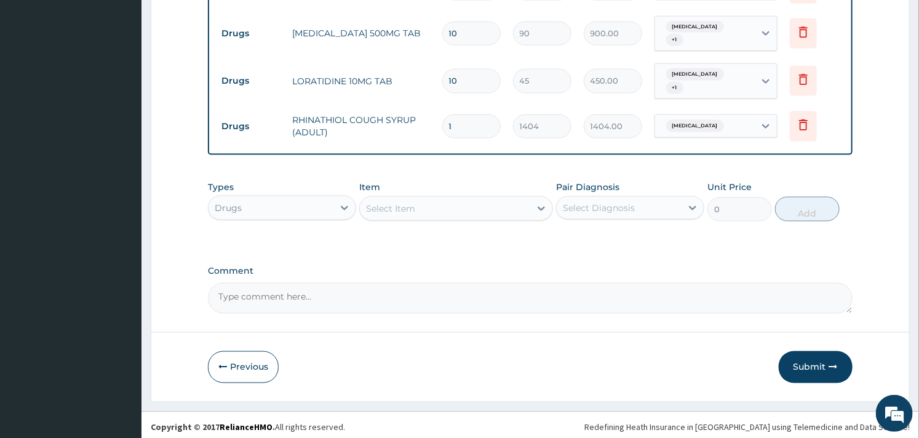
scroll to position [699, 0]
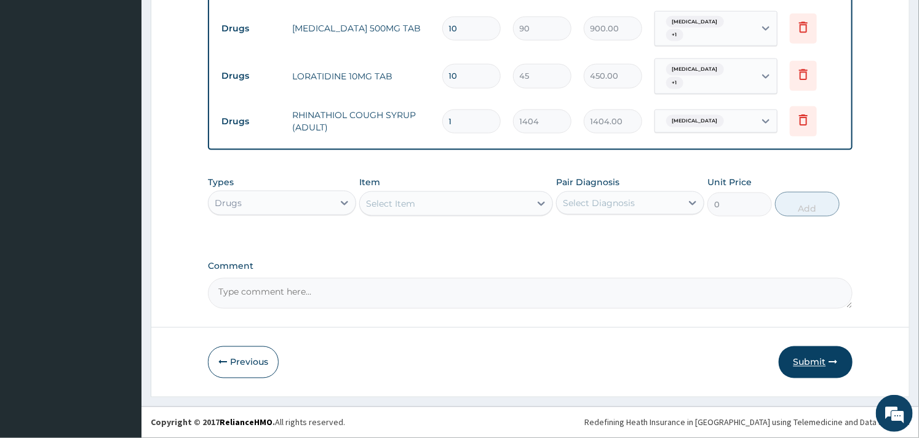
click at [821, 349] on button "Submit" at bounding box center [816, 362] width 74 height 32
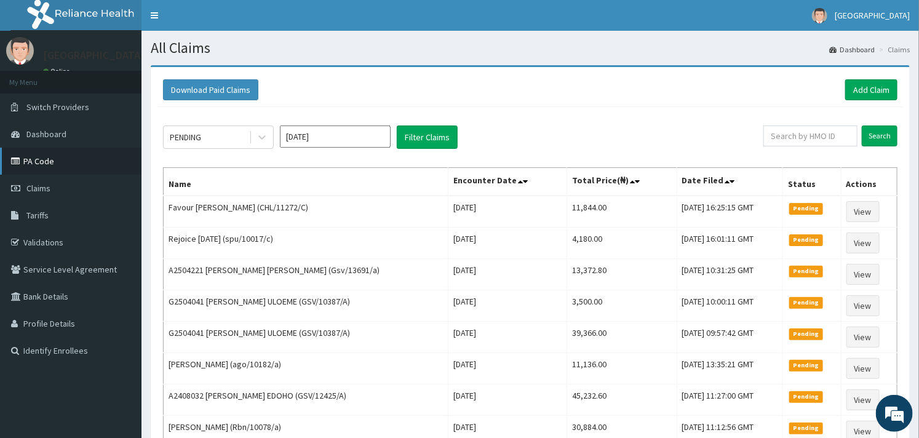
click at [31, 167] on link "PA Code" at bounding box center [71, 161] width 142 height 27
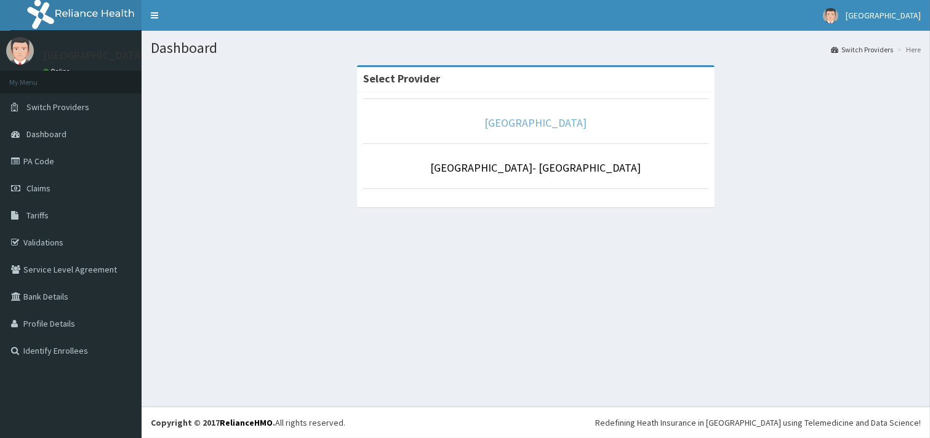
click at [535, 116] on link "[GEOGRAPHIC_DATA]" at bounding box center [536, 123] width 102 height 14
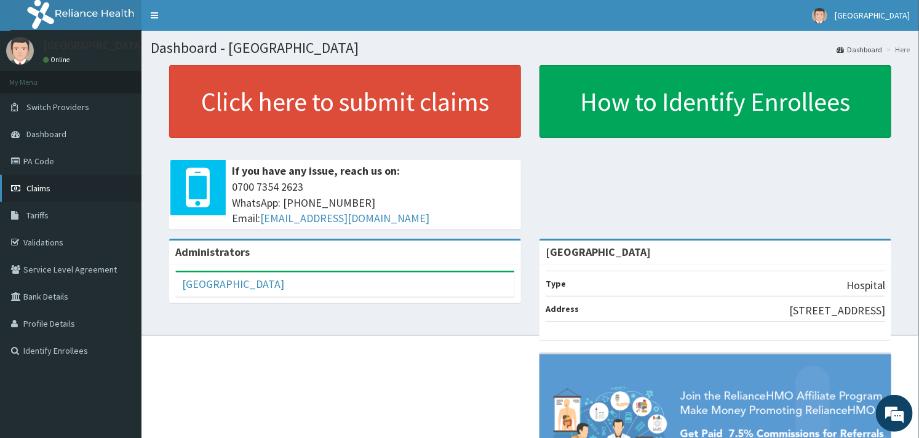
click at [39, 179] on link "Claims" at bounding box center [71, 188] width 142 height 27
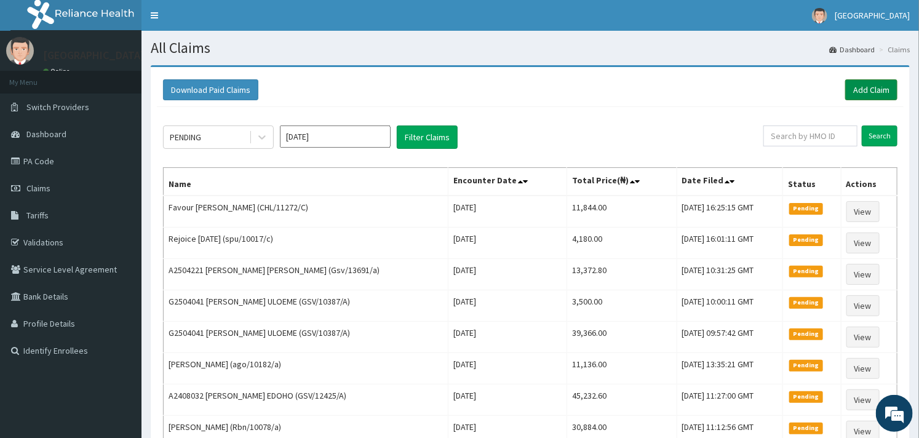
click at [863, 93] on link "Add Claim" at bounding box center [871, 89] width 52 height 21
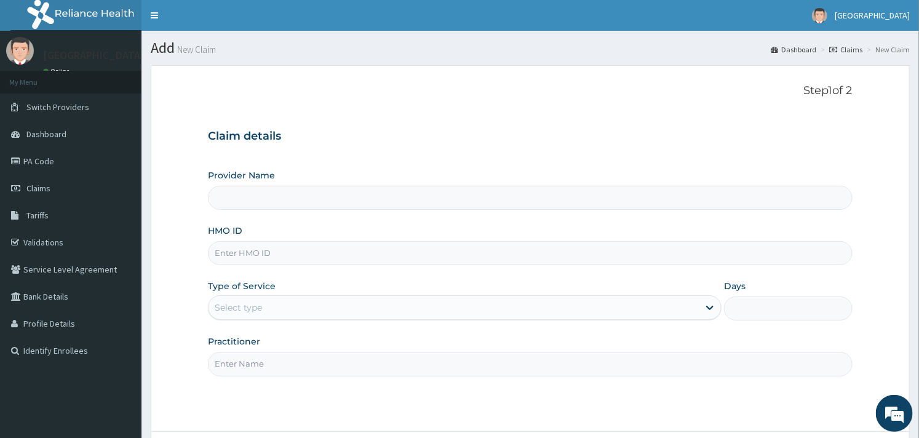
type input "[GEOGRAPHIC_DATA]"
click at [247, 255] on input "HMO ID" at bounding box center [530, 253] width 644 height 24
type input "OVL/10014/B"
click at [271, 309] on div "Select type" at bounding box center [454, 308] width 490 height 20
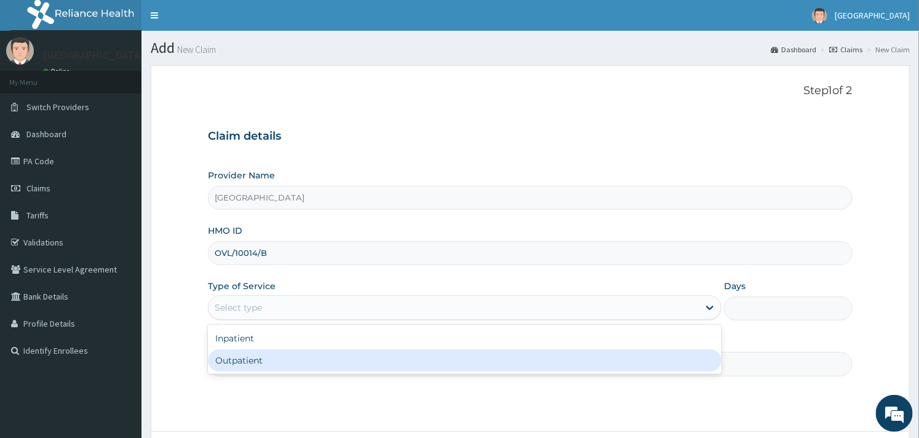
click at [249, 358] on div "Outpatient" at bounding box center [465, 360] width 514 height 22
type input "1"
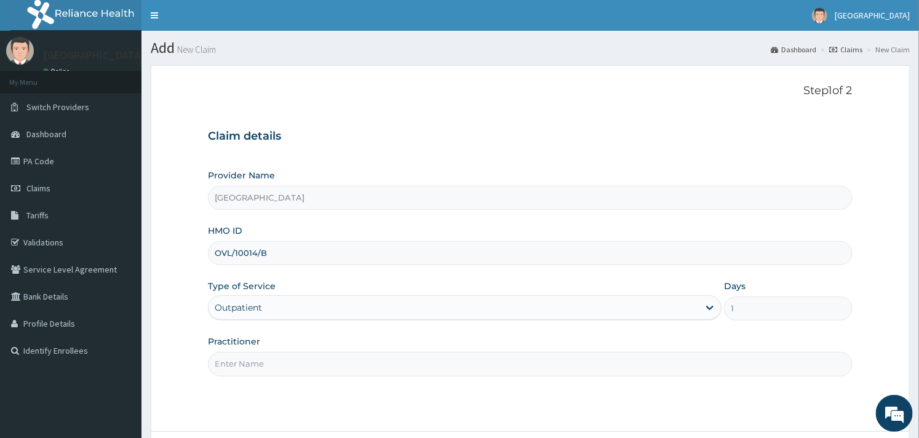
click at [316, 359] on input "Practitioner" at bounding box center [530, 364] width 644 height 24
type input "DR FOLA"
click at [293, 415] on form "Step 1 of 2 Claim details Provider Name Goodness Medical Centre HMO ID OVL/1001…" at bounding box center [530, 283] width 759 height 436
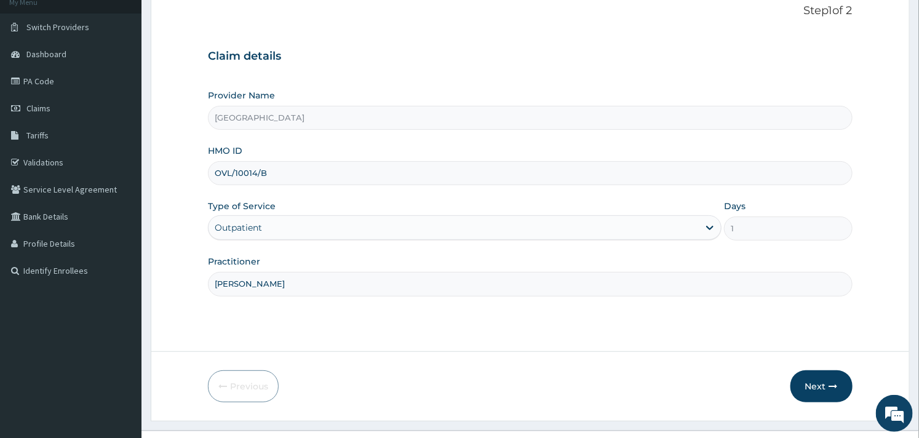
scroll to position [105, 0]
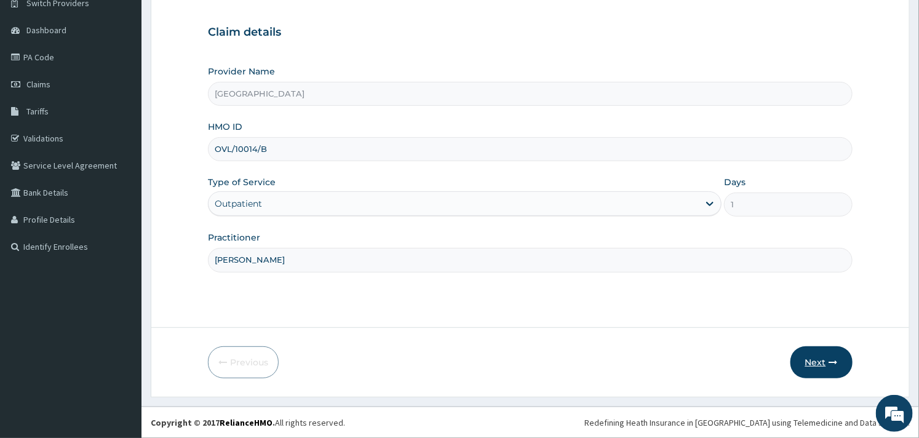
click at [828, 357] on button "Next" at bounding box center [822, 362] width 62 height 32
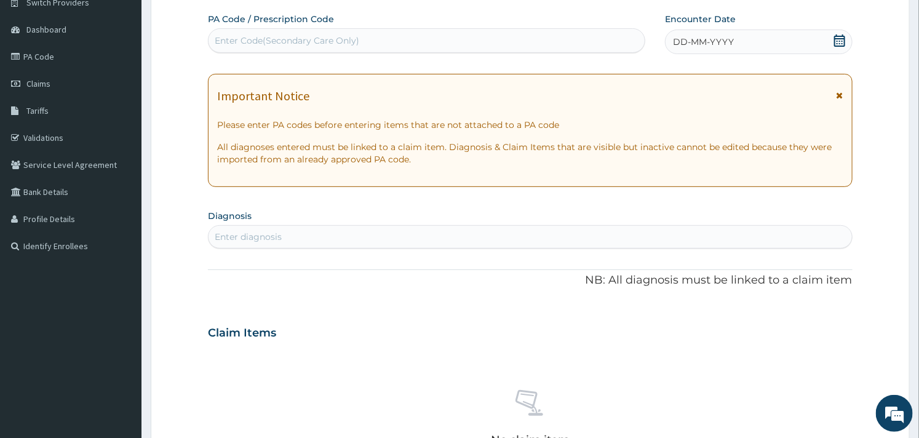
click at [484, 39] on div "Enter Code(Secondary Care Only)" at bounding box center [427, 41] width 436 height 20
click at [331, 44] on div "Enter Code(Secondary Care Only)" at bounding box center [287, 40] width 145 height 12
paste input "PA/8EDE56"
type input "PA/8EDE56"
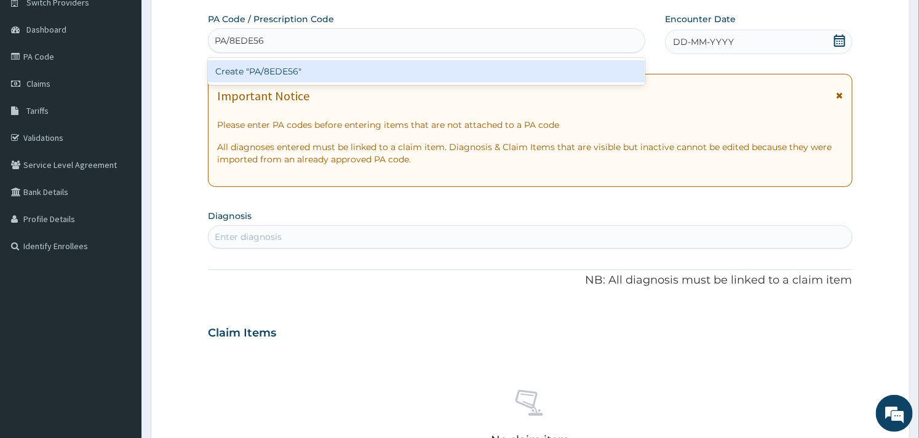
click at [328, 60] on div "Create "PA/8EDE56"" at bounding box center [426, 71] width 437 height 22
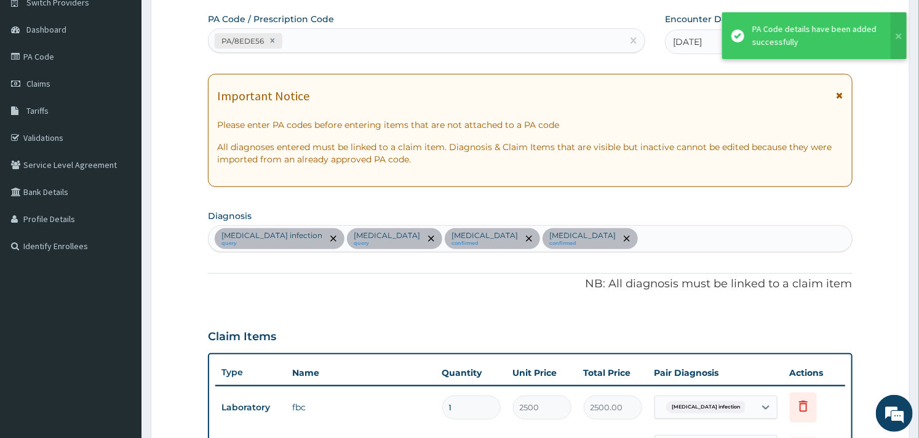
scroll to position [554, 0]
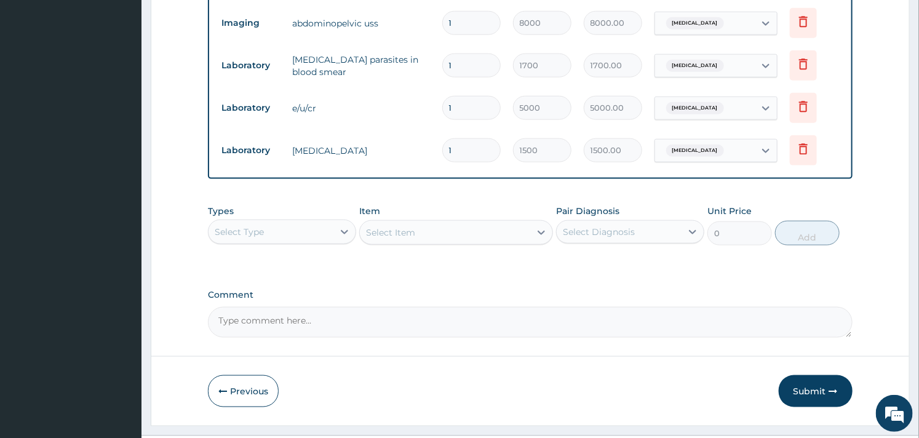
scroll to position [651, 0]
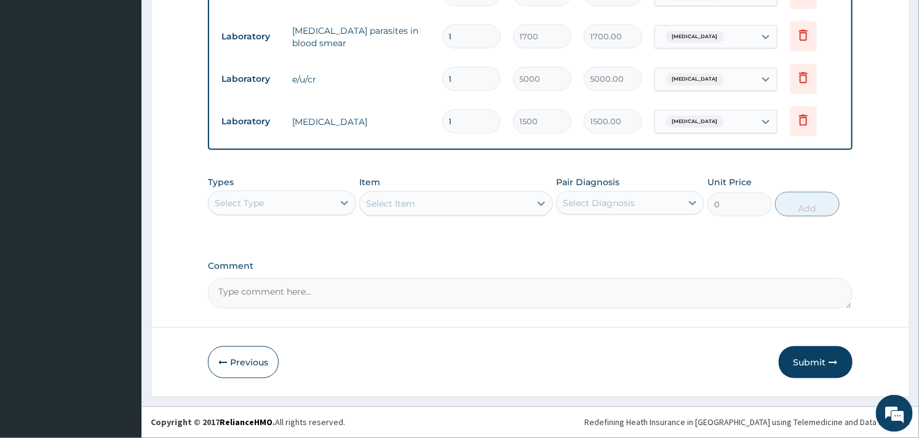
click at [299, 210] on div "Select Type" at bounding box center [271, 203] width 125 height 20
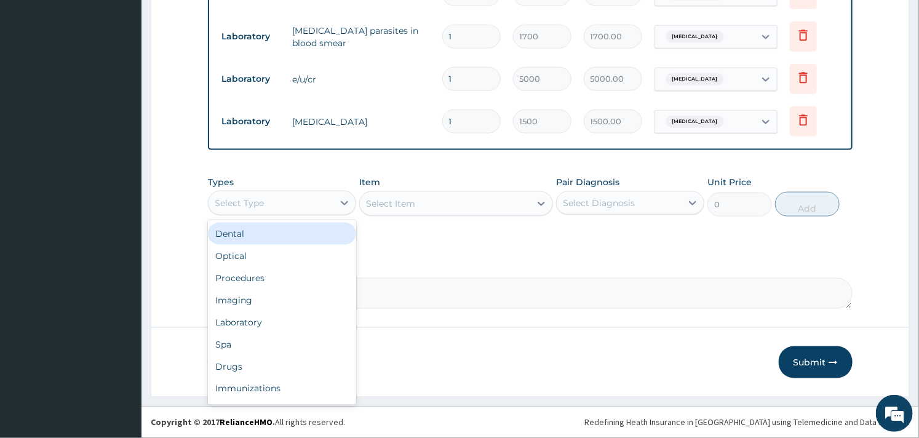
type input "p"
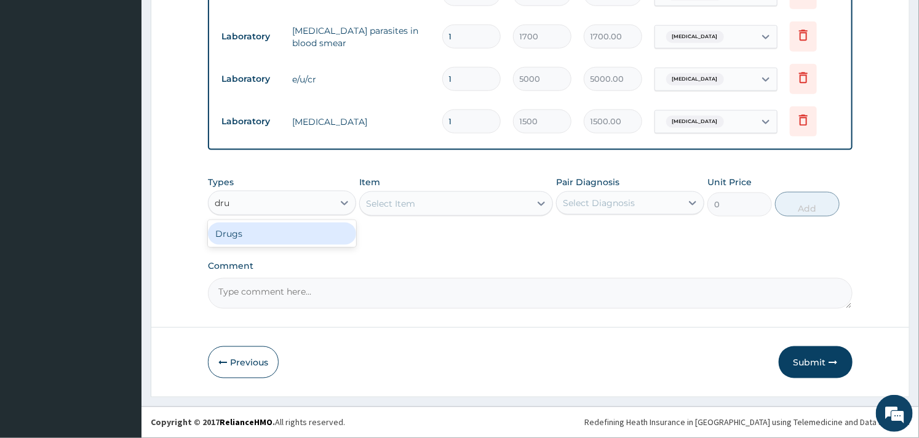
type input "drug"
click at [292, 225] on div "Drugs" at bounding box center [282, 234] width 148 height 22
click at [413, 198] on div "Select Item" at bounding box center [390, 203] width 49 height 12
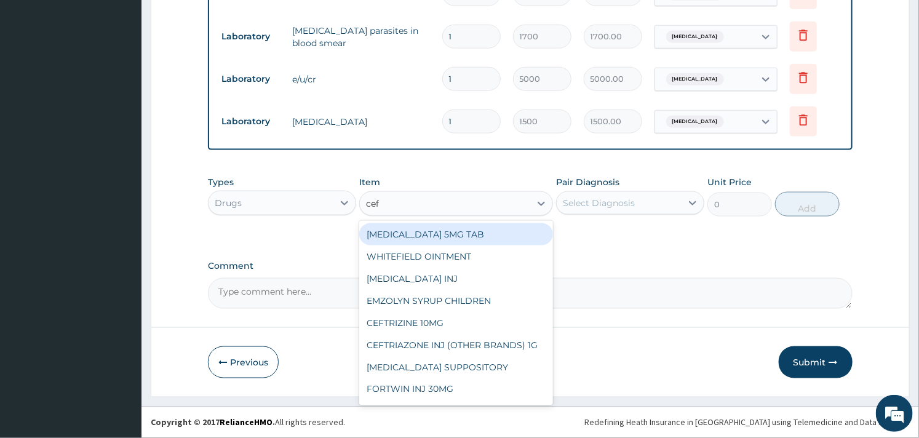
type input "ceft"
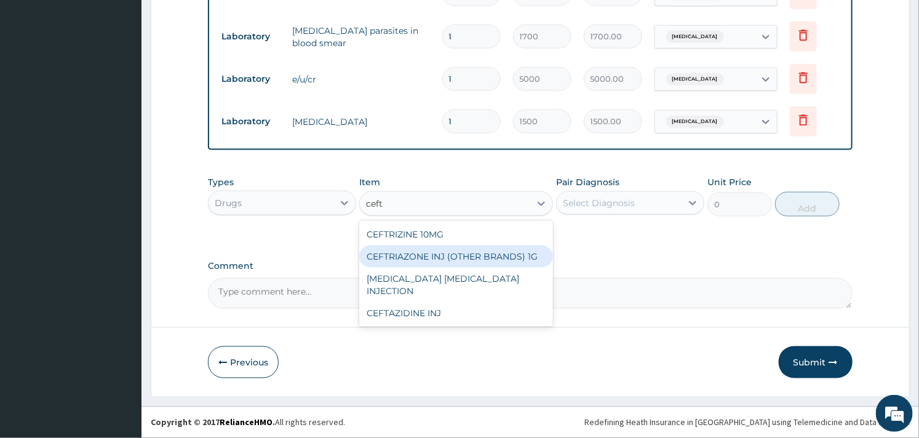
click at [417, 257] on div "CEFTRIAZONE INJ (OTHER BRANDS) 1G" at bounding box center [455, 256] width 193 height 22
type input "2100"
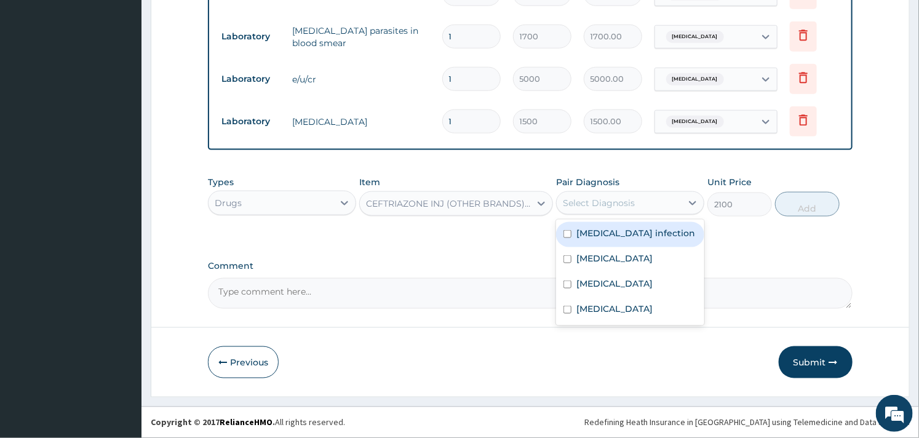
click at [632, 207] on div "Select Diagnosis" at bounding box center [599, 203] width 72 height 12
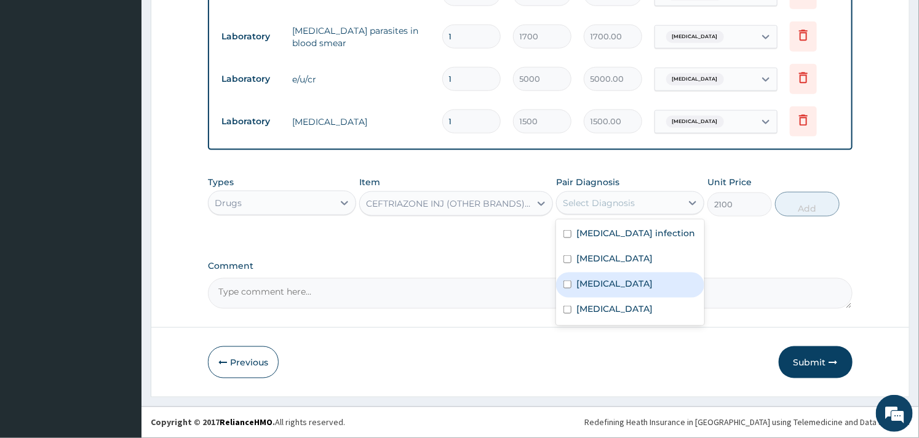
click at [597, 273] on div "Acute pyelonephritis" at bounding box center [630, 285] width 148 height 25
checkbox input "true"
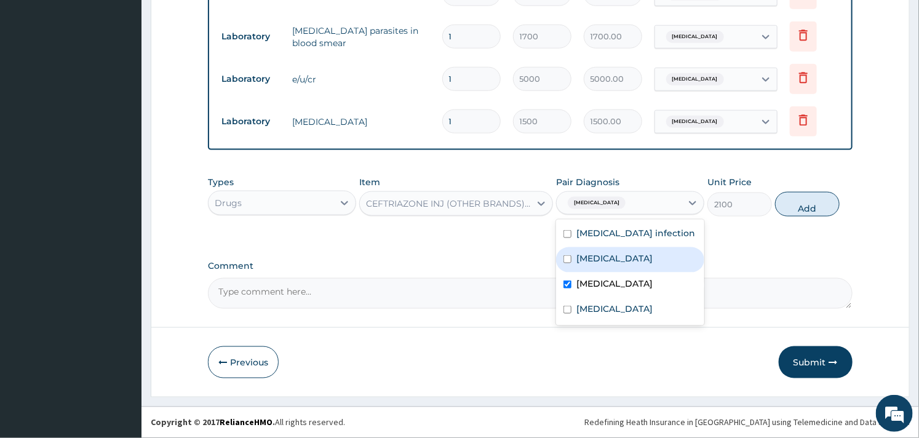
click at [605, 259] on label "Gastroenteritis" at bounding box center [614, 258] width 76 height 12
checkbox input "true"
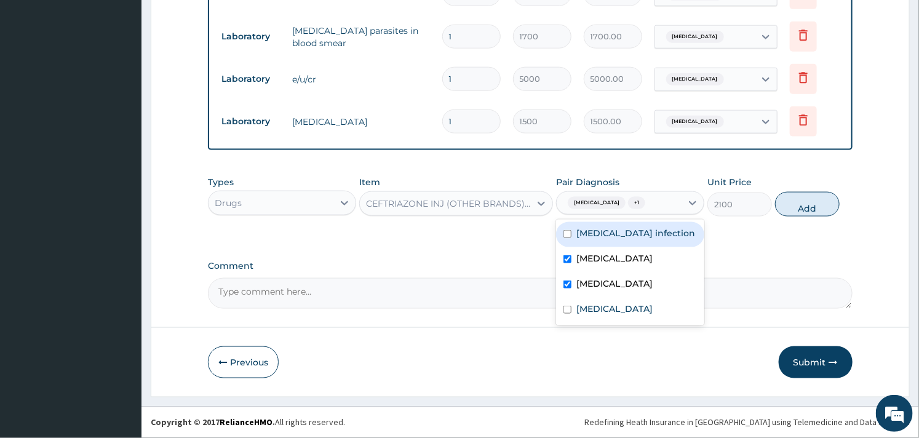
click at [629, 236] on label "Salmonella infection" at bounding box center [635, 233] width 119 height 12
checkbox input "true"
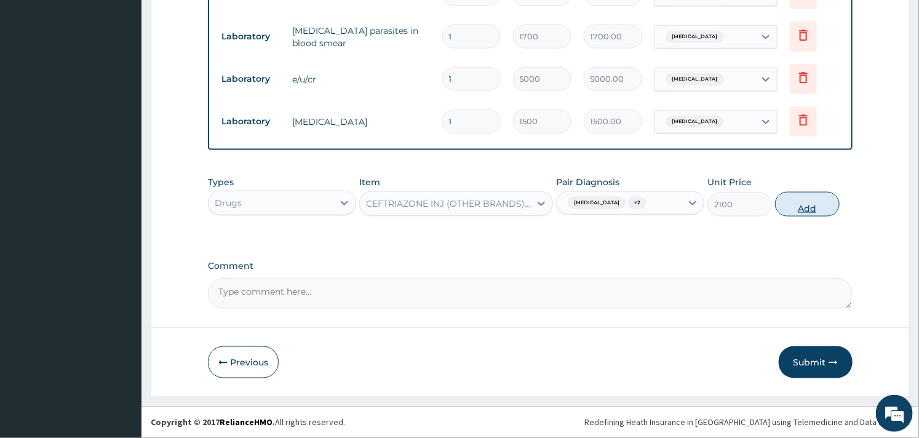
click at [802, 200] on button "Add" at bounding box center [807, 204] width 65 height 25
type input "0"
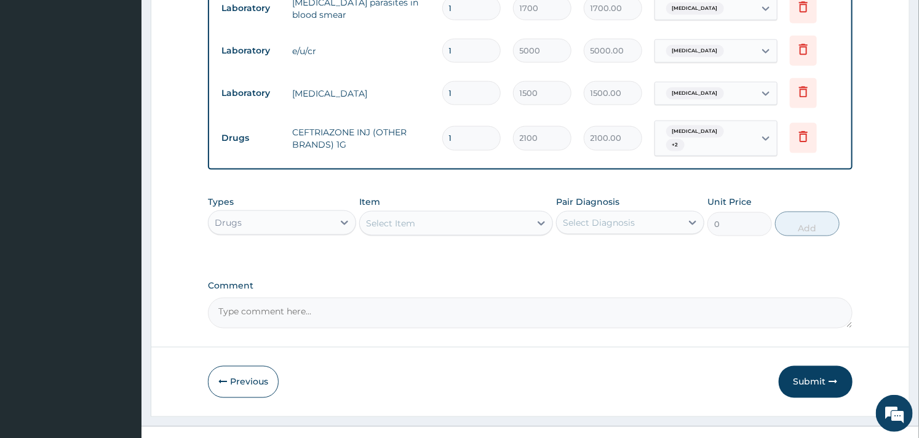
scroll to position [699, 0]
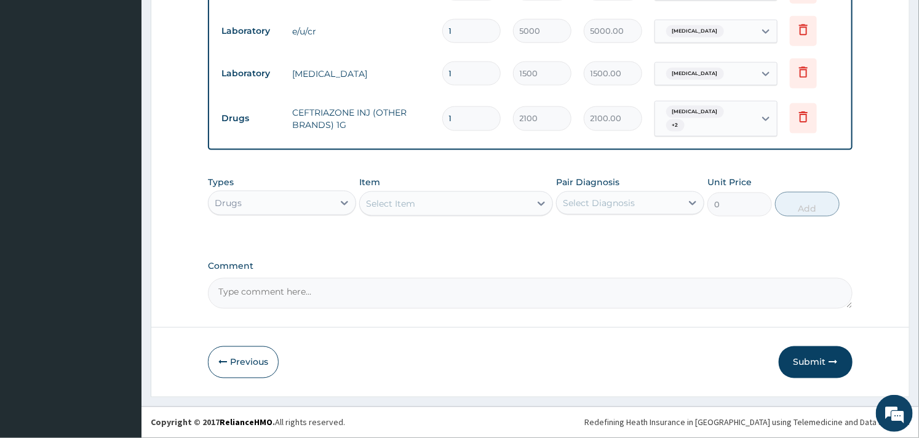
click at [463, 202] on div "Select Item" at bounding box center [445, 204] width 170 height 20
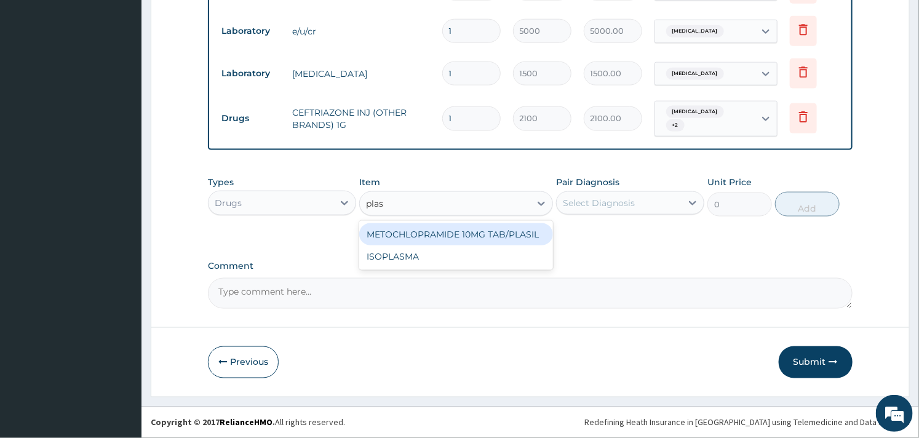
type input "plas"
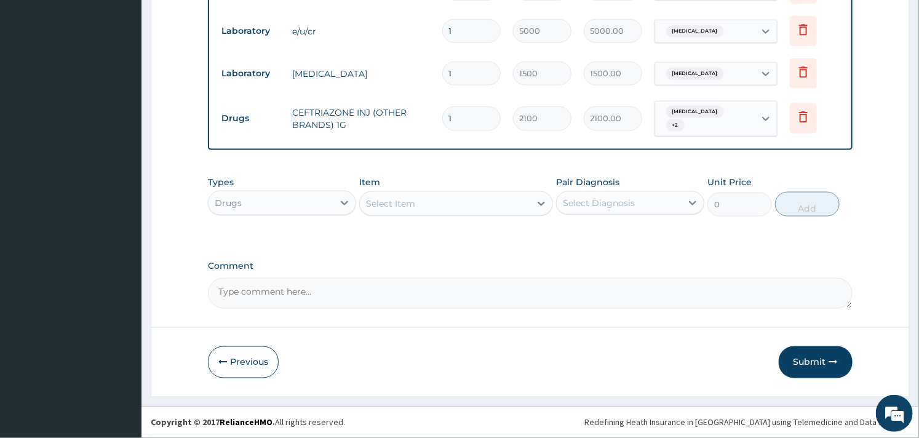
click at [421, 197] on div "Select Item" at bounding box center [445, 204] width 170 height 20
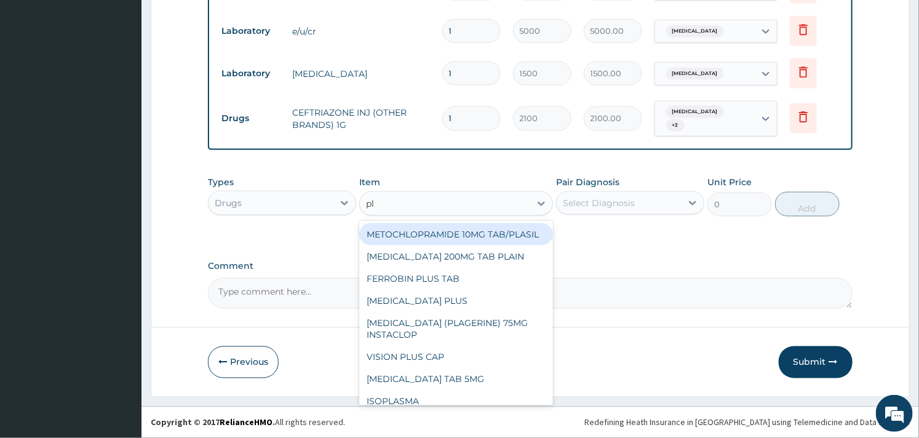
type input "p"
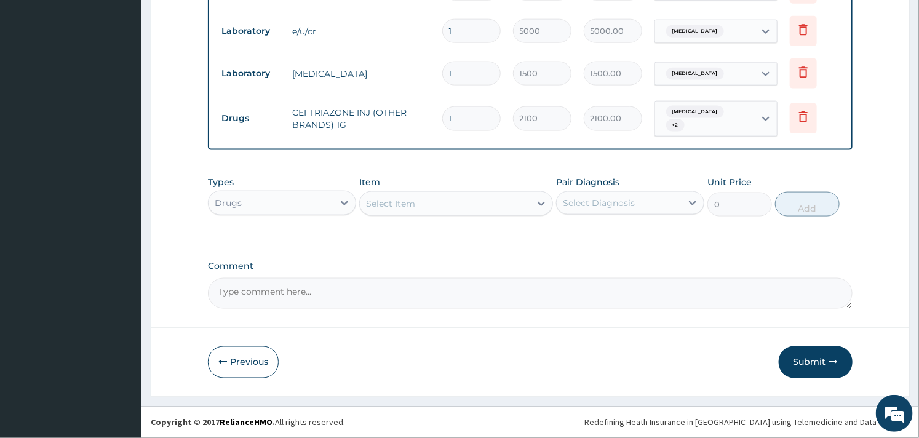
click at [463, 113] on input "1" at bounding box center [471, 118] width 58 height 24
type input "0.00"
type input "2"
type input "4200.00"
type input "2"
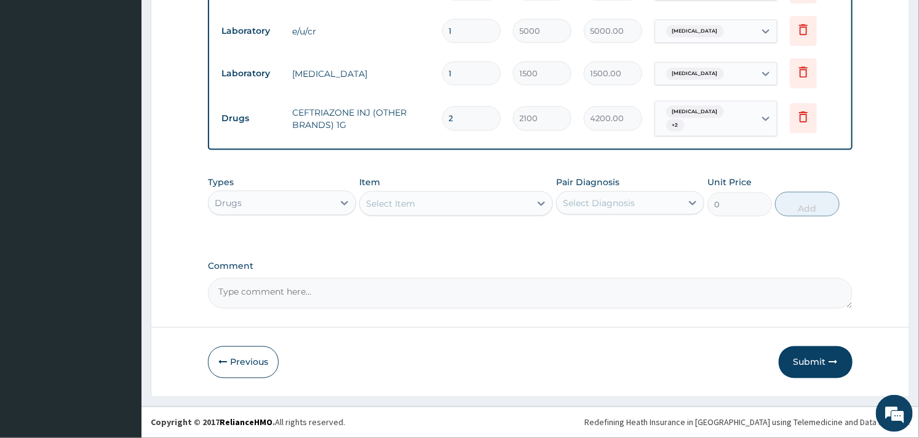
click at [401, 203] on div "Select Item" at bounding box center [390, 203] width 49 height 12
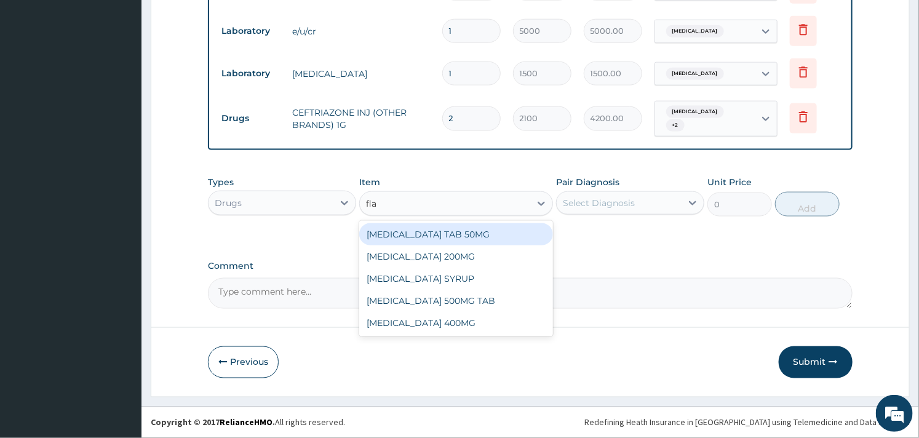
type input "flag"
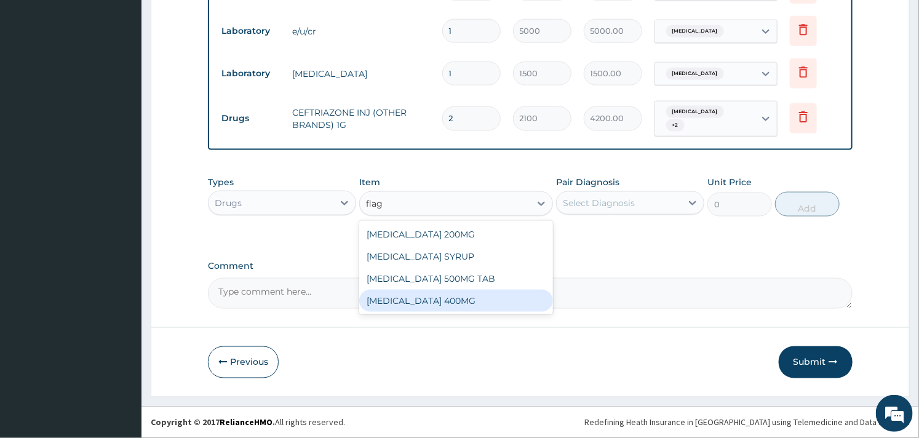
click at [397, 293] on div "FLAGYL 400MG" at bounding box center [455, 301] width 193 height 22
type input "25"
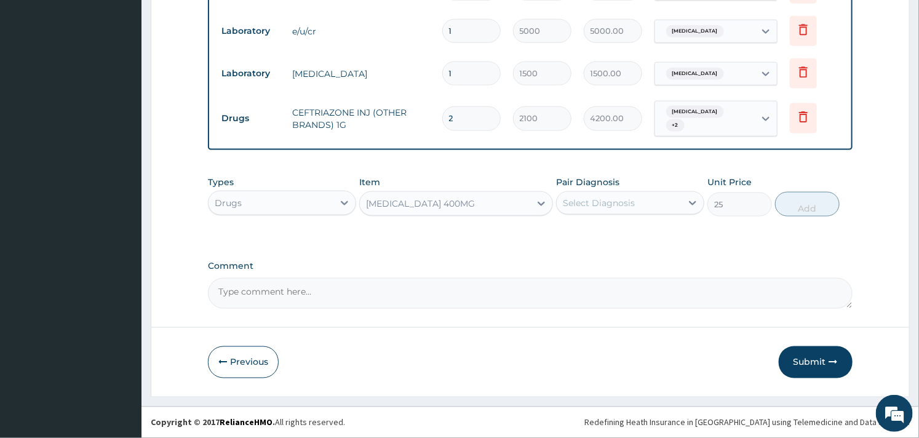
click at [609, 198] on div "Select Diagnosis" at bounding box center [599, 203] width 72 height 12
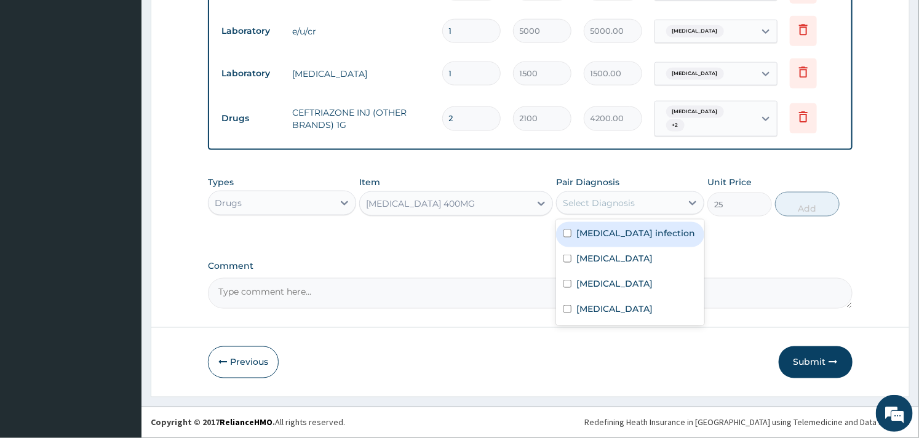
click at [594, 233] on label "Salmonella infection" at bounding box center [635, 233] width 119 height 12
checkbox input "true"
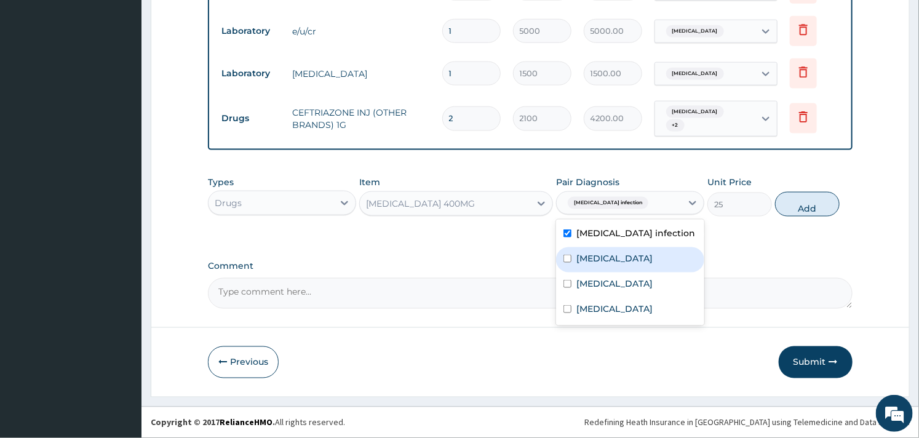
click at [588, 263] on label "Gastroenteritis" at bounding box center [614, 258] width 76 height 12
checkbox input "true"
click at [800, 194] on button "Add" at bounding box center [807, 204] width 65 height 25
type input "0"
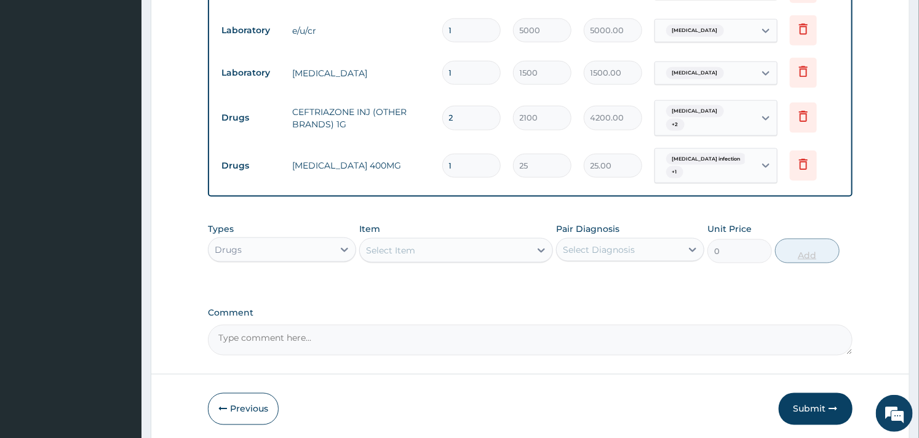
type input "10"
type input "250.00"
type input "10"
click at [421, 231] on div "Item Select Item" at bounding box center [455, 243] width 193 height 41
click at [456, 250] on div "Select Item" at bounding box center [445, 251] width 170 height 20
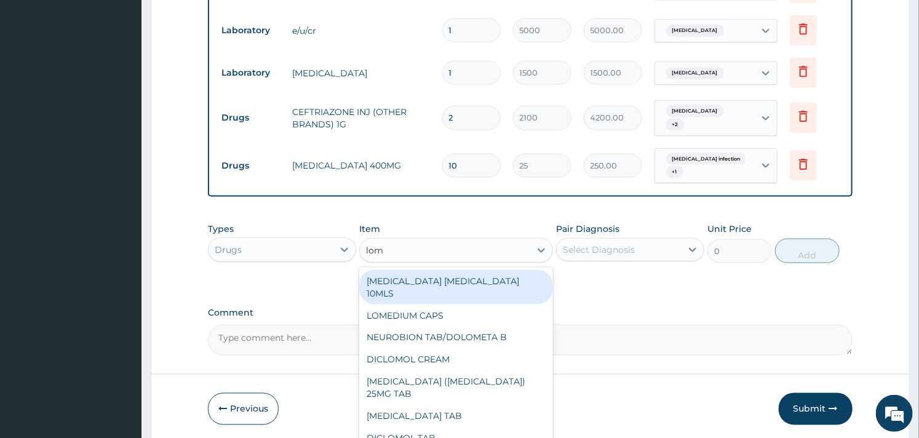
type input "lomo"
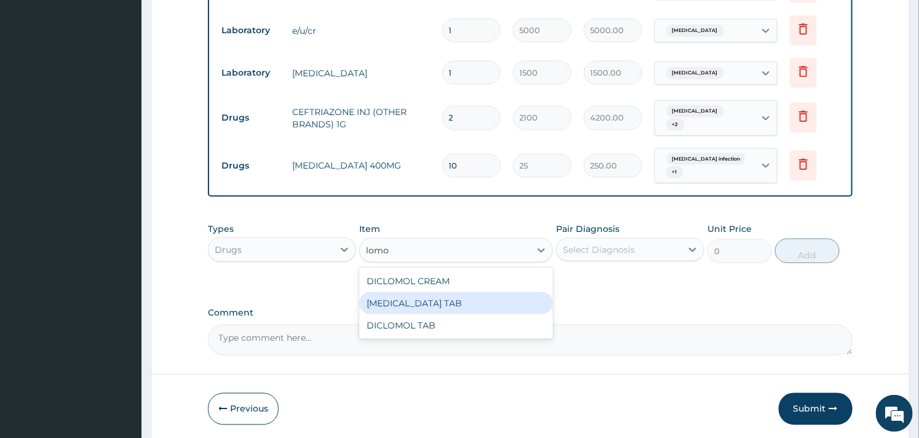
click at [444, 298] on div "LOMOTIL TAB" at bounding box center [455, 303] width 193 height 22
type input "93.59999999999998"
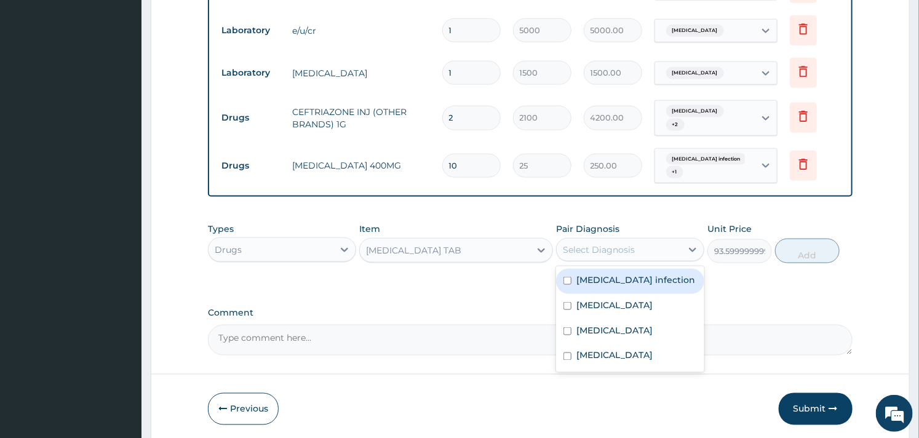
click at [638, 248] on div "Select Diagnosis" at bounding box center [619, 250] width 125 height 20
click at [612, 287] on div "Salmonella infection" at bounding box center [630, 281] width 148 height 25
checkbox input "true"
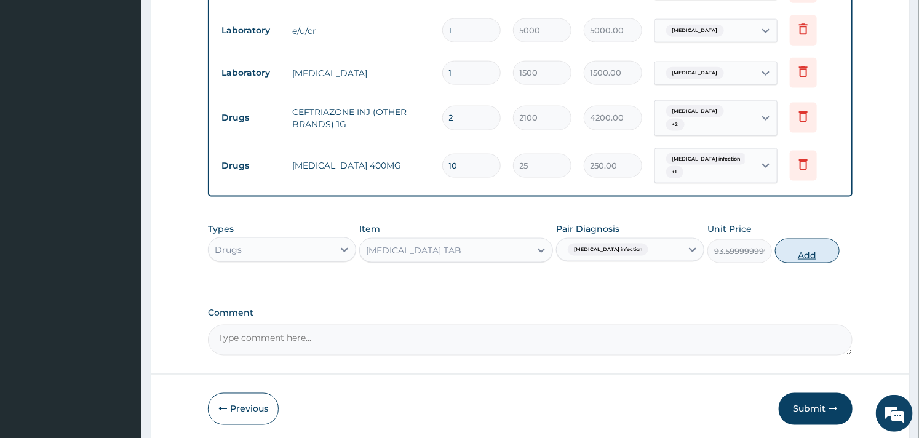
click at [803, 252] on button "Add" at bounding box center [807, 251] width 65 height 25
type input "0"
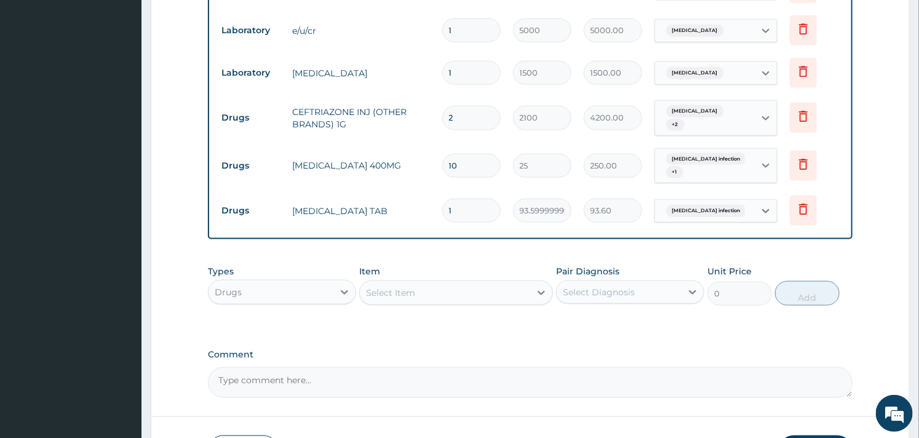
type input "0.00"
type input "6"
type input "561.60"
type input "6"
click at [445, 266] on div "Item Select Item" at bounding box center [455, 285] width 193 height 41
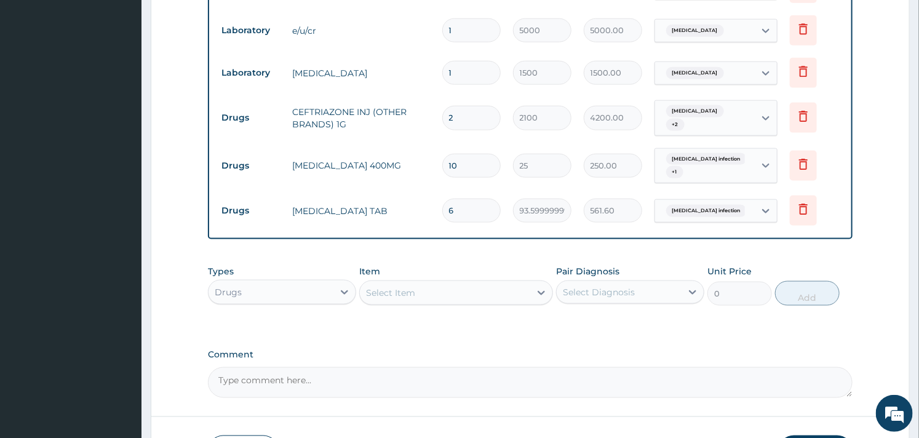
click at [408, 294] on div "Select Item" at bounding box center [390, 293] width 49 height 12
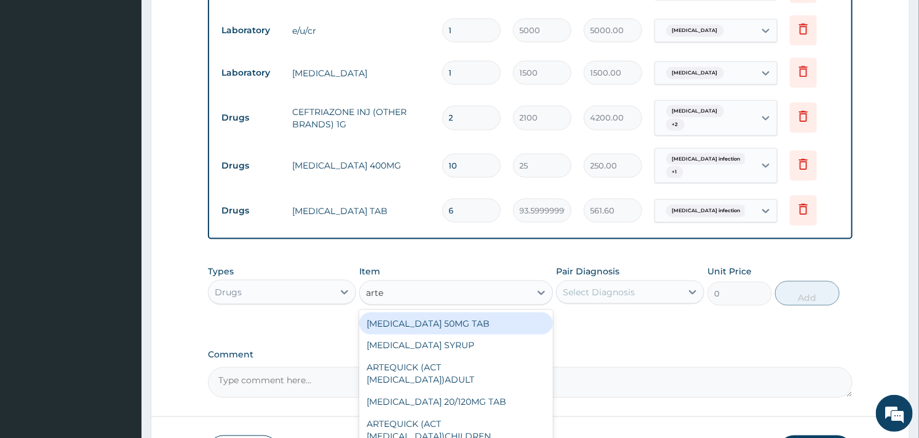
type input "arteq"
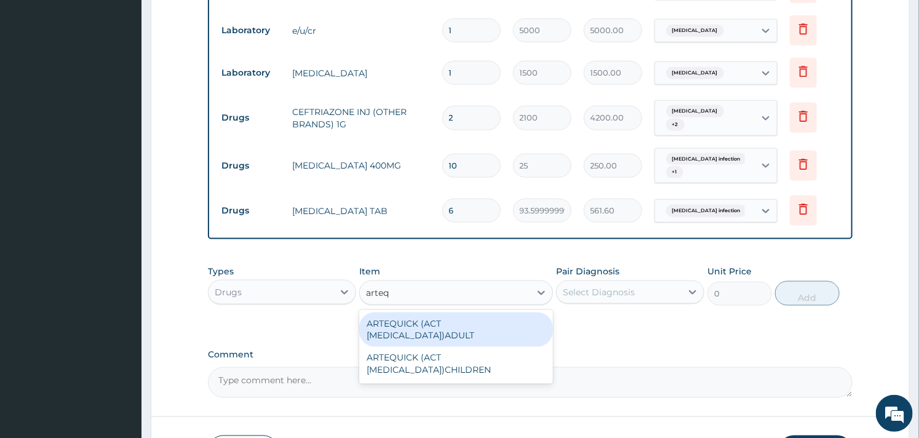
click at [407, 316] on div "ARTEQUICK (ACT ANTIMALARIAL)ADULT" at bounding box center [455, 330] width 193 height 34
type input "2500"
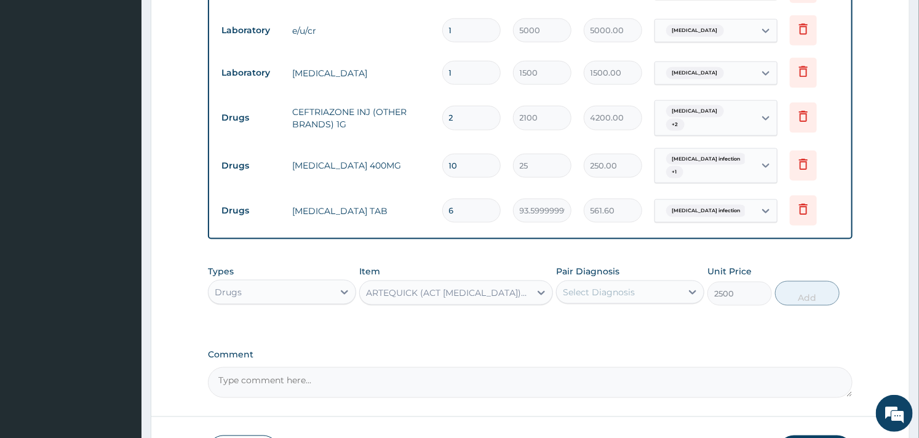
click at [642, 300] on div "Select Diagnosis" at bounding box center [619, 292] width 125 height 20
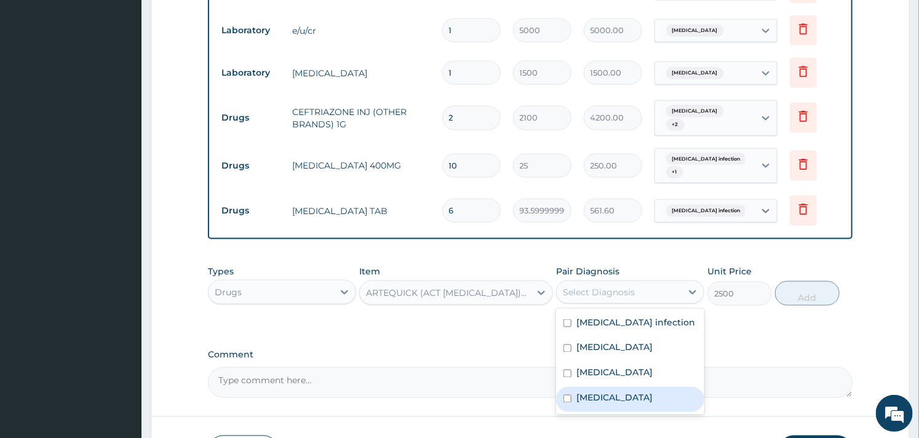
click at [605, 397] on label "Malaria" at bounding box center [614, 398] width 76 height 12
checkbox input "true"
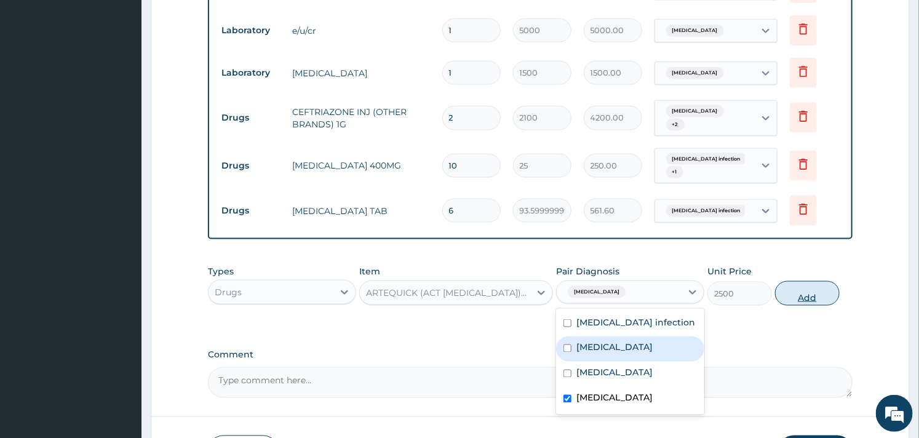
click at [805, 294] on button "Add" at bounding box center [807, 293] width 65 height 25
type input "0"
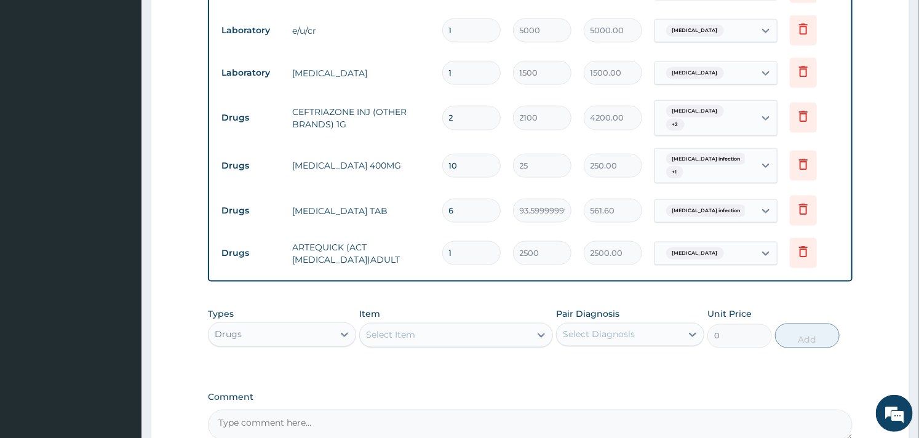
click at [428, 310] on div "Item Select Item" at bounding box center [455, 328] width 193 height 41
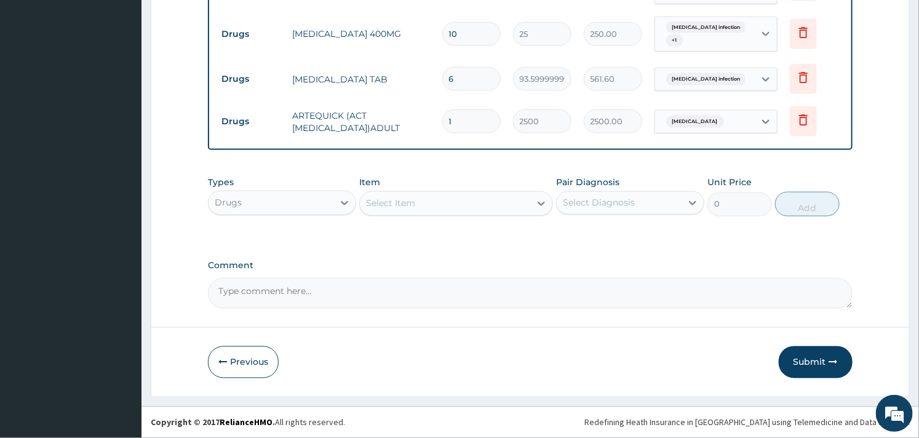
scroll to position [832, 0]
click at [417, 207] on div "Select Item" at bounding box center [445, 204] width 170 height 20
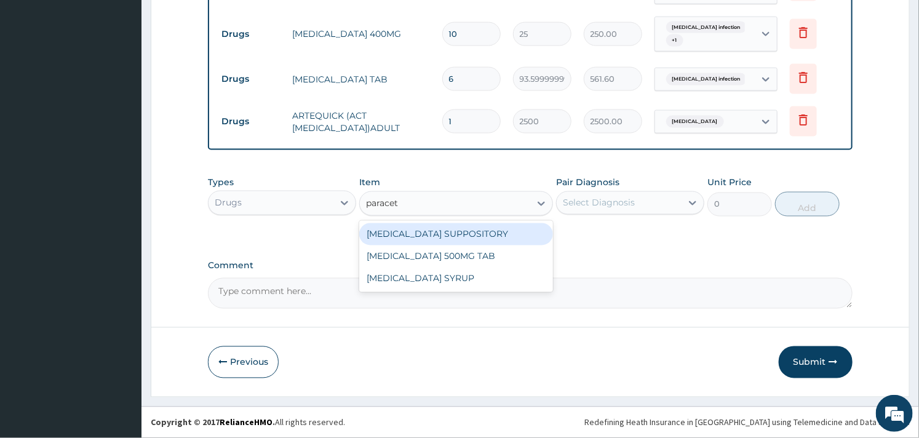
type input "paraceta"
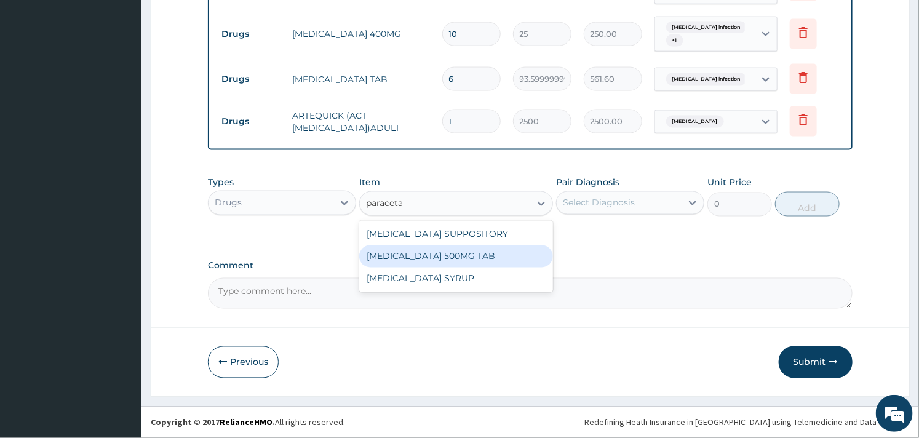
click at [428, 255] on div "PARACETAMOL 500MG TAB" at bounding box center [455, 256] width 193 height 22
type input "15"
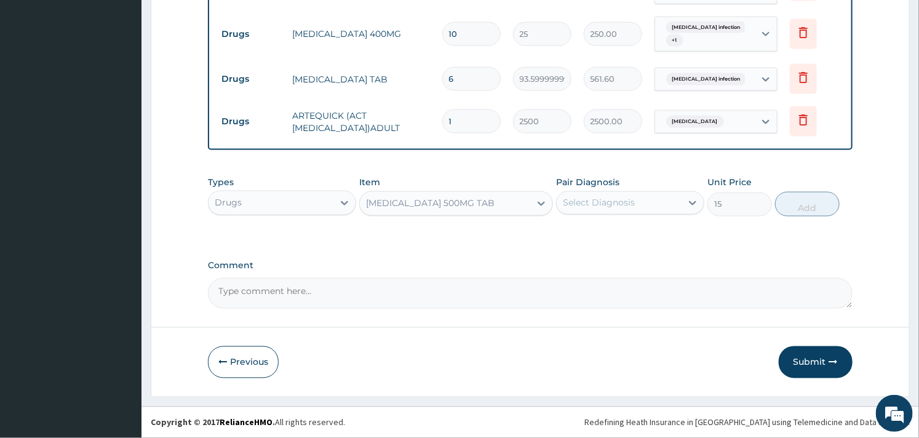
click at [656, 210] on div "Select Diagnosis" at bounding box center [619, 203] width 125 height 20
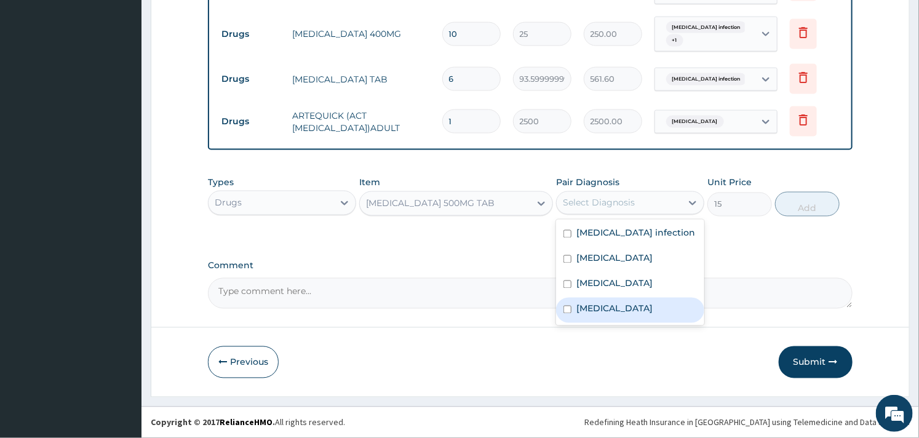
click at [609, 300] on div "Malaria" at bounding box center [630, 310] width 148 height 25
checkbox input "true"
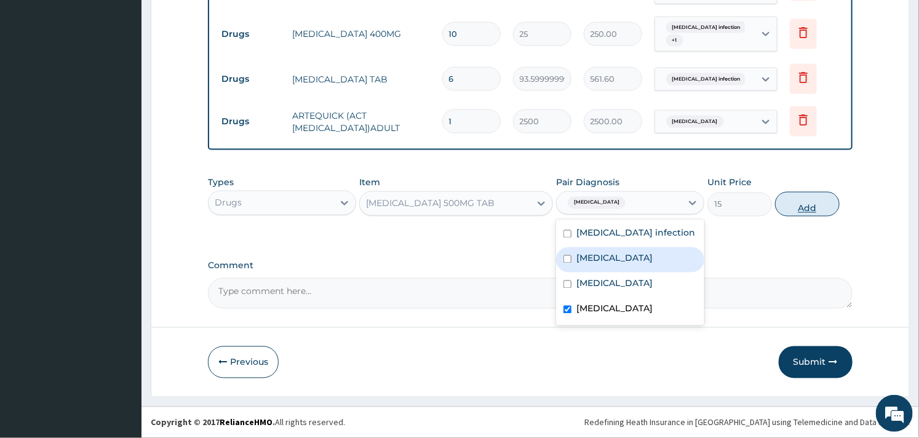
click at [813, 202] on button "Add" at bounding box center [807, 204] width 65 height 25
type input "0"
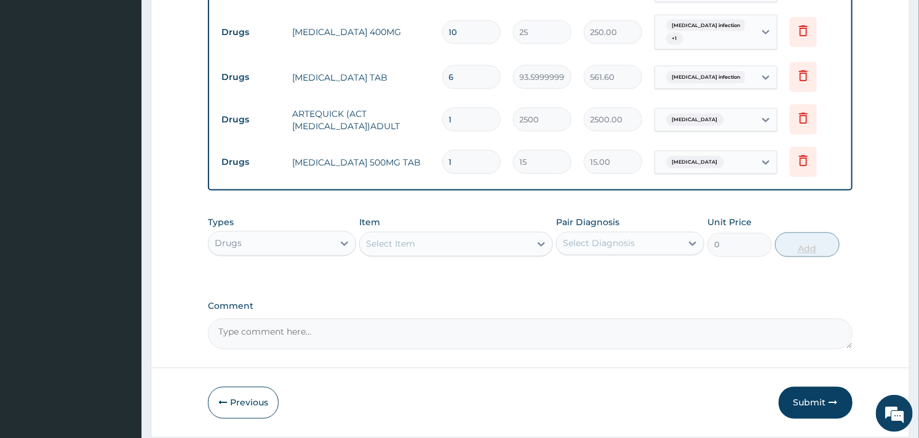
type input "0.00"
type input "2"
type input "30.00"
type input "24"
type input "360.00"
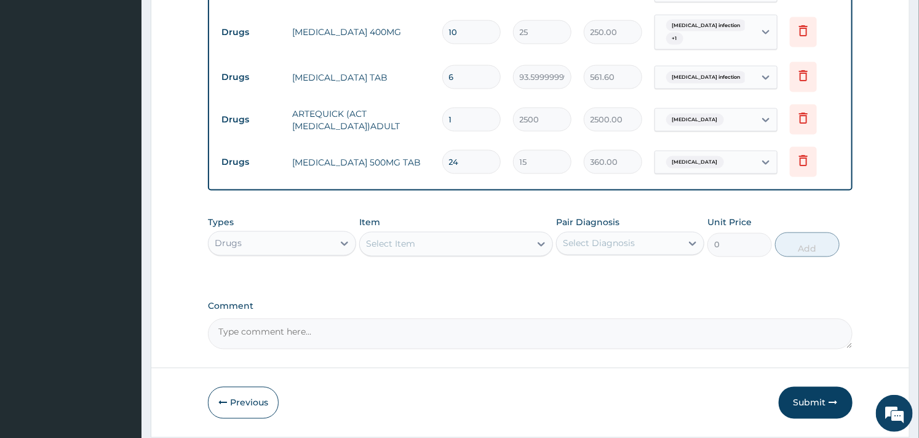
type input "24"
click at [395, 244] on div "Select Item" at bounding box center [390, 244] width 49 height 12
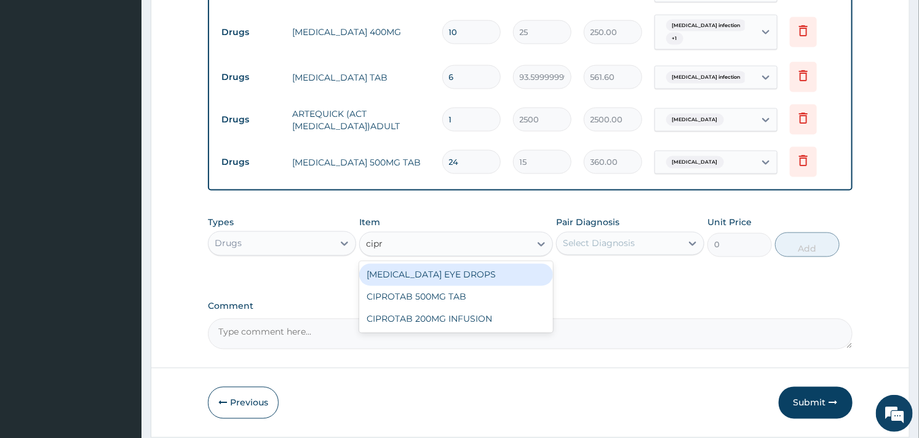
type input "cipro"
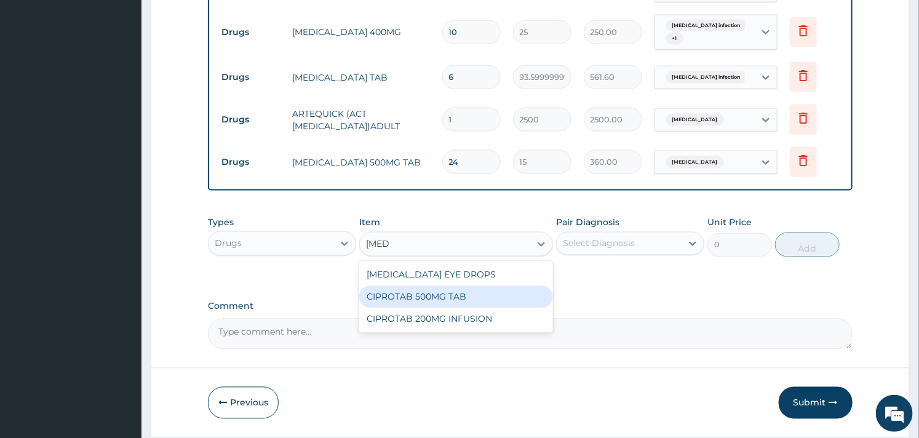
click at [396, 301] on div "CIPROTAB 500MG TAB" at bounding box center [455, 297] width 193 height 22
type input "180"
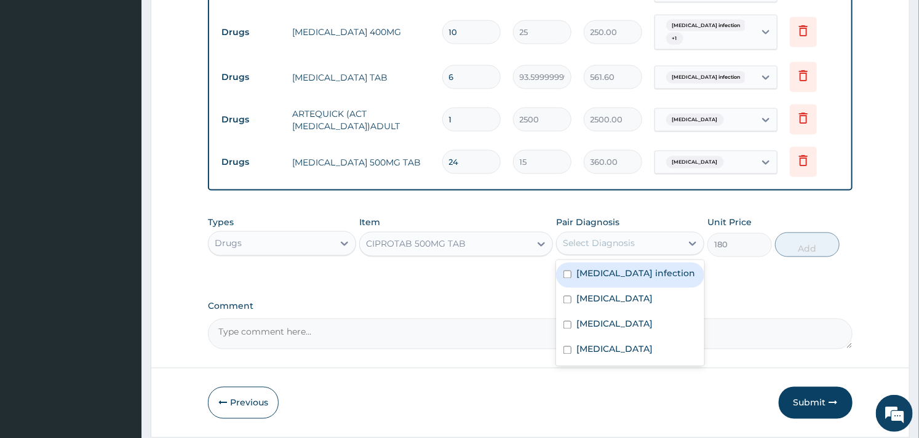
click at [637, 241] on div "Select Diagnosis" at bounding box center [619, 244] width 125 height 20
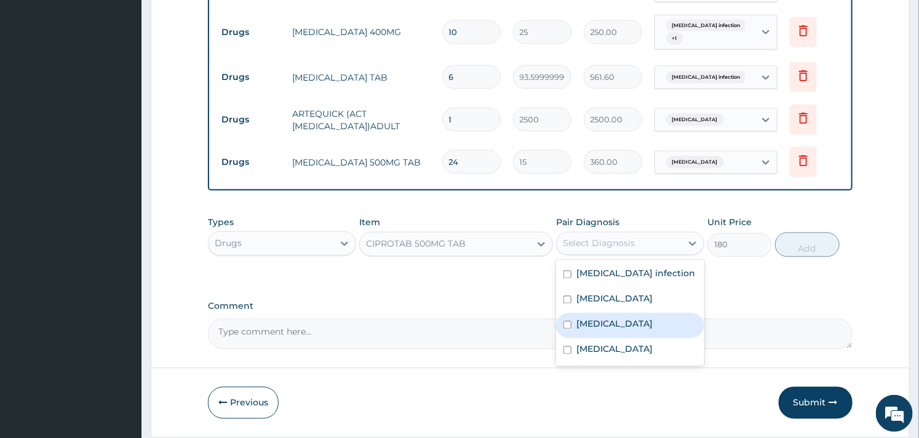
click at [598, 330] on label "Acute pyelonephritis" at bounding box center [614, 324] width 76 height 12
checkbox input "true"
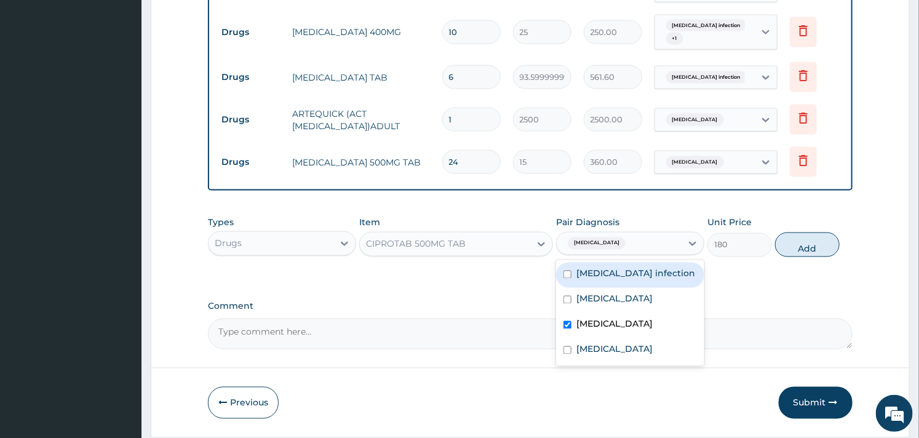
click at [643, 286] on div "Salmonella infection" at bounding box center [630, 275] width 148 height 25
checkbox input "true"
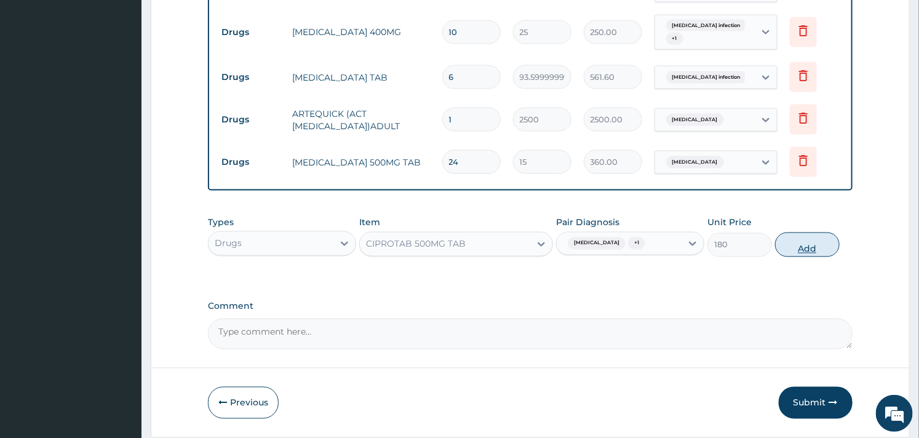
click at [815, 241] on button "Add" at bounding box center [807, 245] width 65 height 25
type input "0"
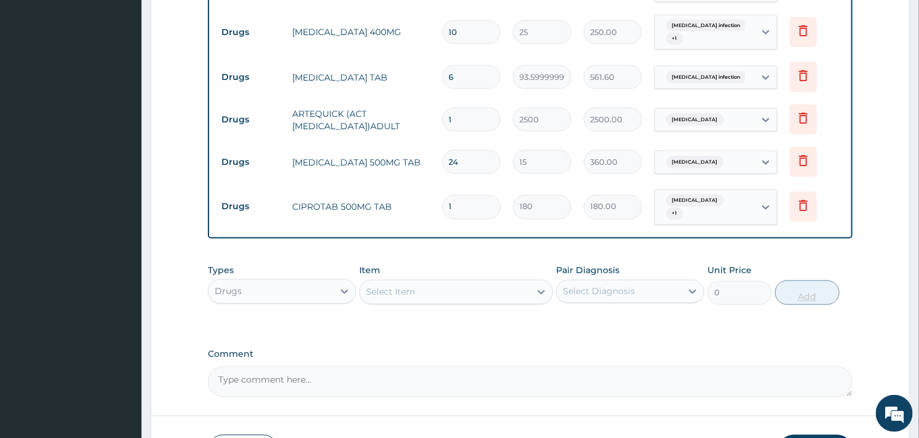
type input "10"
type input "1800.00"
type input "10"
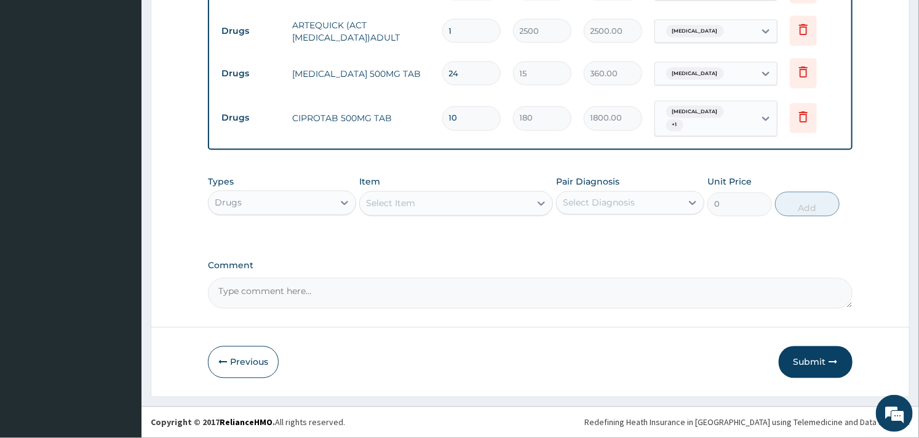
scroll to position [923, 0]
click at [802, 359] on button "Submit" at bounding box center [816, 362] width 74 height 32
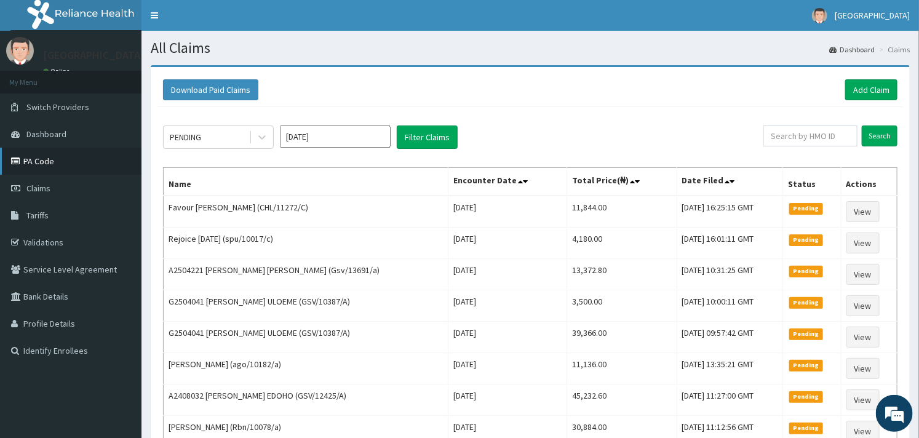
click at [44, 165] on link "PA Code" at bounding box center [71, 161] width 142 height 27
click at [253, 131] on div at bounding box center [262, 137] width 22 height 22
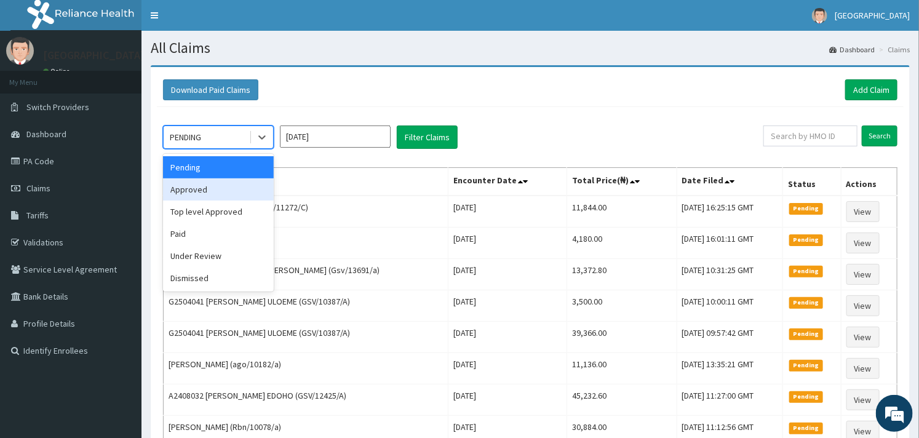
click at [216, 188] on div "Approved" at bounding box center [218, 189] width 111 height 22
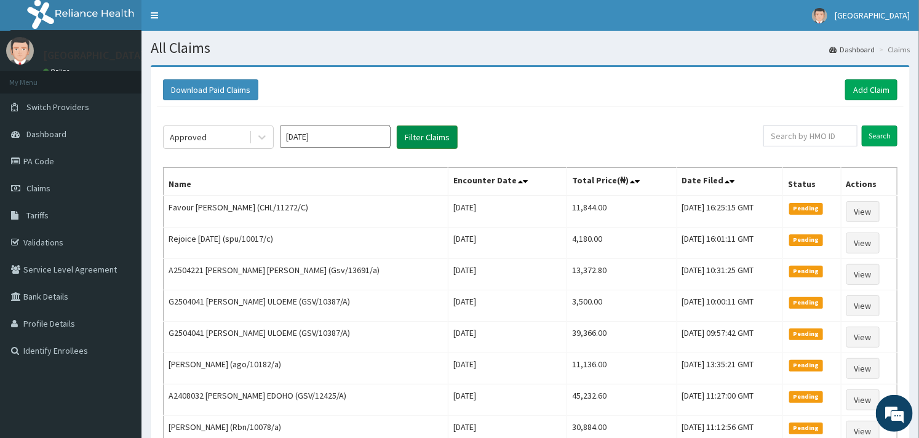
click at [428, 143] on button "Filter Claims" at bounding box center [427, 137] width 61 height 23
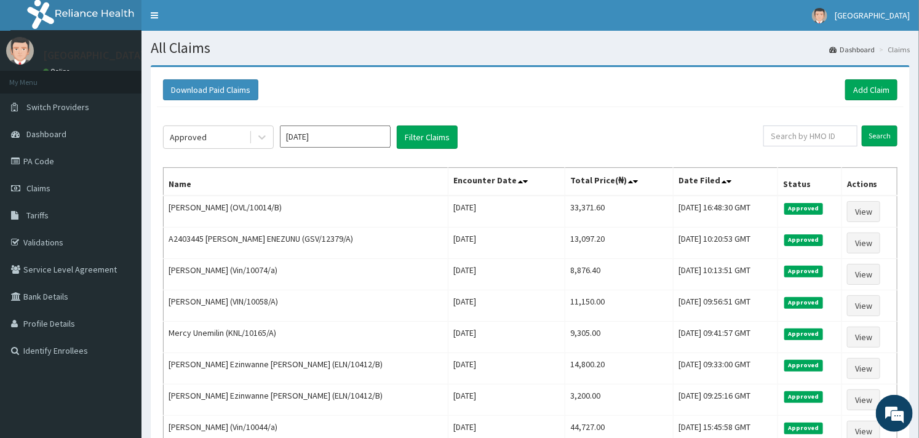
click at [562, 121] on div "Approved [DATE] Filter Claims Search Name Encounter Date Total Price(₦) Date Fi…" at bounding box center [530, 334] width 747 height 455
click at [357, 102] on div "Download Paid Claims Add Claim" at bounding box center [530, 90] width 747 height 34
click at [52, 166] on link "PA Code" at bounding box center [71, 161] width 142 height 27
